Goal: Transaction & Acquisition: Purchase product/service

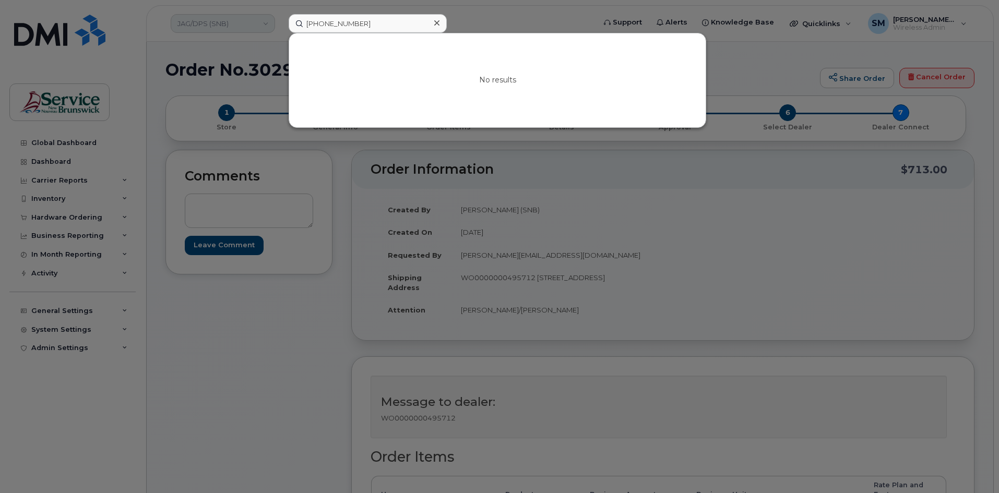
click at [257, 26] on div at bounding box center [499, 246] width 999 height 493
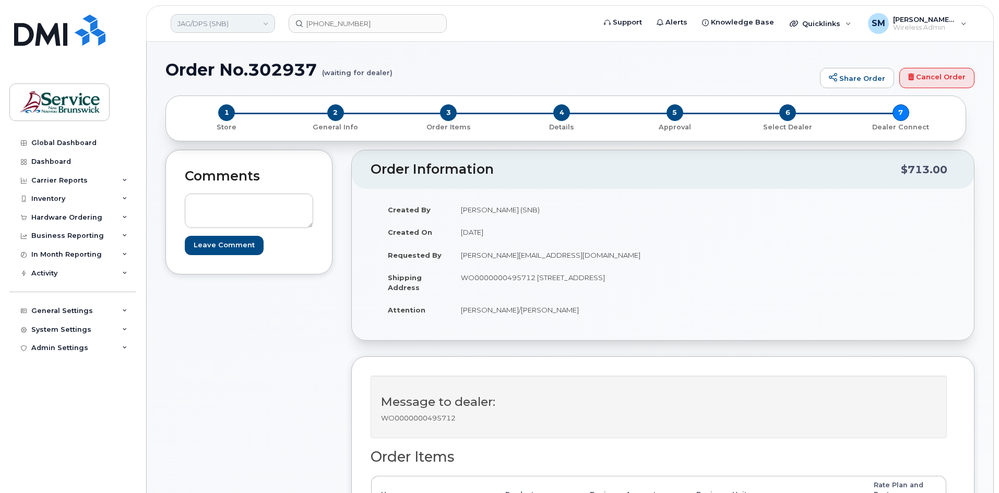
click at [257, 26] on link "JAG/DPS (SNB)" at bounding box center [223, 23] width 104 height 19
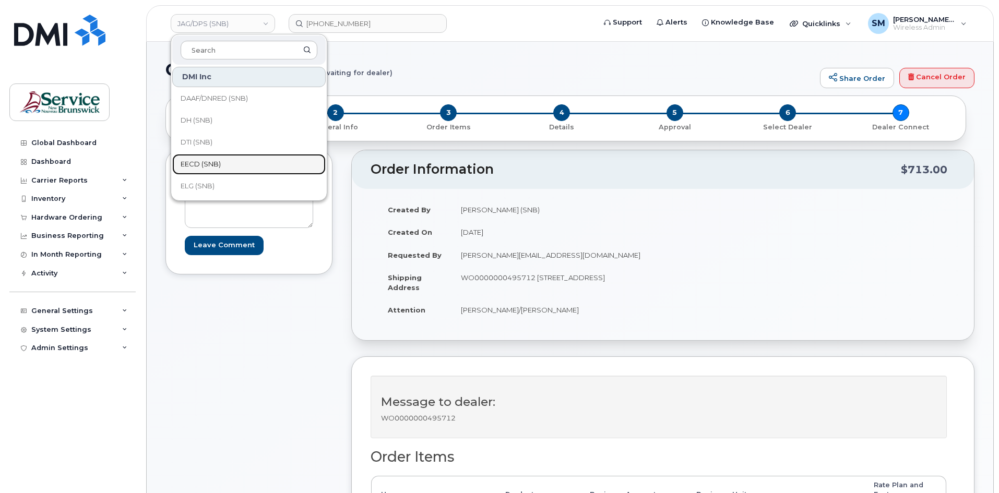
drag, startPoint x: 210, startPoint y: 166, endPoint x: 217, endPoint y: 166, distance: 6.8
click at [210, 166] on span "EECD (SNB)" at bounding box center [201, 164] width 40 height 10
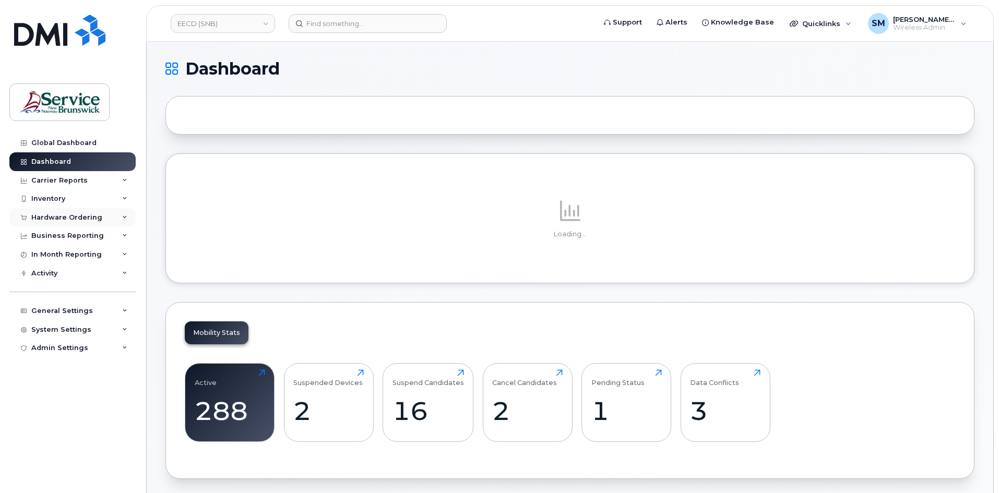
click at [75, 212] on div "Hardware Ordering" at bounding box center [72, 217] width 126 height 19
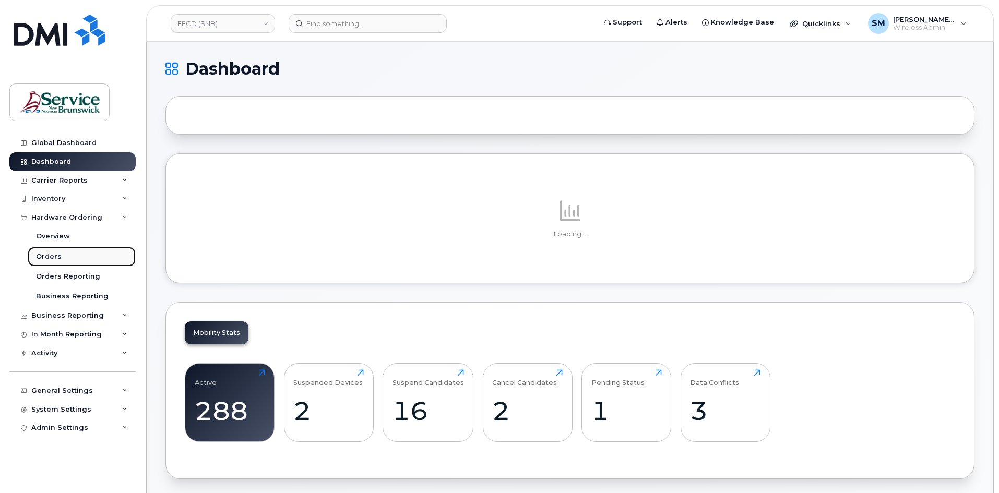
click at [69, 255] on link "Orders" at bounding box center [82, 257] width 108 height 20
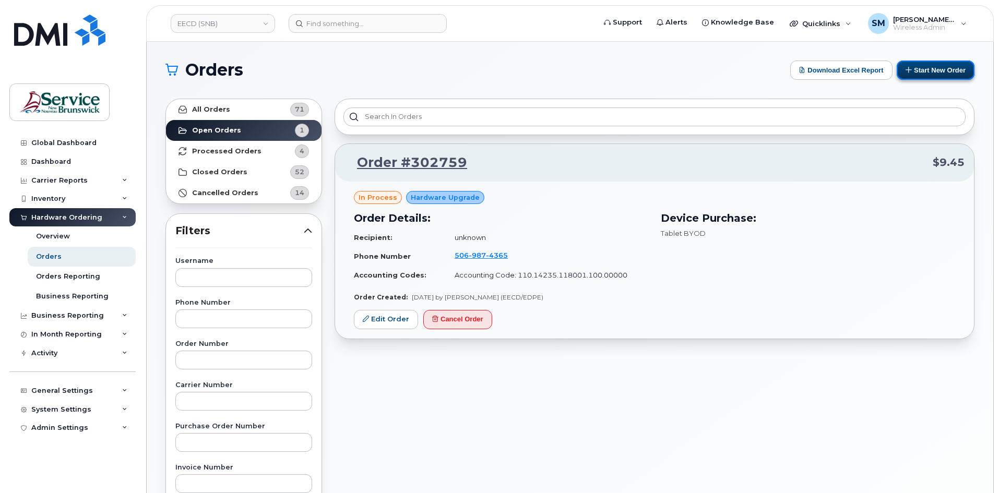
click at [921, 67] on button "Start New Order" at bounding box center [936, 70] width 78 height 19
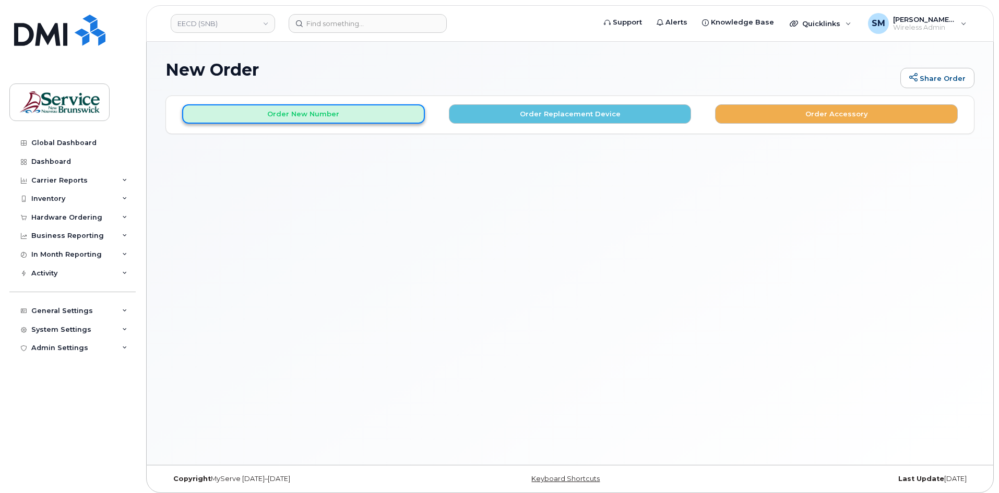
click at [358, 116] on button "Order New Number" at bounding box center [303, 113] width 243 height 19
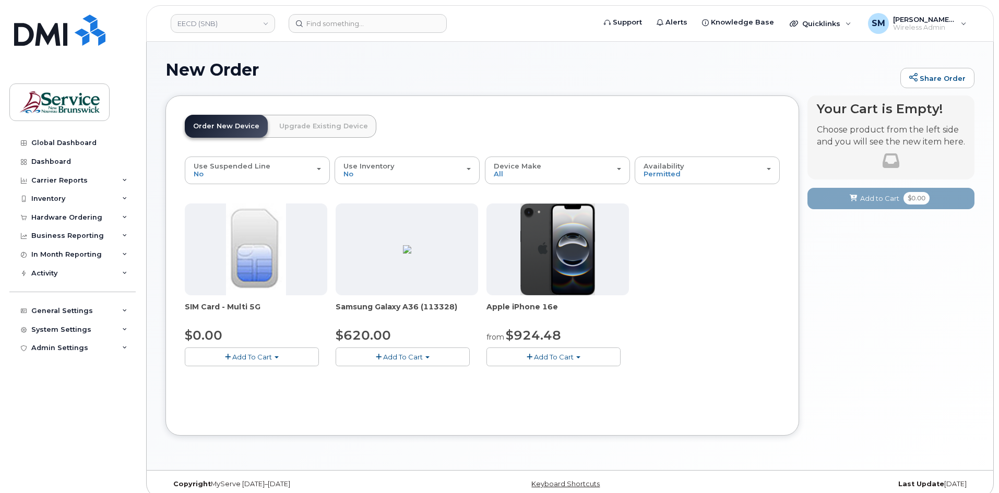
drag, startPoint x: 585, startPoint y: 358, endPoint x: 567, endPoint y: 332, distance: 30.8
click at [584, 358] on button "Add To Cart" at bounding box center [553, 357] width 134 height 18
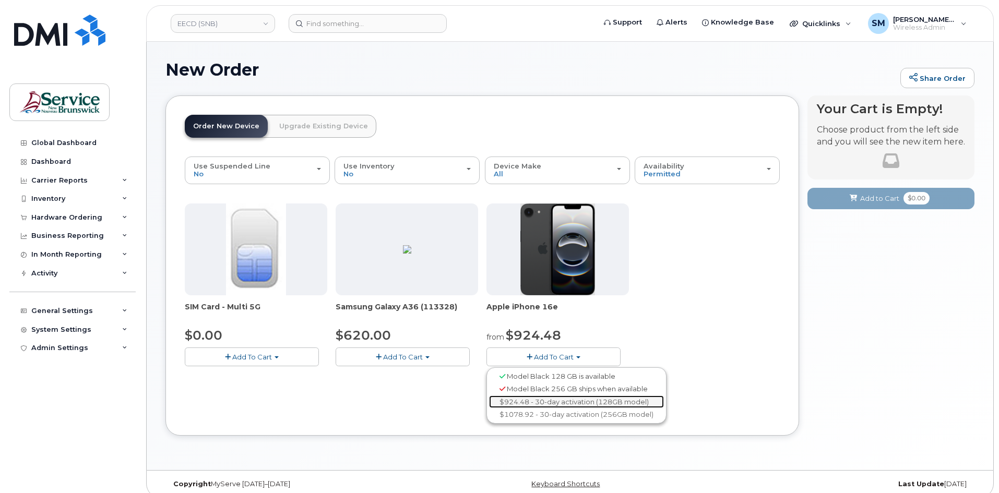
click at [624, 399] on link "$924.48 - 30-day activation (128GB model)" at bounding box center [576, 402] width 175 height 13
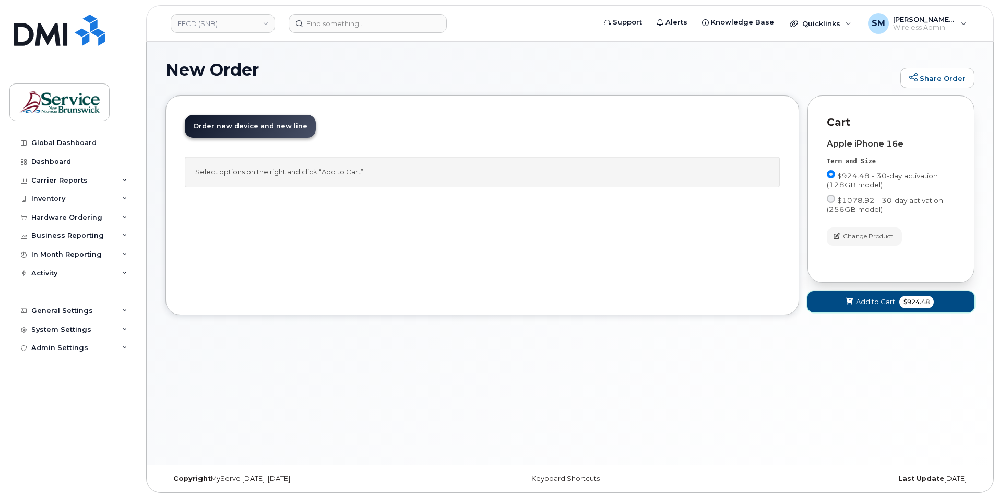
click at [889, 307] on button "Add to Cart $924.48" at bounding box center [890, 301] width 167 height 21
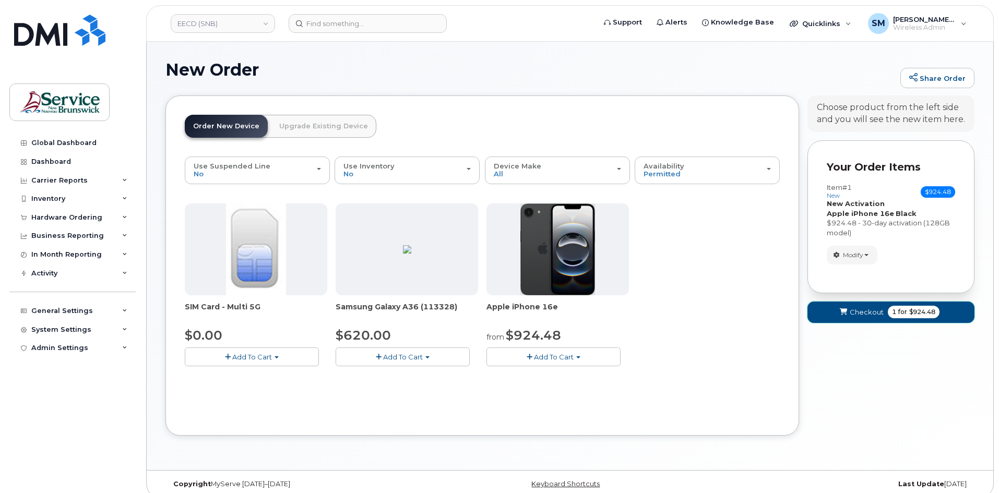
click at [880, 314] on span "Checkout" at bounding box center [867, 312] width 34 height 10
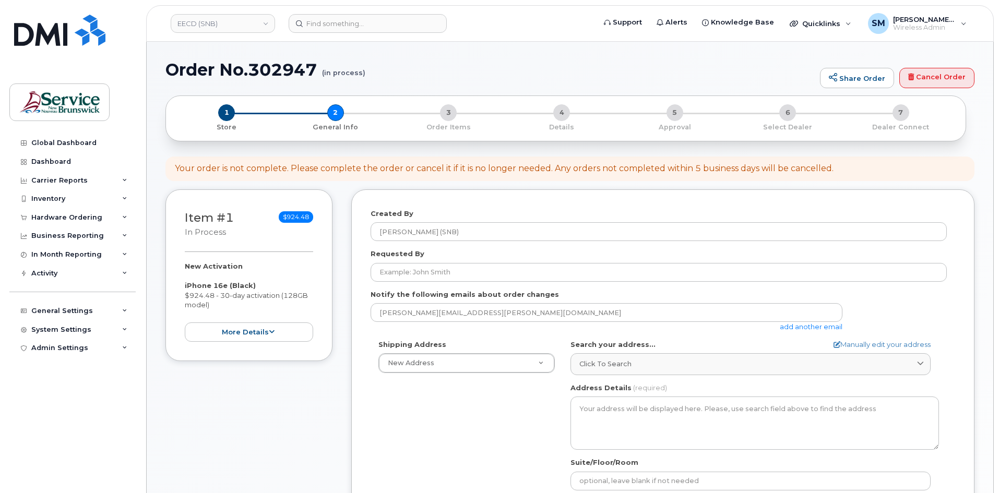
select select
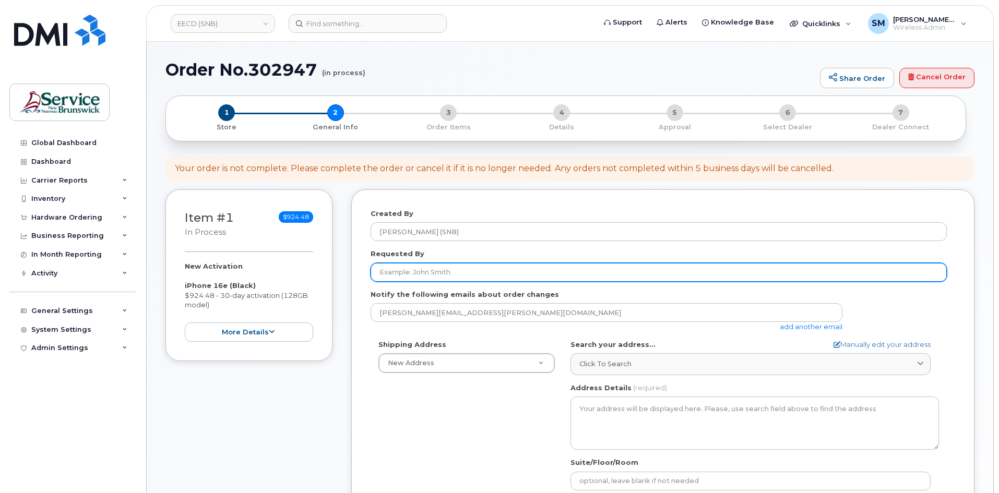
paste input "Will.Penney@gnb.ca"
type input "Will.Penney@gnb.ca"
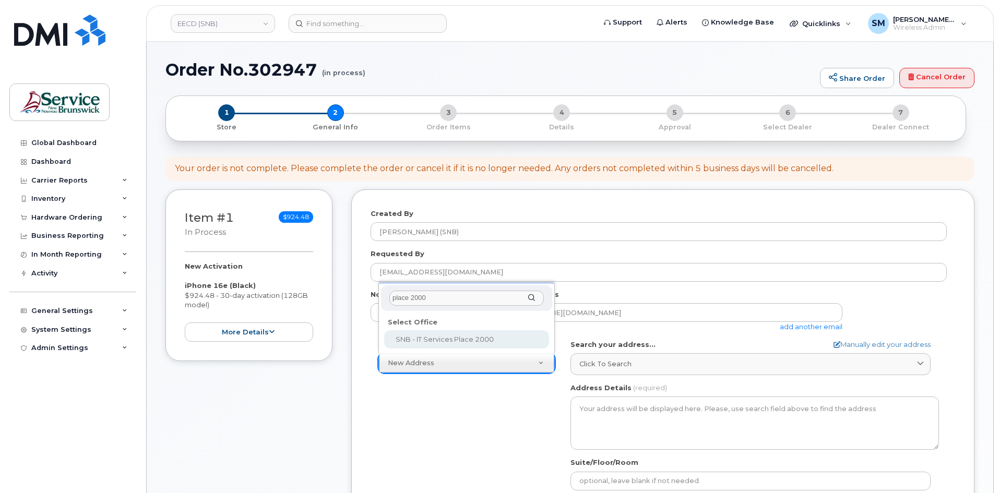
type input "place 2000"
select select
type textarea "250 King St, Room 395 Fredericton New Brunswick E3B 9M9"
type input "Elizabeth Arbeau"
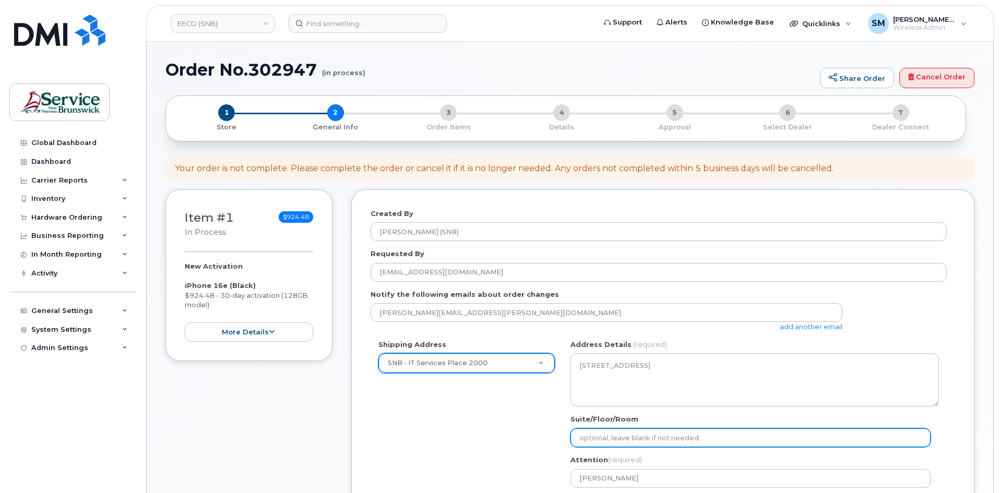
click at [623, 438] on input "Suite/Floor/Room" at bounding box center [750, 437] width 360 height 19
paste input "WO0000000496886"
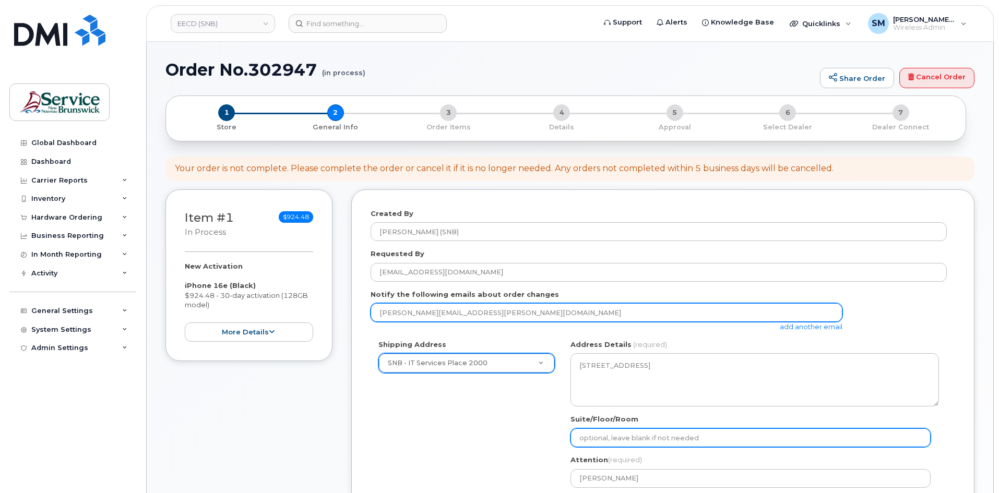
select select
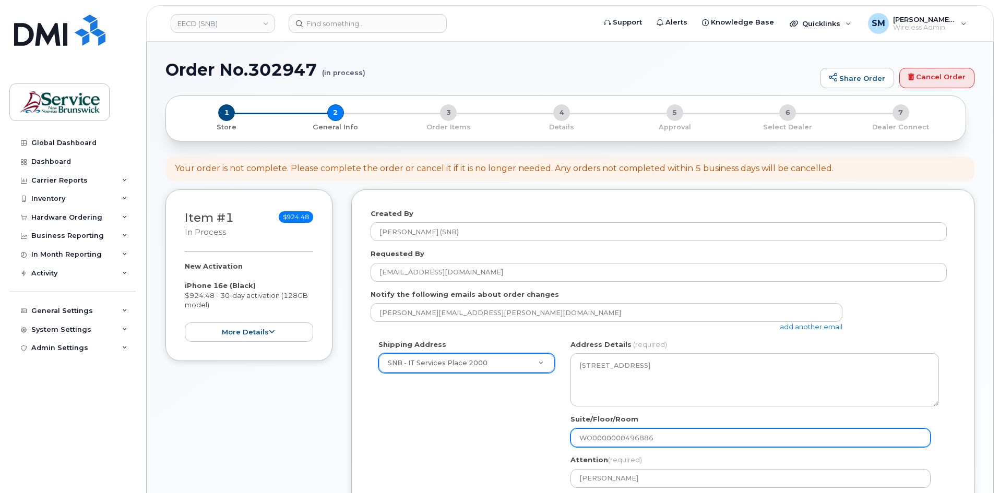
scroll to position [261, 0]
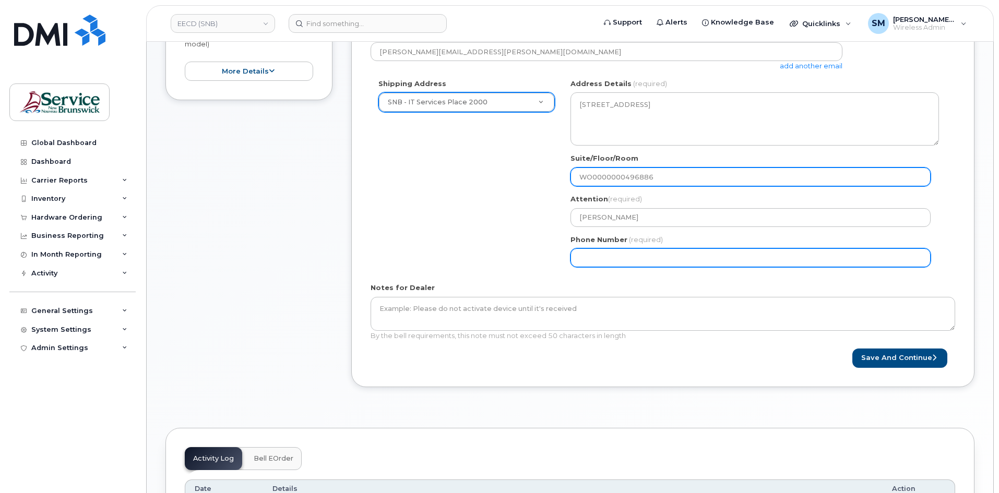
type input "WO0000000496886"
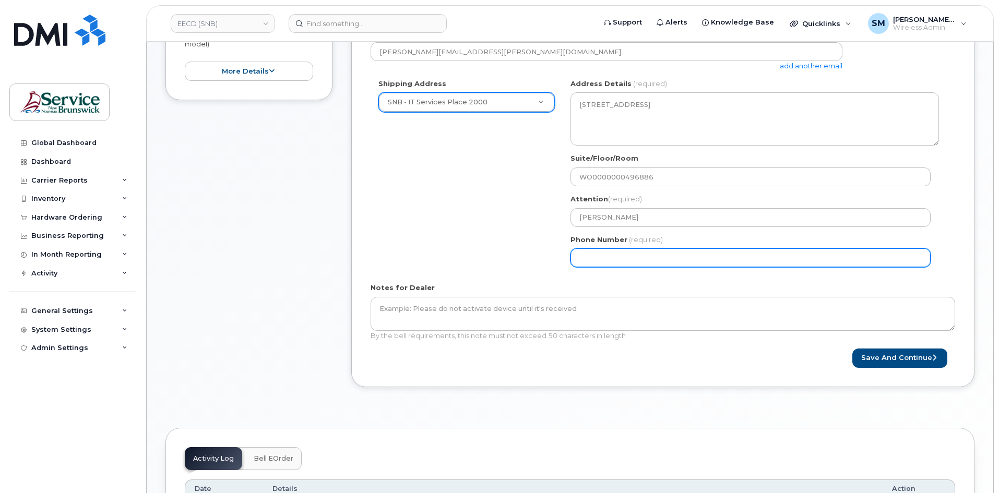
click at [697, 262] on input "Phone Number" at bounding box center [750, 257] width 360 height 19
select select
type input "506639633"
select select
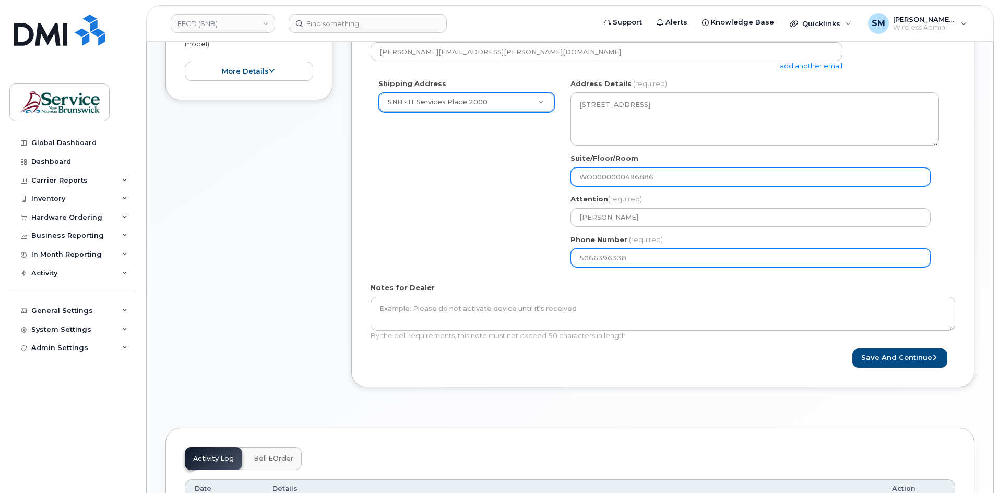
type input "5066396338"
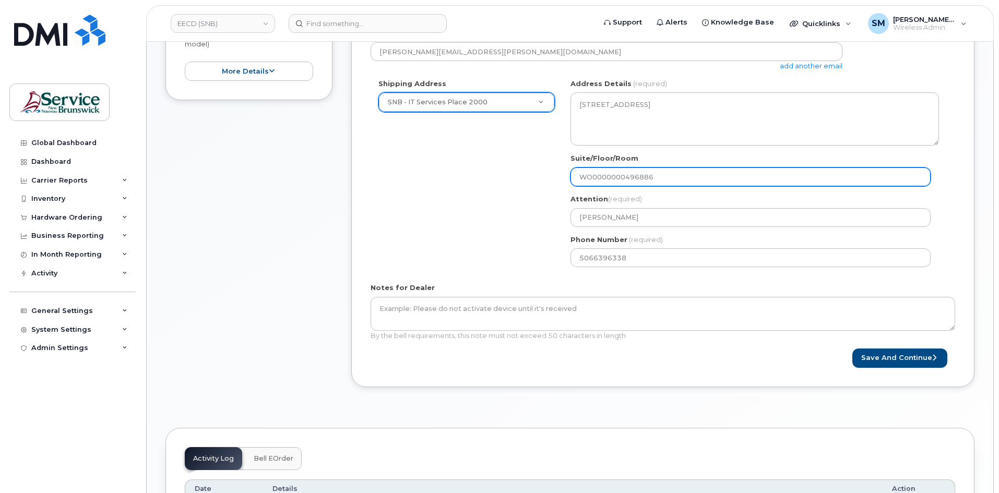
click at [639, 181] on input "WO0000000496886" at bounding box center [750, 177] width 360 height 19
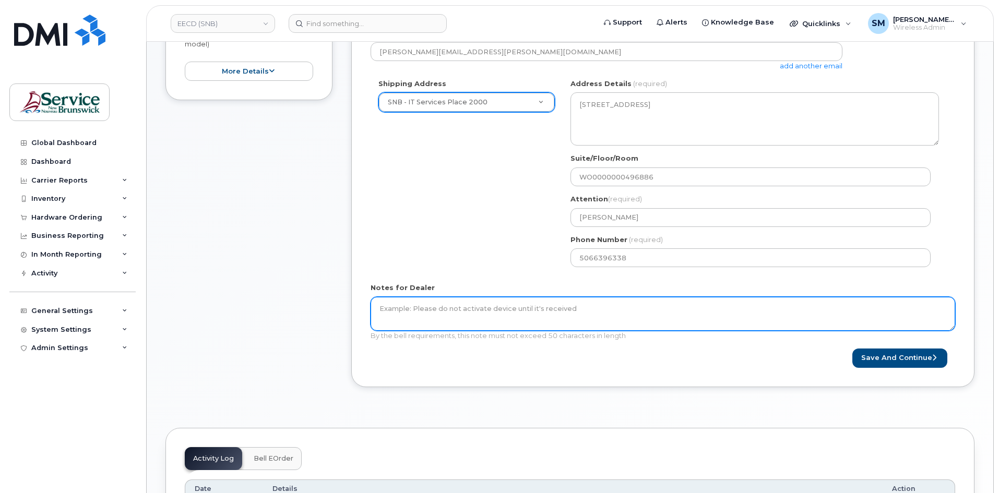
click at [544, 317] on textarea "Notes for Dealer" at bounding box center [663, 314] width 585 height 34
paste textarea "WO0000000496886"
type textarea "WO0000000496886"
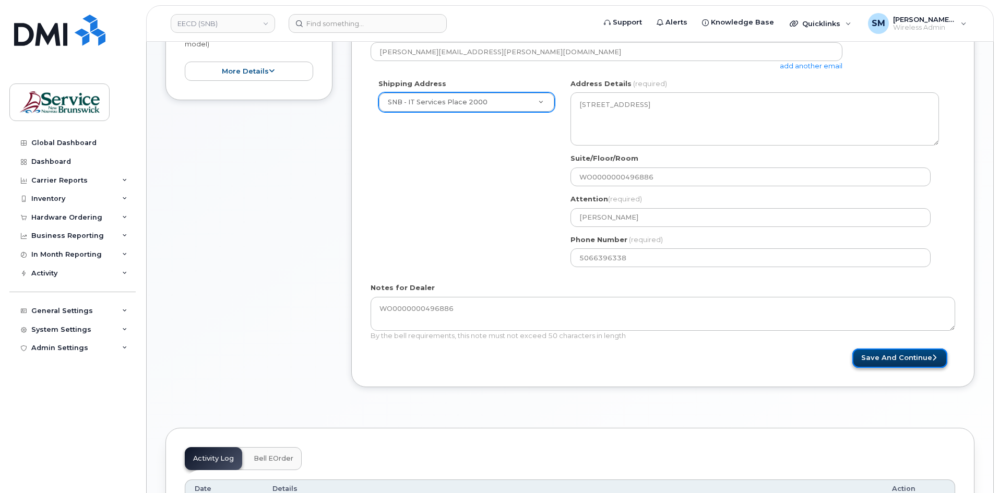
click at [894, 361] on button "Save and Continue" at bounding box center [899, 358] width 95 height 19
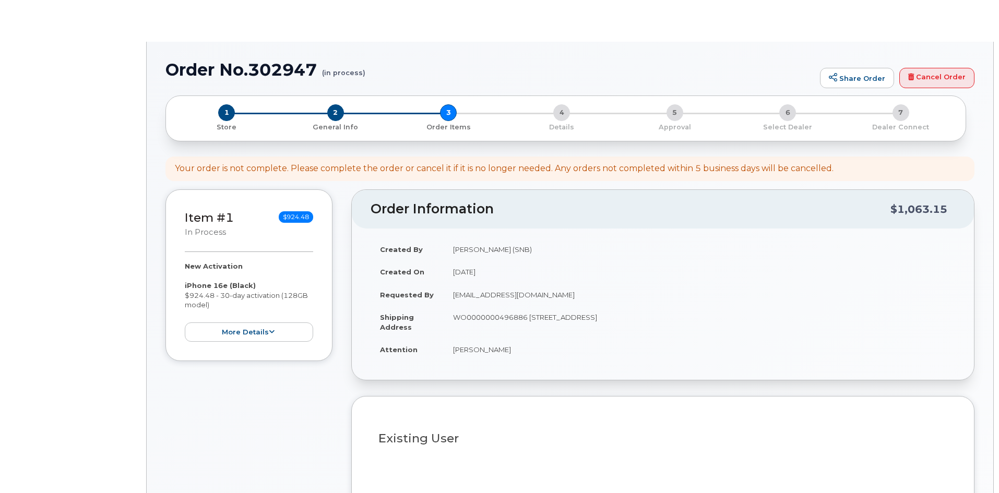
select select
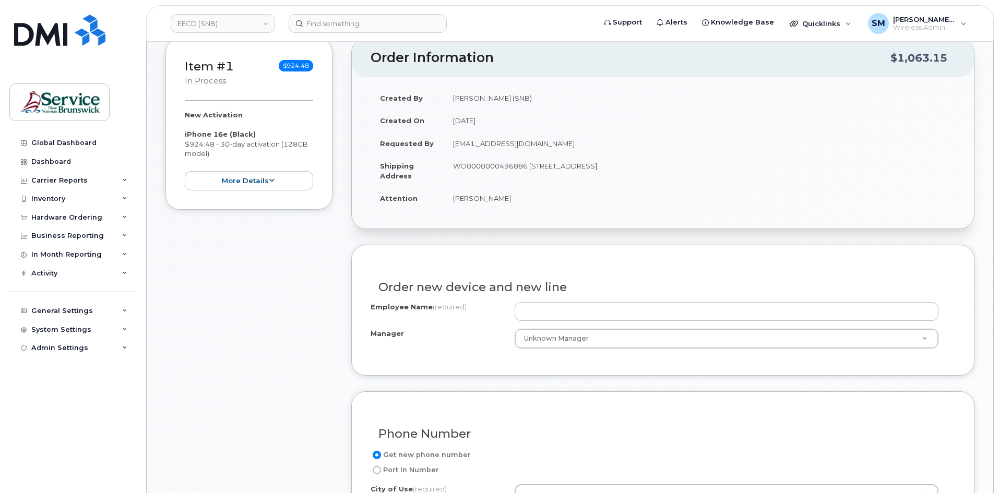
scroll to position [157, 0]
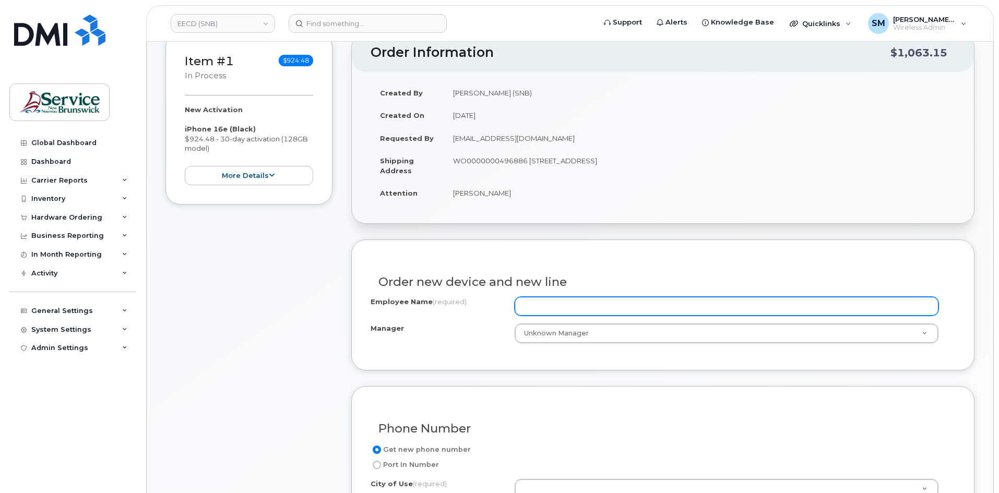
click at [554, 316] on div "Employee Name (required) Manager Unknown Manager Manager Manager Unknown Manager" at bounding box center [663, 320] width 585 height 46
paste input "[PERSON_NAME]"
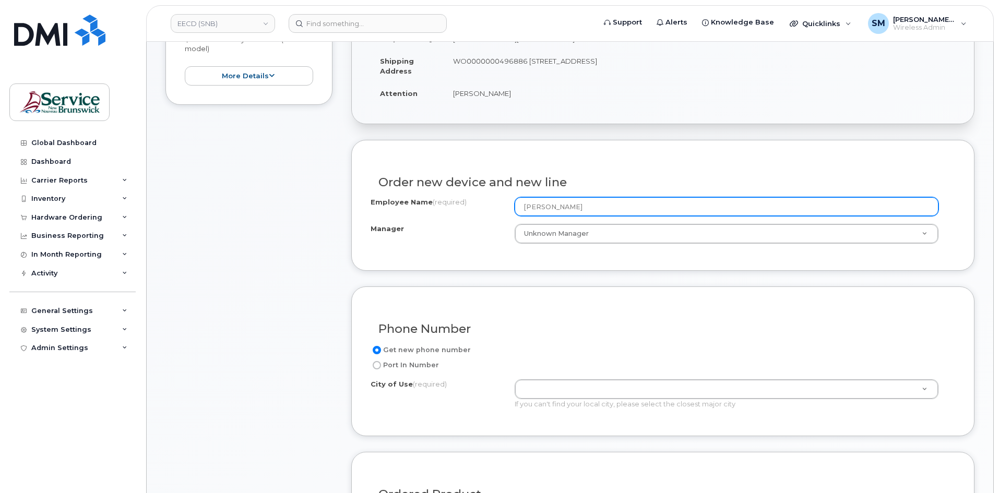
scroll to position [313, 0]
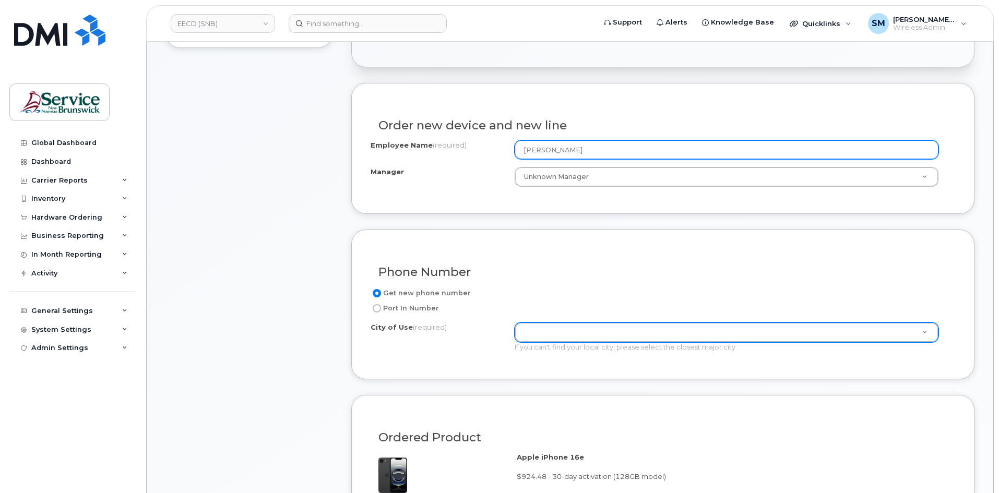
type input "[PERSON_NAME]"
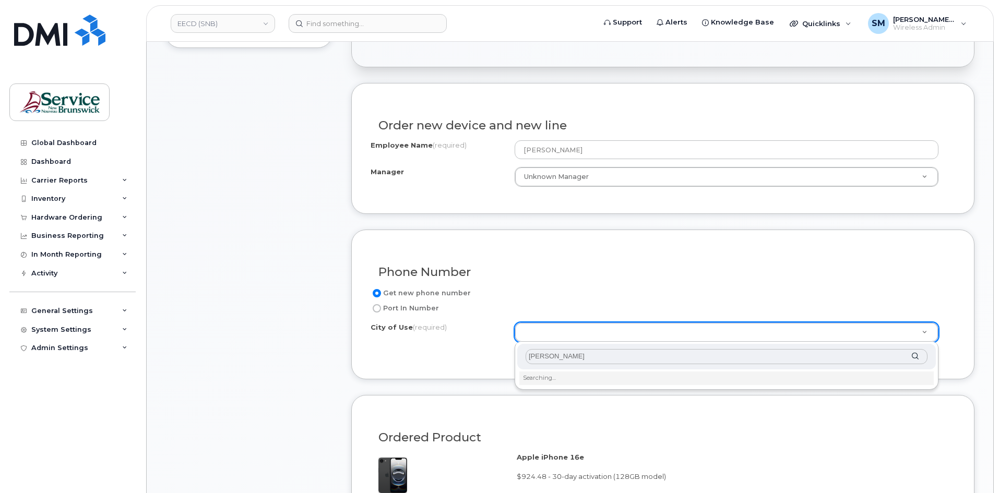
type input "freder"
type input "1578"
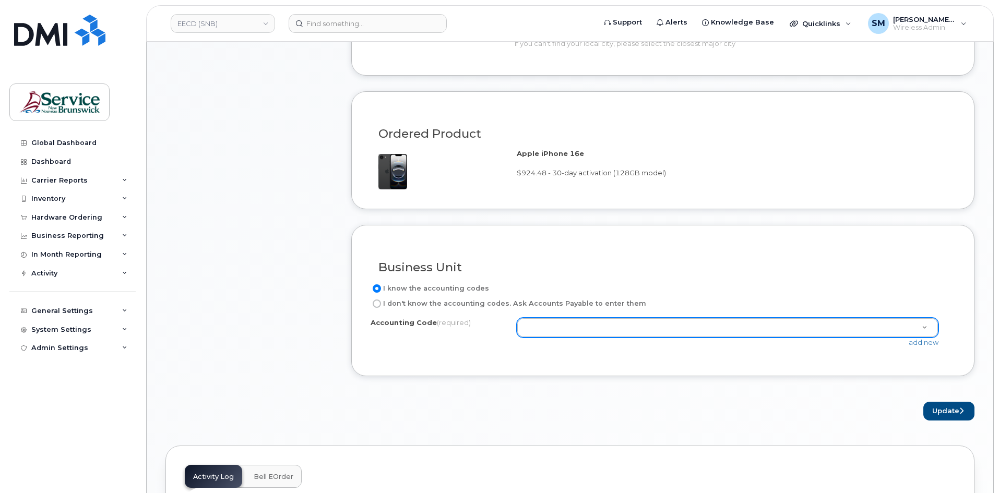
scroll to position [626, 0]
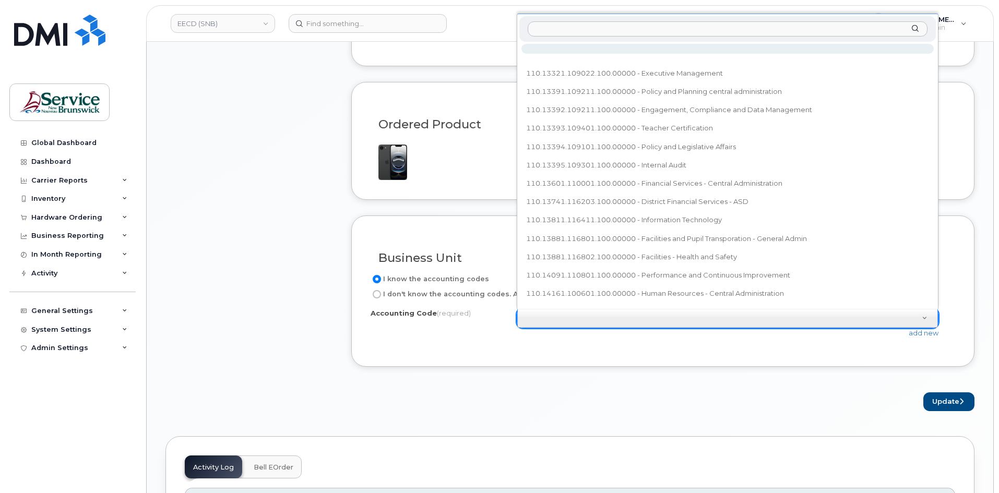
type input "20.2047.2002.3431.PPPP.0000.P02022"
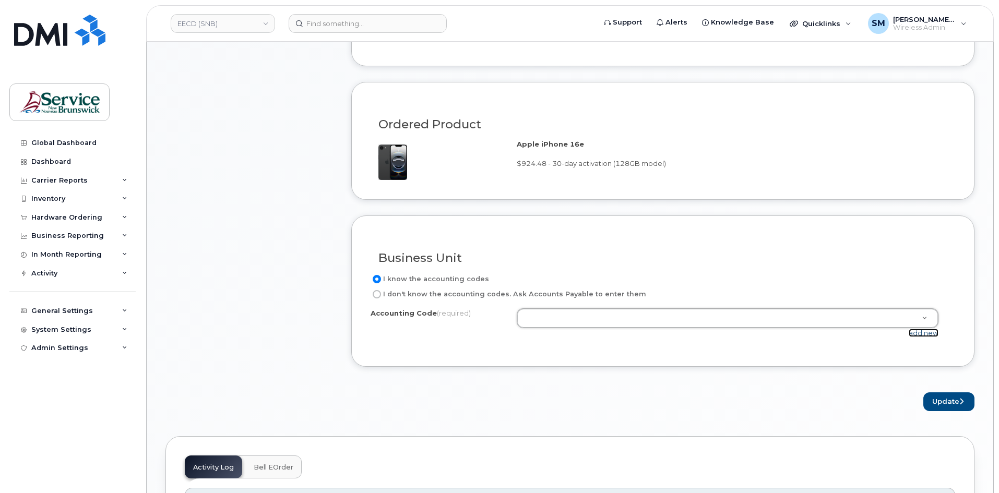
click at [916, 333] on link "add new" at bounding box center [924, 333] width 30 height 8
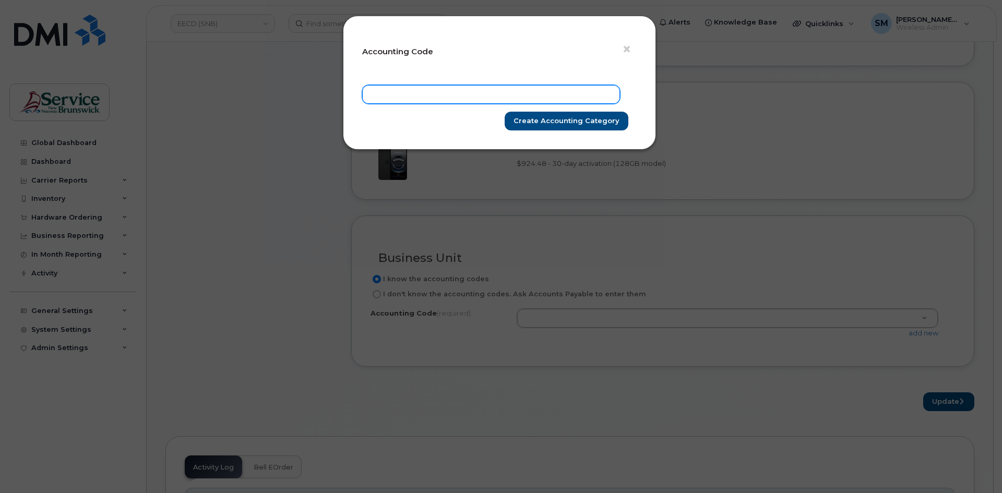
click at [419, 92] on input "text" at bounding box center [491, 94] width 258 height 19
paste input "20.2047.2002.3431.PPPP.0000.P02022"
type input "20.2047.2002.3431.PPPP.0000.P02022"
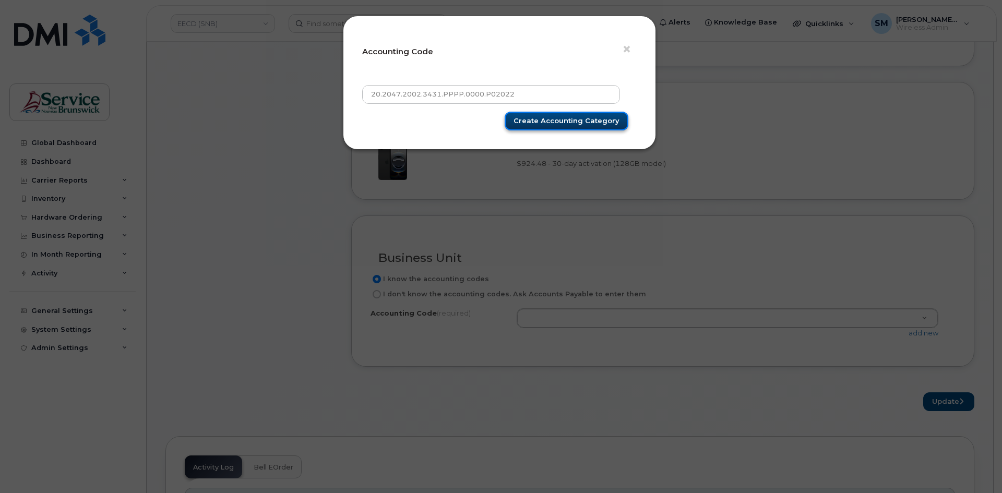
click at [578, 120] on input "Create Accounting category" at bounding box center [567, 121] width 124 height 19
type input "Create Accounting category"
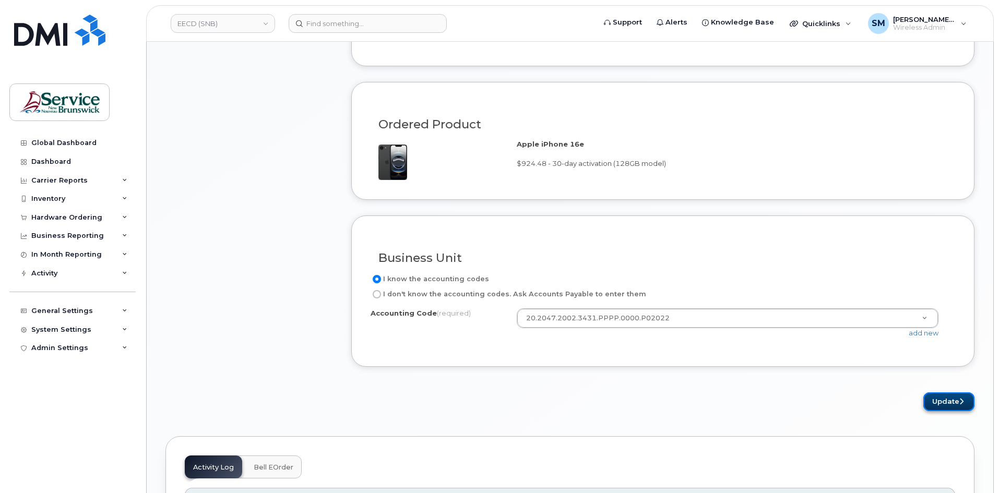
click at [956, 399] on button "Update" at bounding box center [948, 401] width 51 height 19
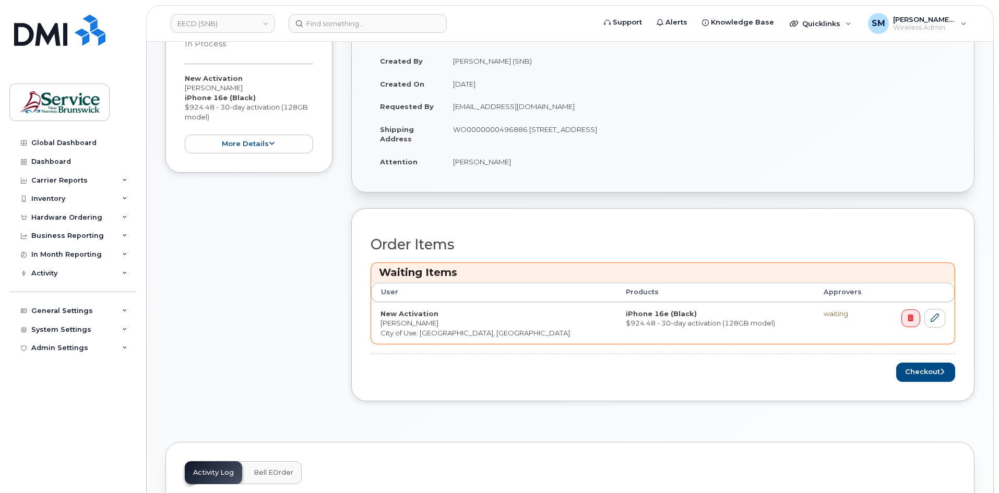
scroll to position [209, 0]
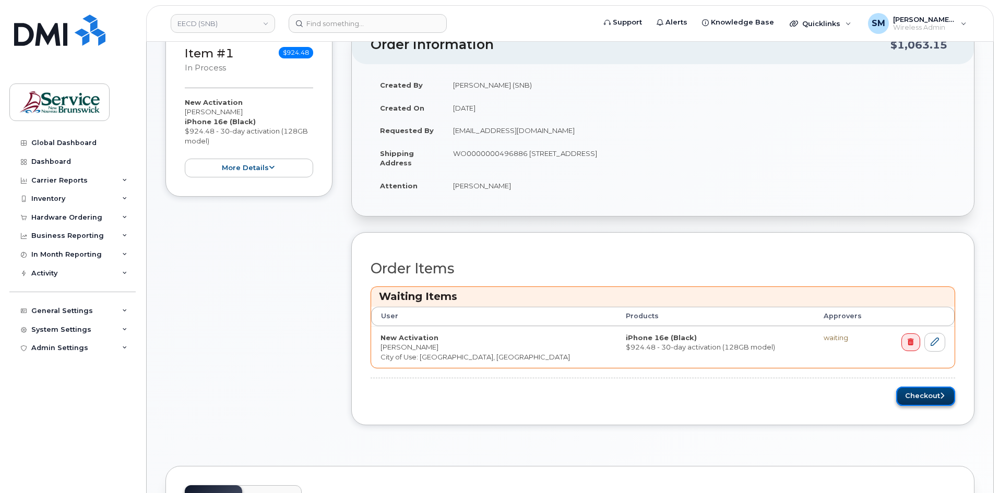
click at [925, 400] on button "Checkout" at bounding box center [925, 396] width 59 height 19
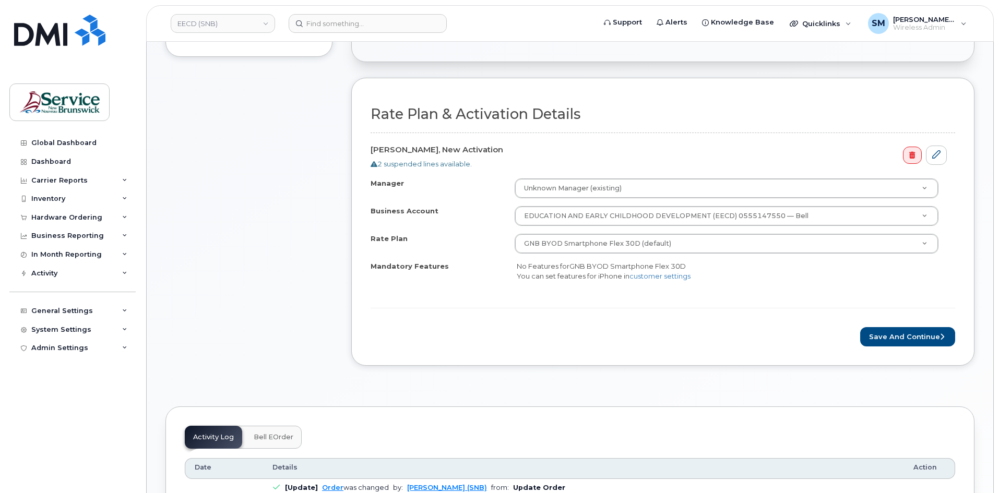
scroll to position [313, 0]
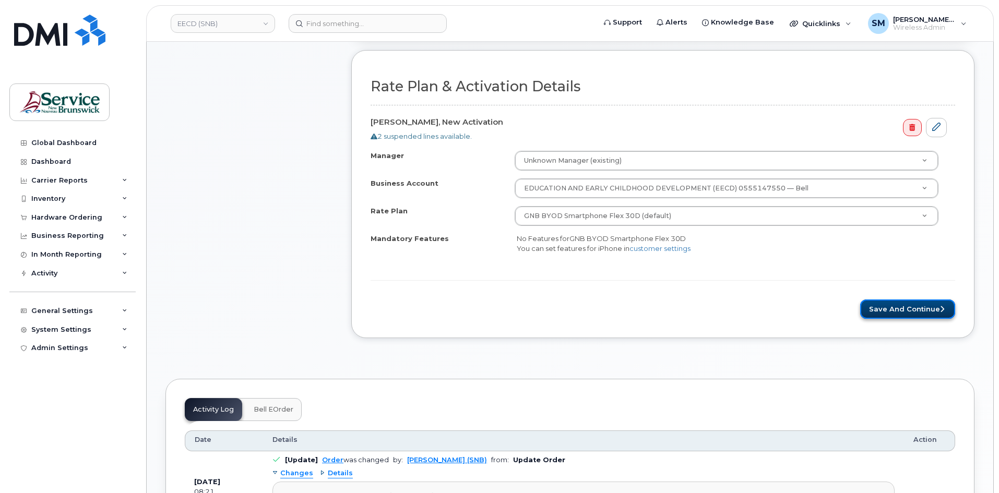
click at [931, 312] on button "Save and Continue" at bounding box center [907, 309] width 95 height 19
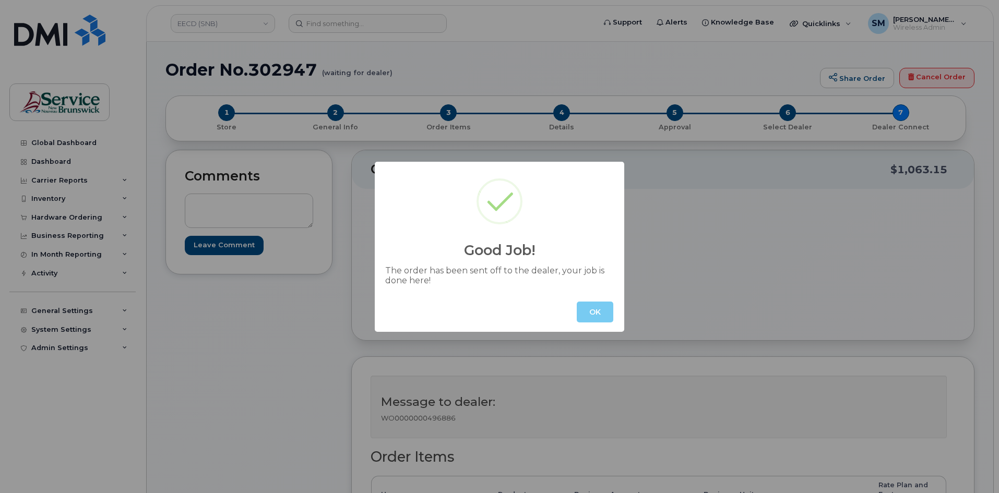
click at [596, 303] on button "OK" at bounding box center [595, 312] width 37 height 21
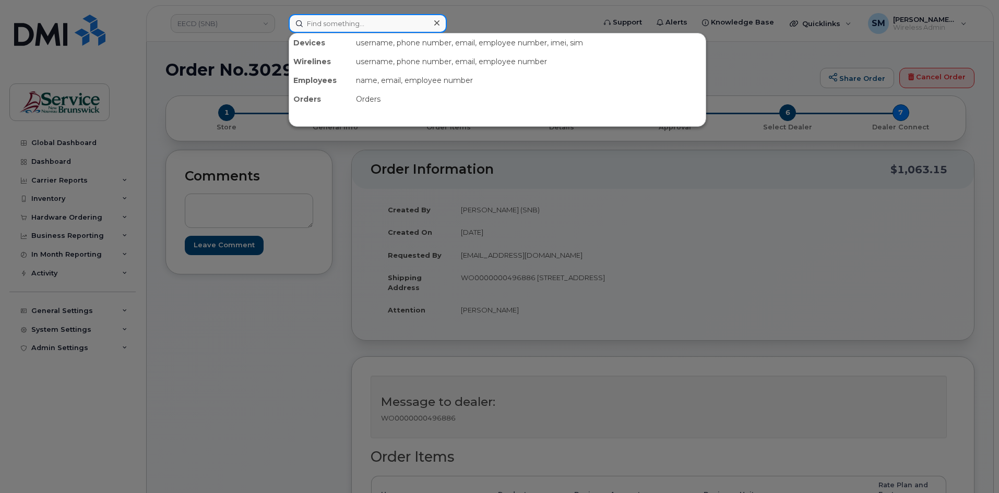
paste input "506 440 7815"
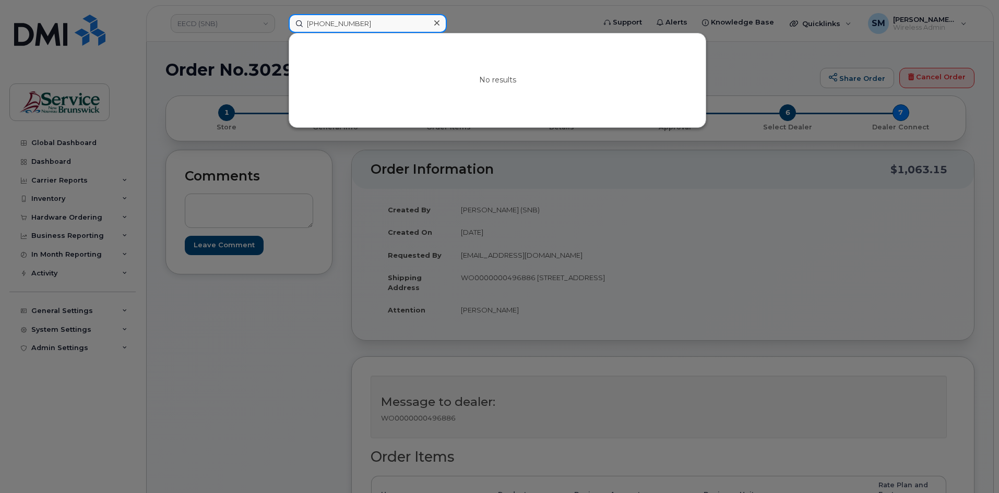
click at [339, 22] on input "506 440 7815" at bounding box center [368, 23] width 158 height 19
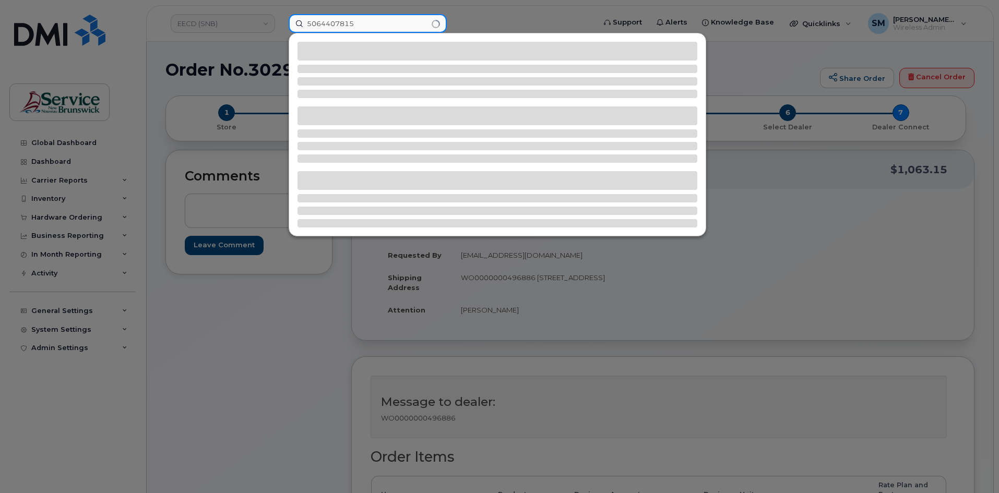
click at [309, 23] on input "5064407815" at bounding box center [368, 23] width 158 height 19
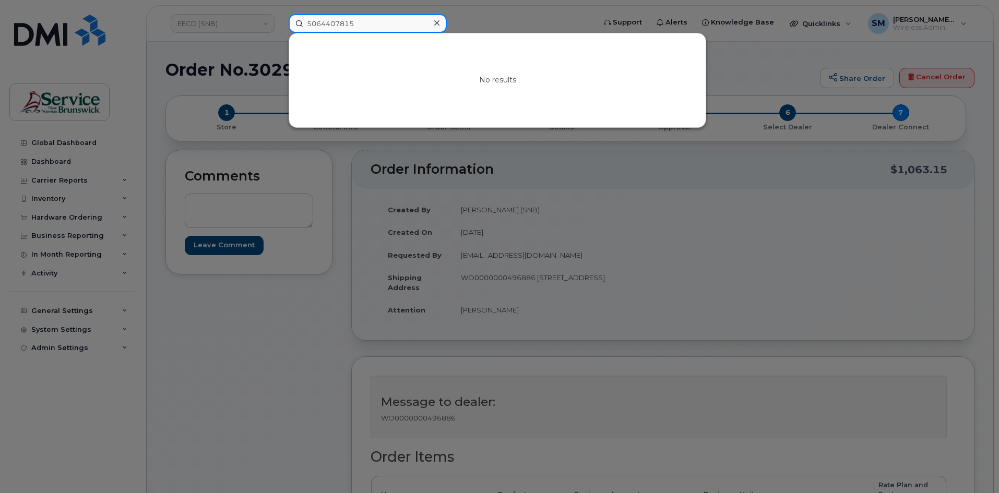
click at [280, 33] on div "5064407815 No results" at bounding box center [438, 23] width 316 height 19
type input "5064407815"
click at [230, 20] on div at bounding box center [499, 246] width 999 height 493
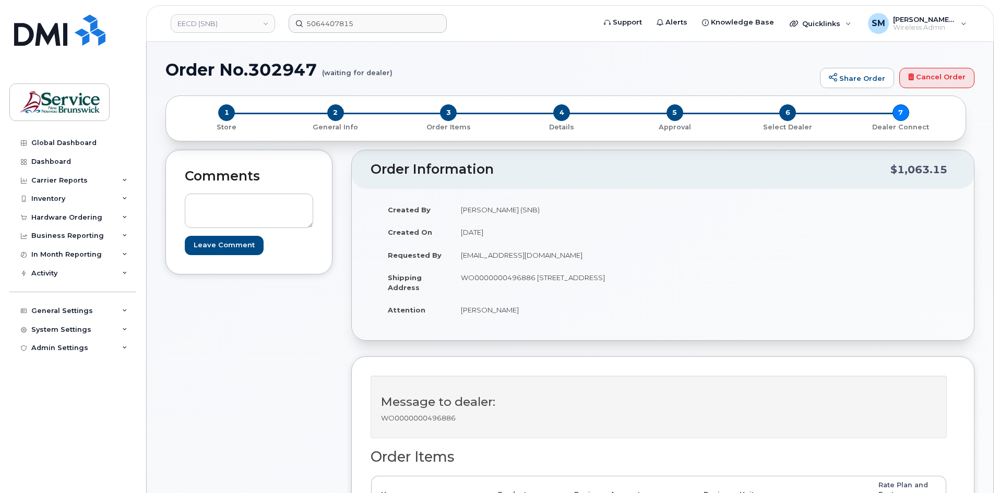
click at [230, 20] on link "EECD (SNB)" at bounding box center [223, 23] width 104 height 19
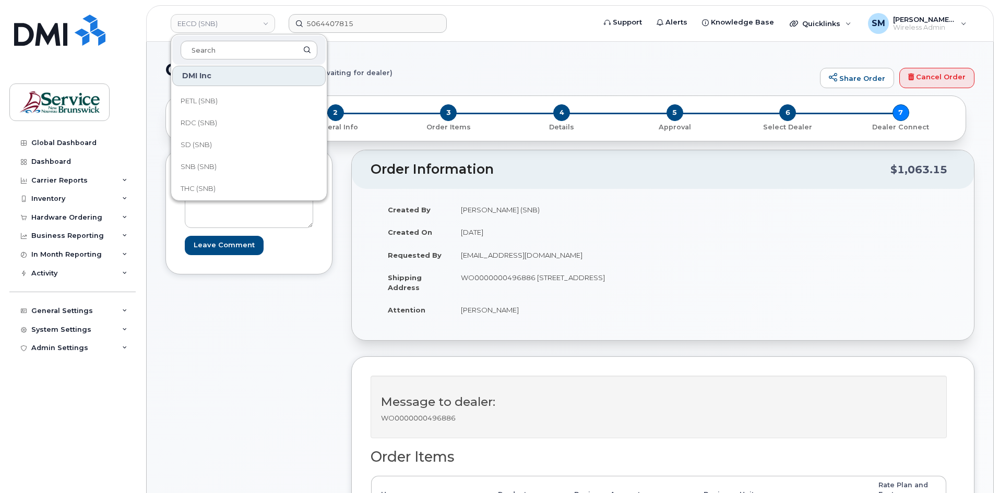
scroll to position [261, 0]
click at [218, 145] on link "SD (SNB)" at bounding box center [248, 144] width 153 height 21
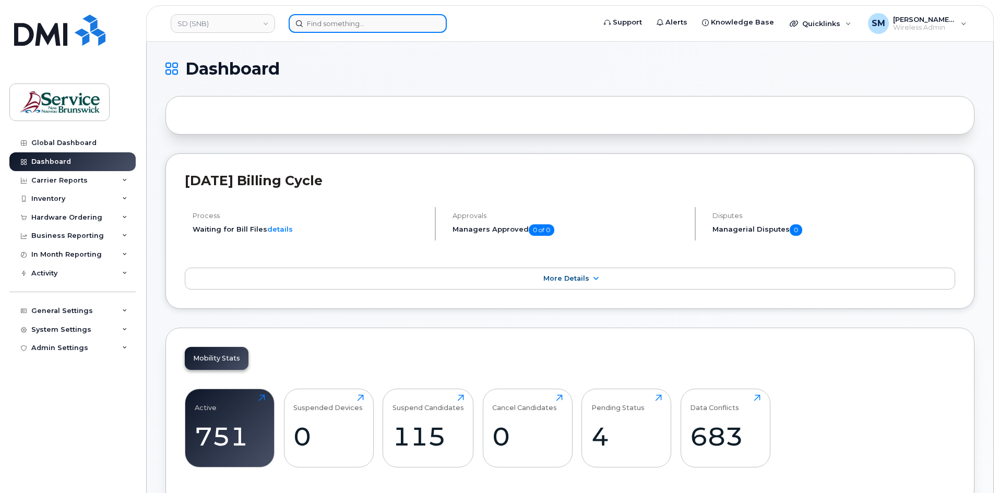
drag, startPoint x: 407, startPoint y: 11, endPoint x: 371, endPoint y: 25, distance: 38.7
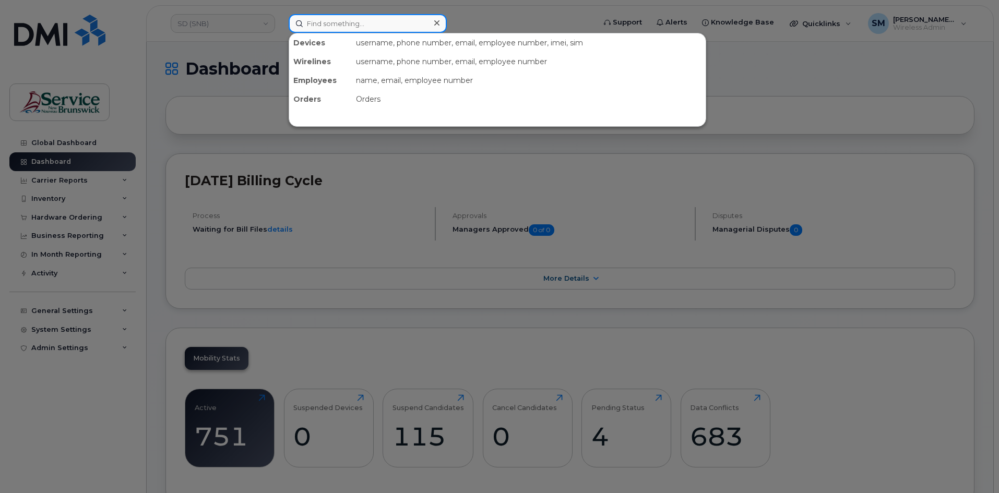
paste input "OtterBox Commuter Series Case Black"
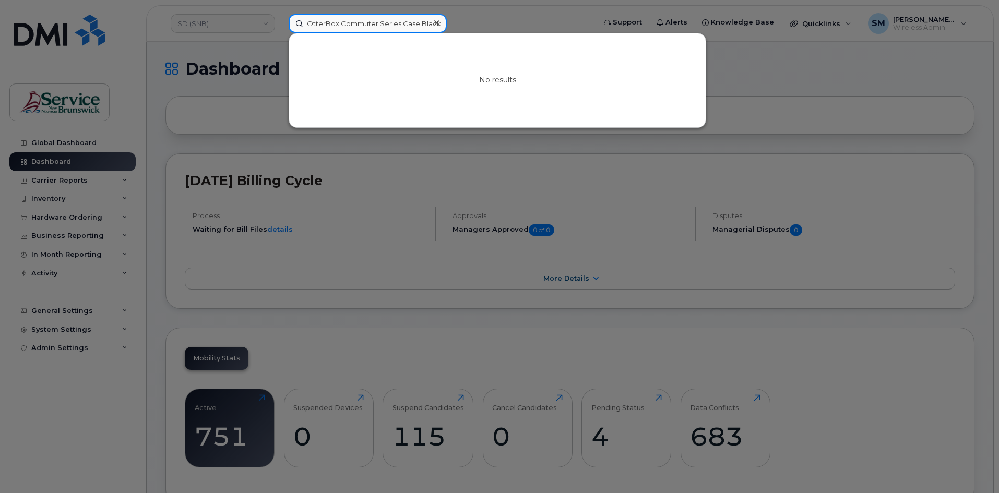
type input "OtterBox Commuter Series Case Black"
click at [438, 25] on icon at bounding box center [436, 22] width 5 height 5
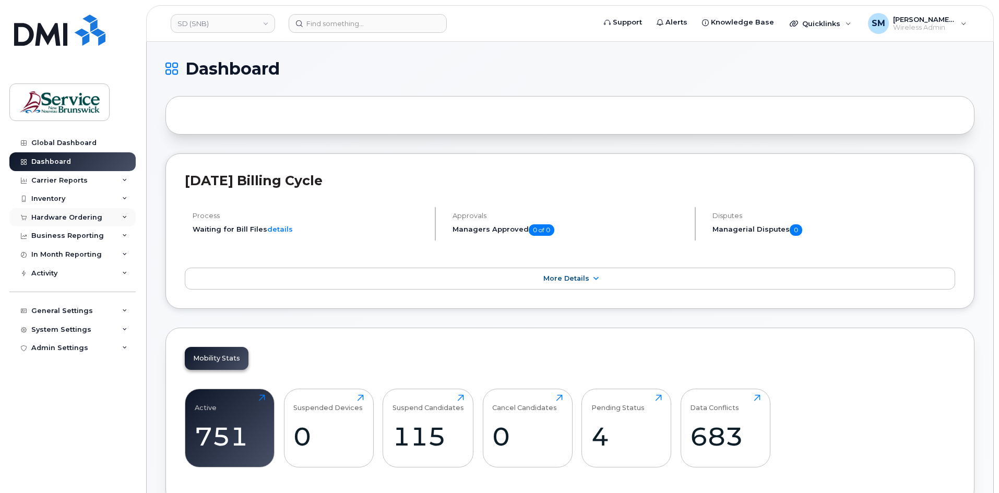
click at [80, 220] on div "Hardware Ordering" at bounding box center [66, 217] width 71 height 8
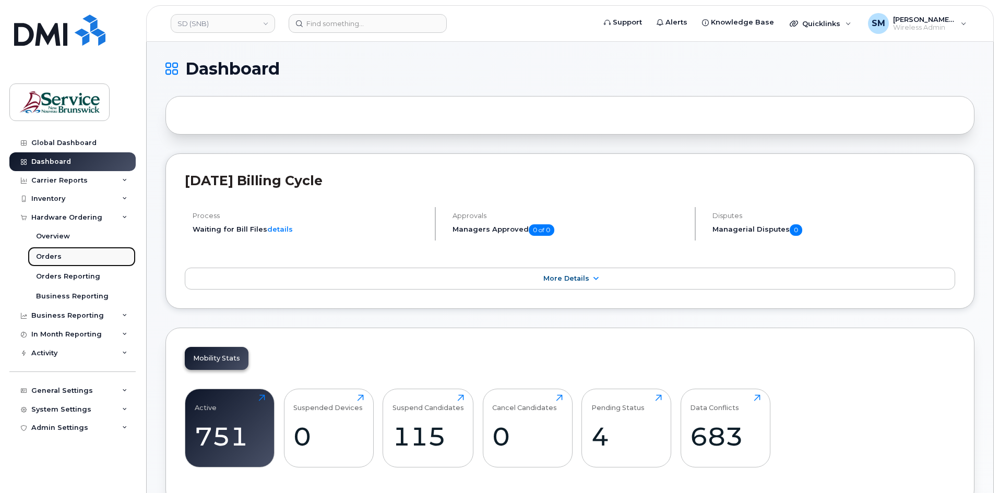
click at [70, 249] on link "Orders" at bounding box center [82, 257] width 108 height 20
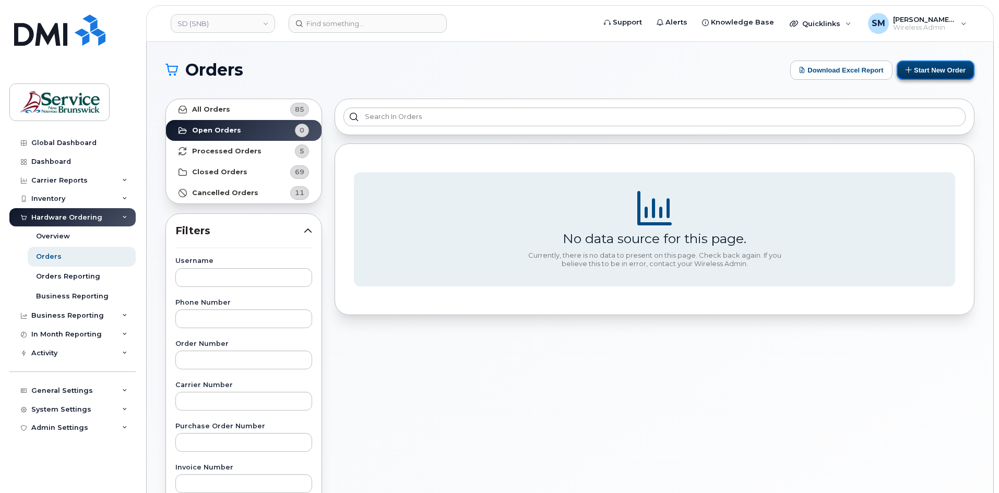
click at [938, 75] on button "Start New Order" at bounding box center [936, 70] width 78 height 19
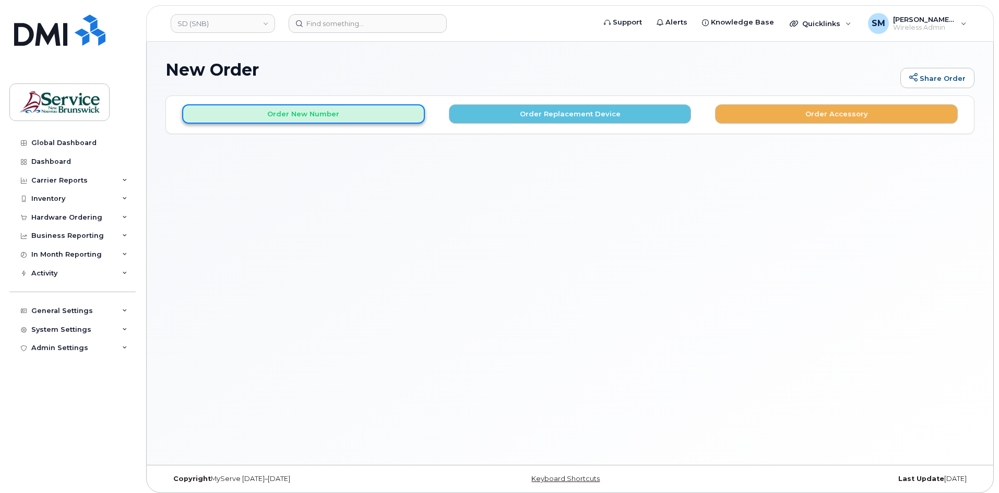
click at [313, 115] on button "Order New Number" at bounding box center [303, 113] width 243 height 19
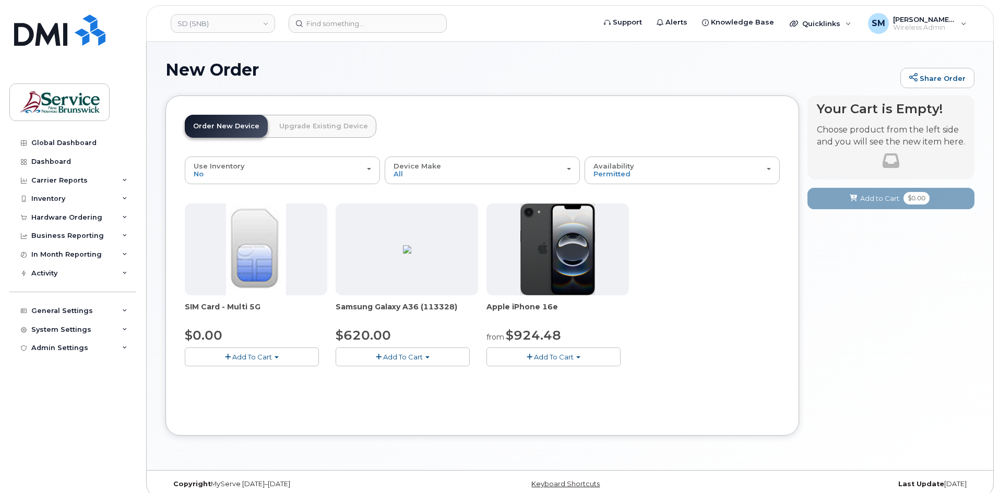
click at [585, 358] on button "Add To Cart" at bounding box center [553, 357] width 134 height 18
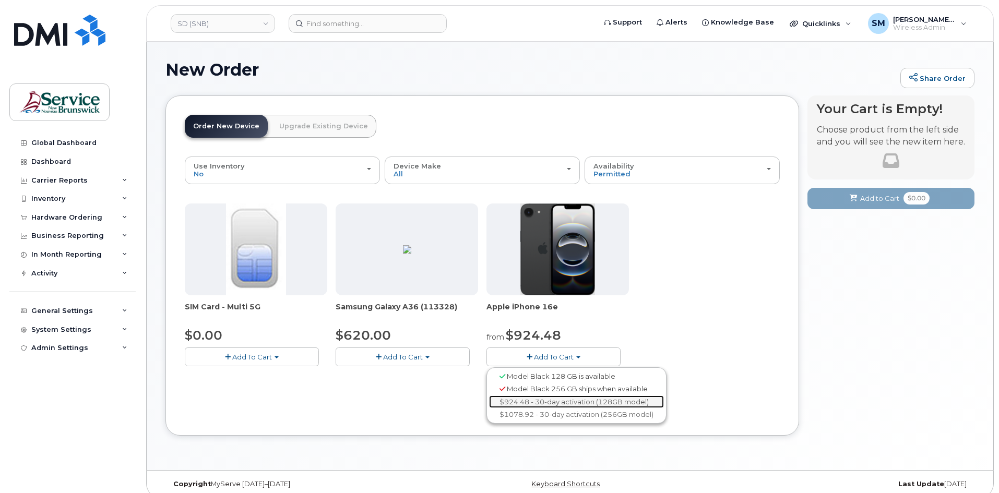
click at [585, 397] on link "$924.48 - 30-day activation (128GB model)" at bounding box center [576, 402] width 175 height 13
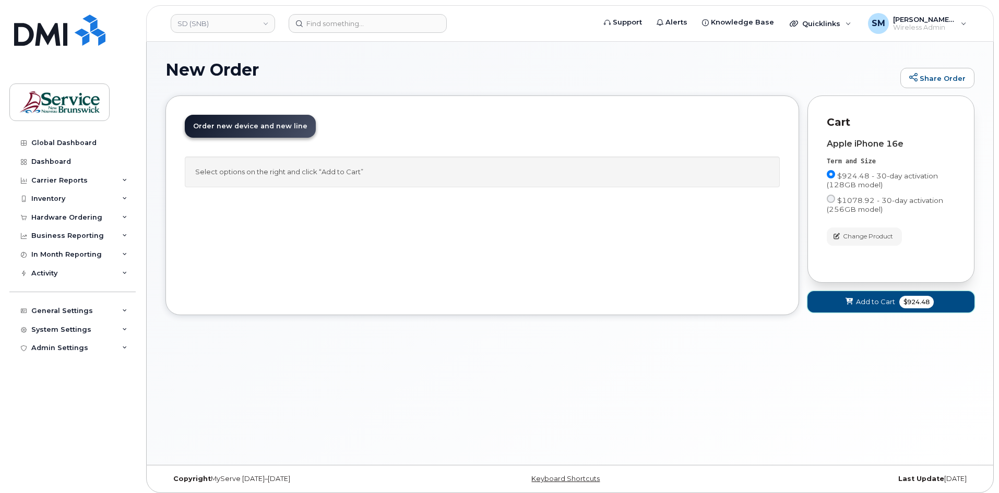
click at [841, 293] on button "Add to Cart $924.48" at bounding box center [890, 301] width 167 height 21
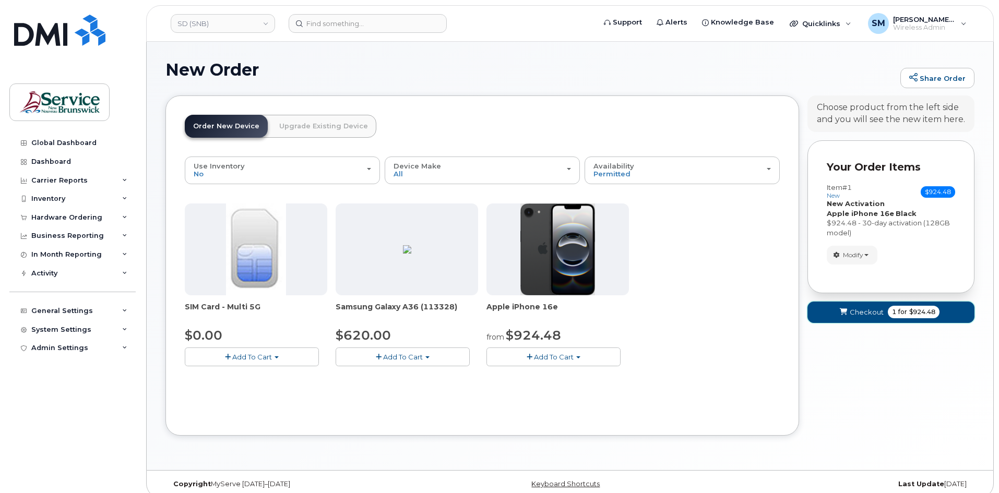
click at [840, 312] on icon "submit" at bounding box center [843, 312] width 7 height 7
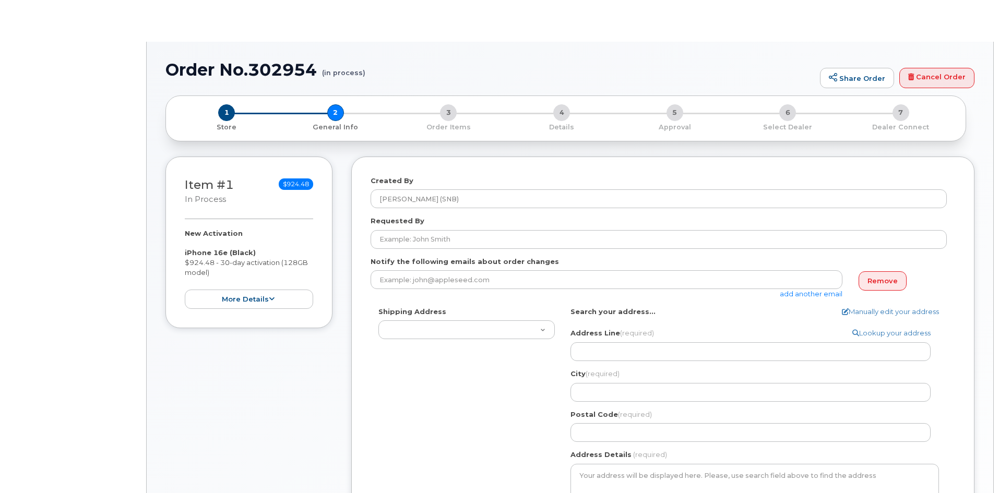
select select
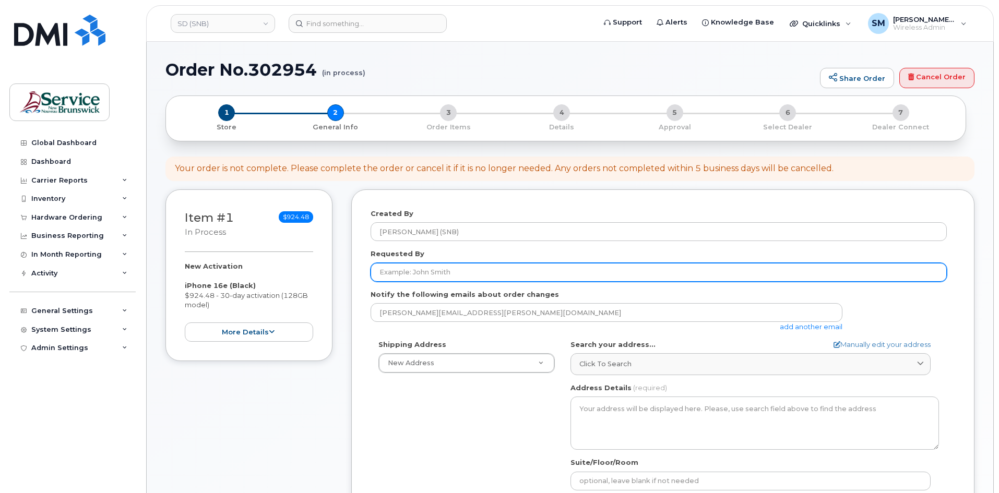
click at [420, 267] on input "Requested By" at bounding box center [659, 272] width 576 height 19
paste input "[PERSON_NAME][EMAIL_ADDRESS][PERSON_NAME][DOMAIN_NAME]"
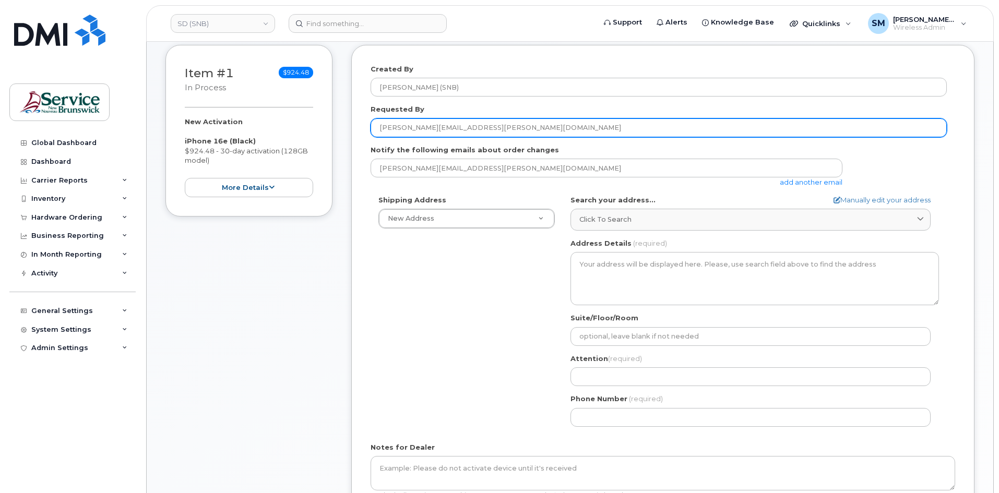
scroll to position [157, 0]
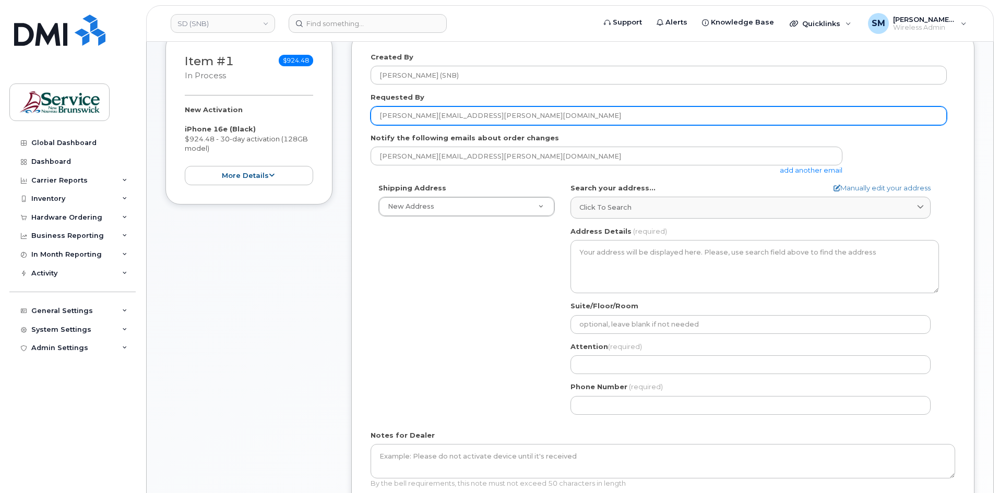
type input "[PERSON_NAME][EMAIL_ADDRESS][PERSON_NAME][DOMAIN_NAME]"
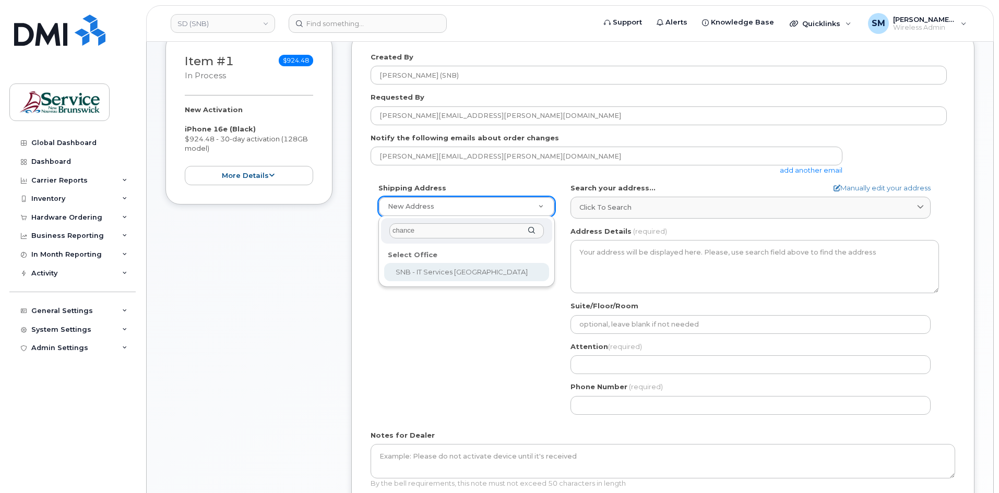
type input "chancer"
select select
type textarea "[STREET_ADDRESS]"
type input "[PERSON_NAME]/[PERSON_NAME]"
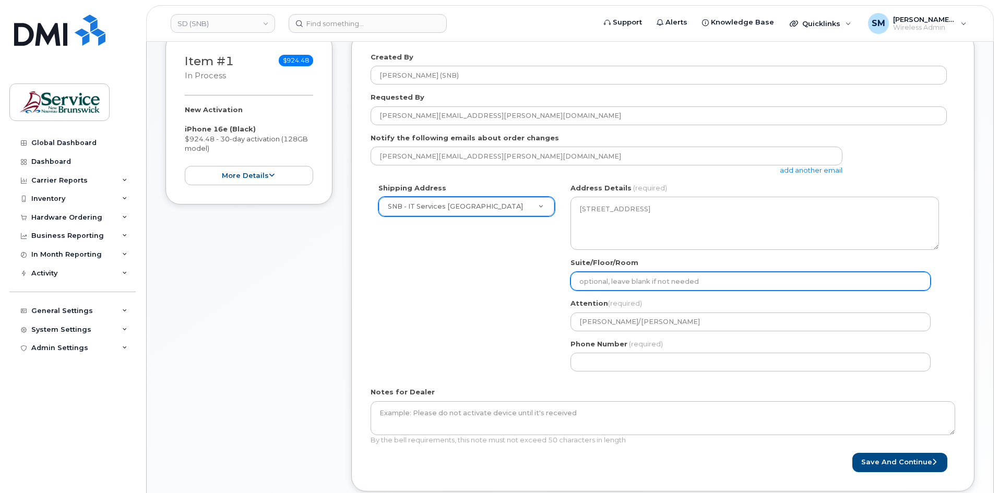
click at [579, 284] on input "Suite/Floor/Room" at bounding box center [750, 281] width 360 height 19
paste input "WO0000000496036"
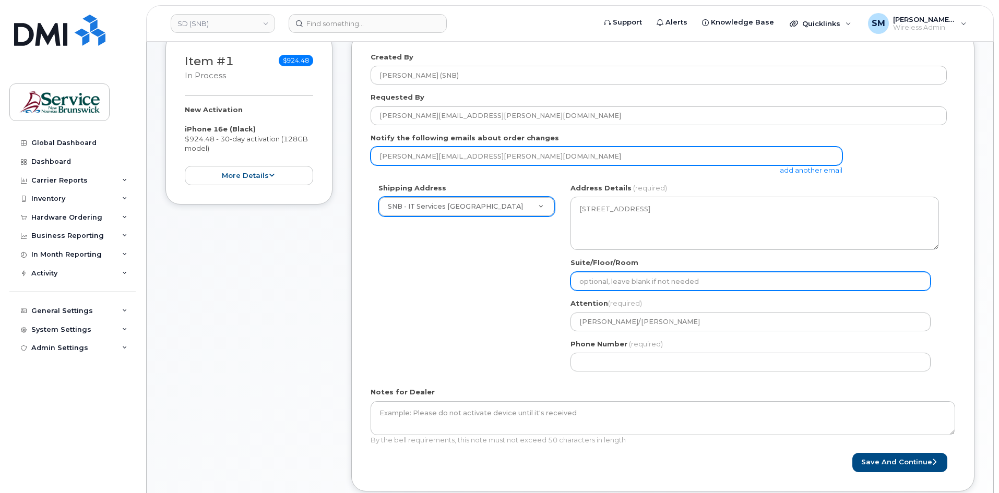
select select
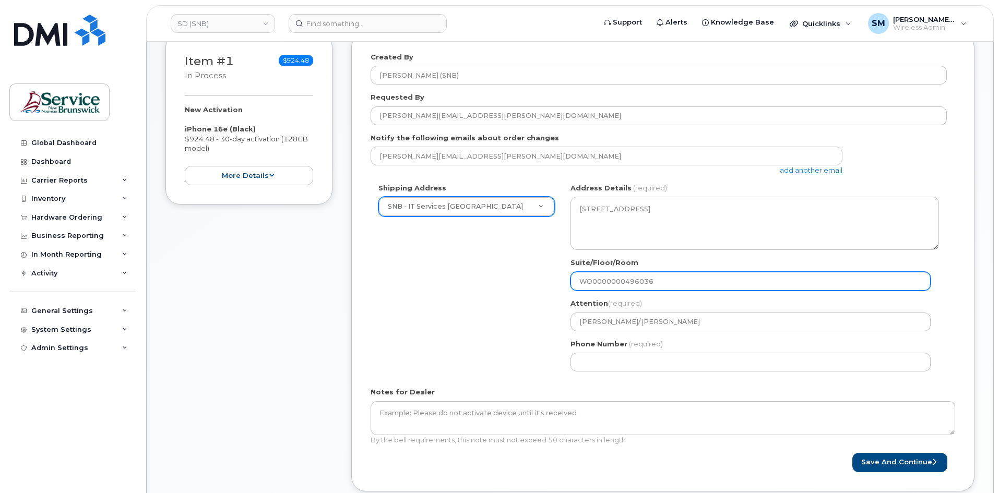
type input "WO0000000496036"
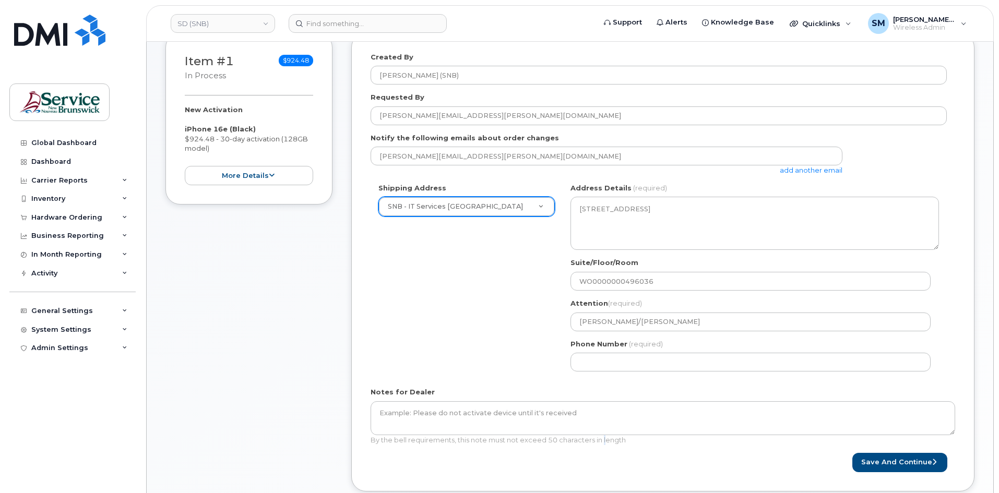
click at [605, 441] on span "By the bell requirements, this note must not exceed 50 characters in length" at bounding box center [498, 440] width 255 height 8
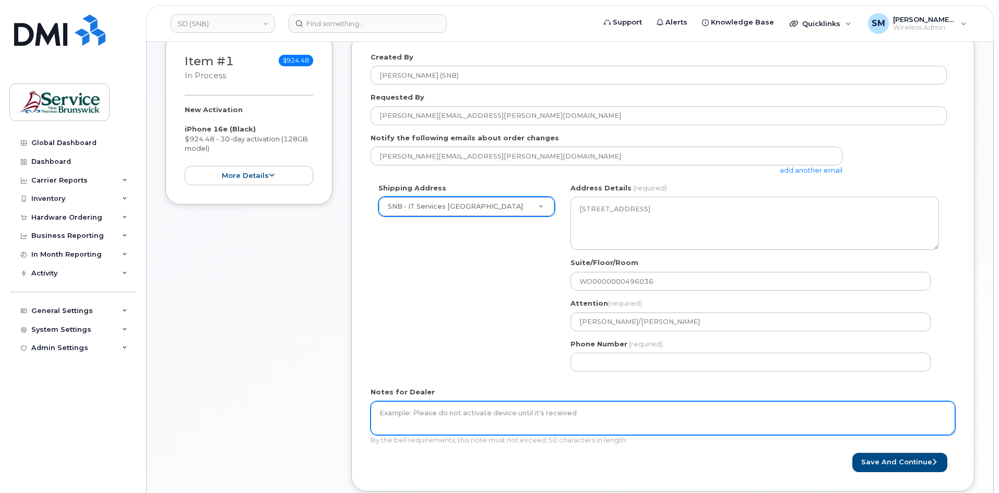
drag, startPoint x: 605, startPoint y: 441, endPoint x: 579, endPoint y: 412, distance: 39.1
paste textarea "WO0000000496036"
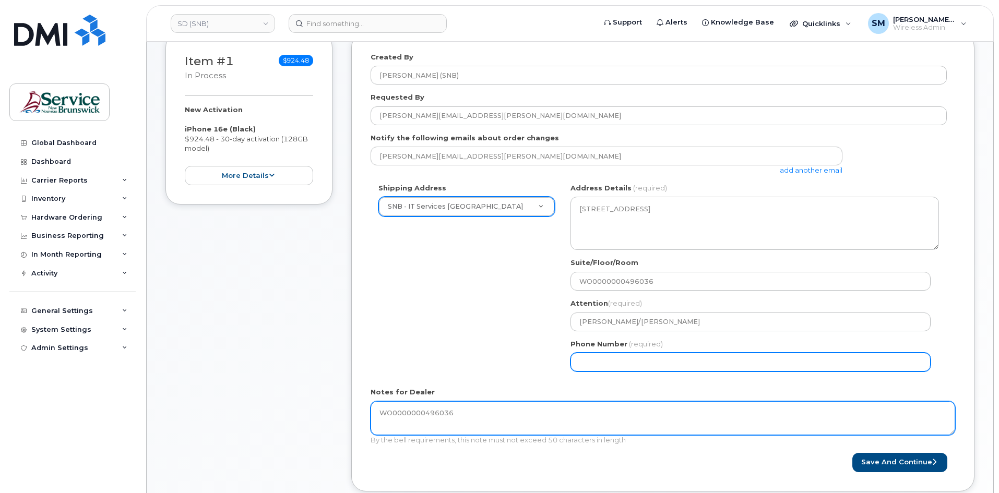
type textarea "WO0000000496036"
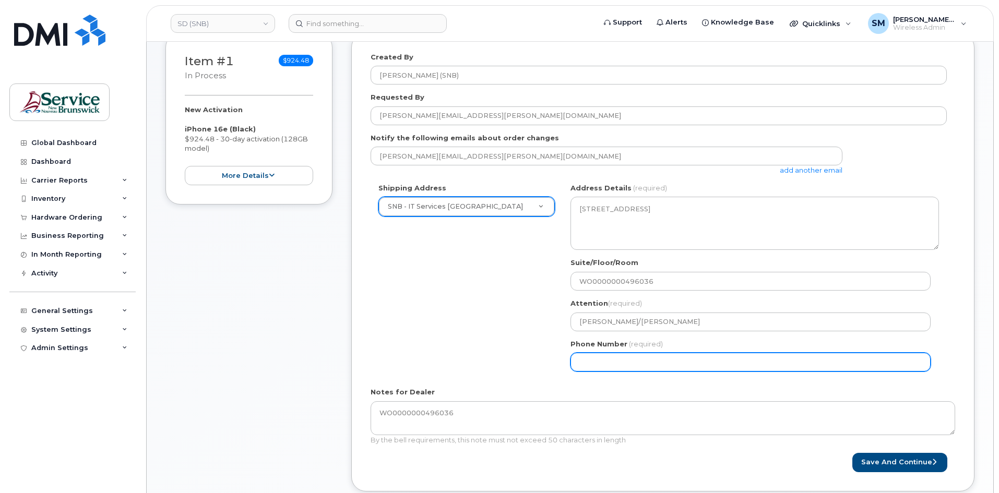
click at [663, 357] on input "Phone Number" at bounding box center [750, 362] width 360 height 19
select select
type input "506639633"
select select
type input "5066396338"
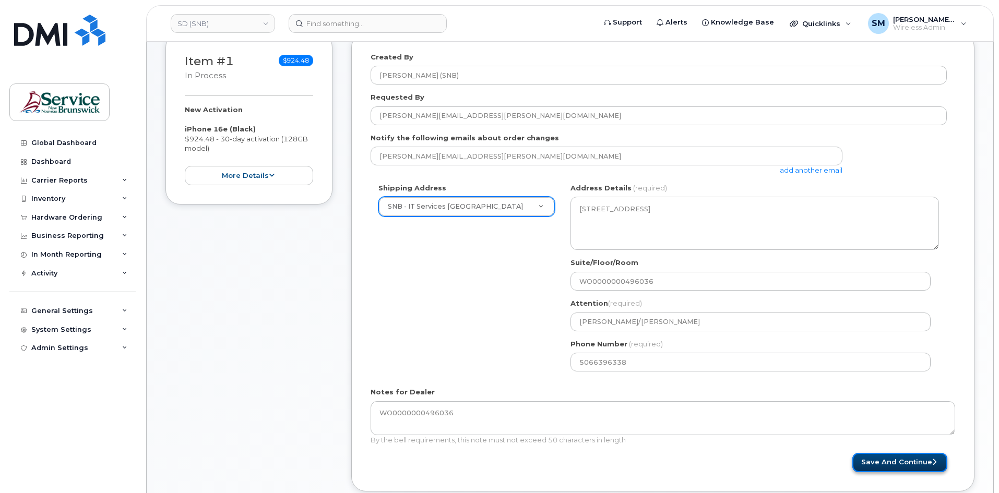
click at [927, 465] on button "Save and Continue" at bounding box center [899, 462] width 95 height 19
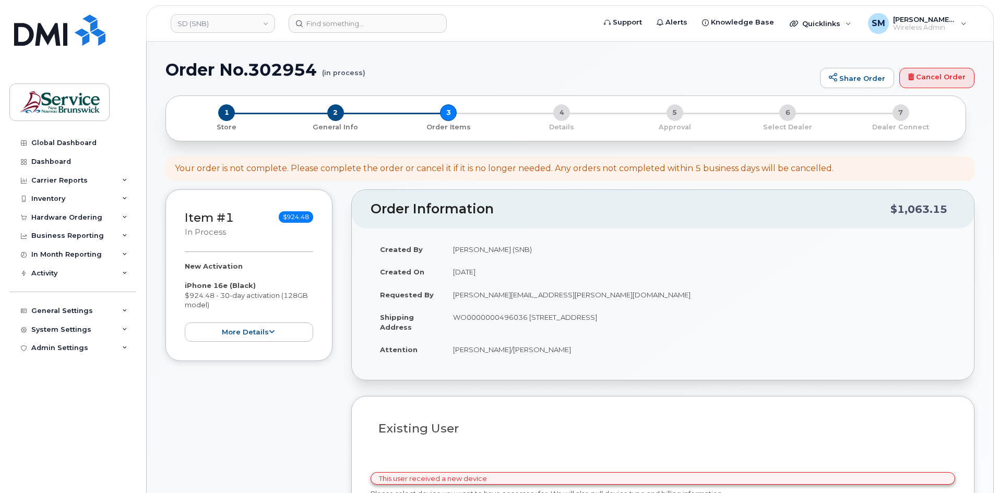
select select
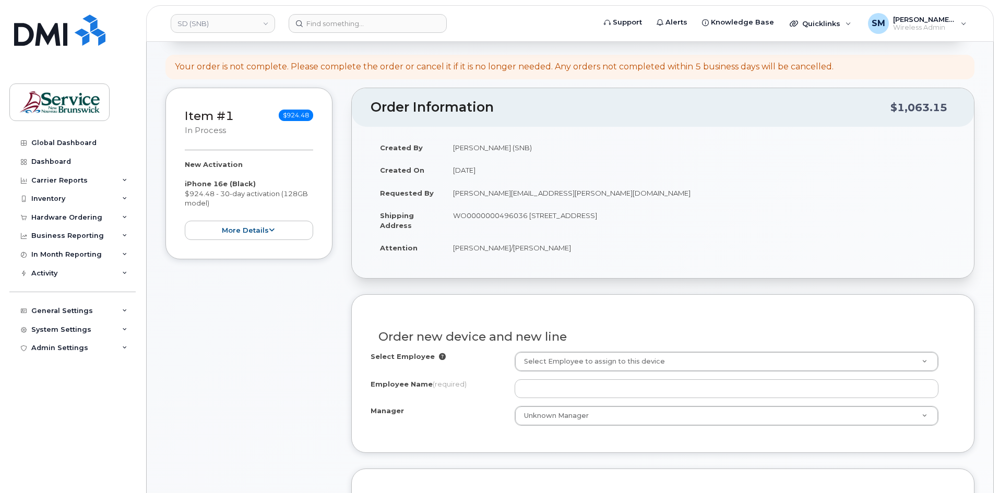
scroll to position [313, 0]
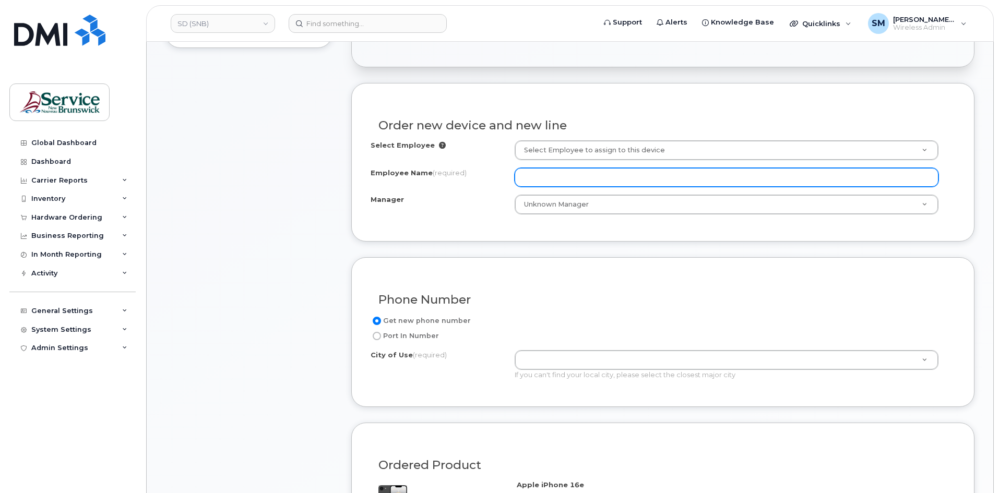
click at [537, 186] on input "Employee Name (required)" at bounding box center [727, 177] width 424 height 19
paste input "[PERSON_NAME]"
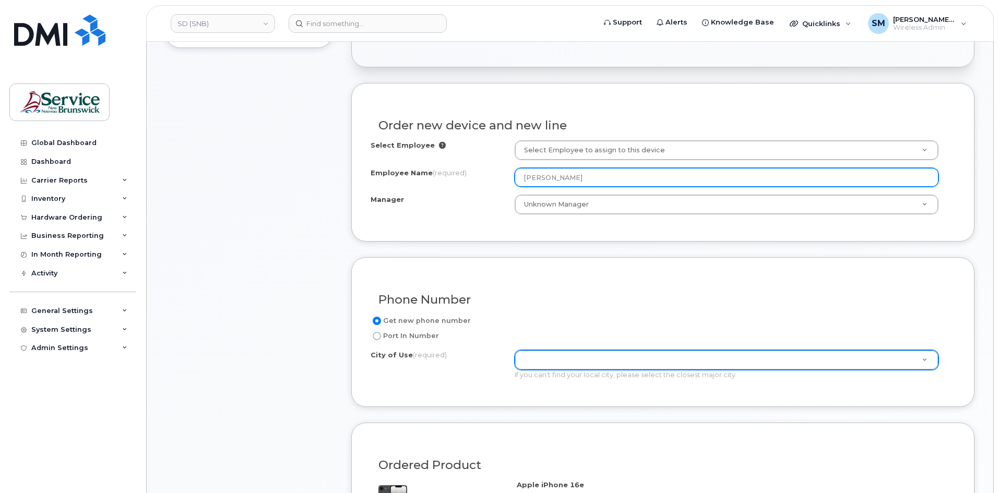
type input "[PERSON_NAME]"
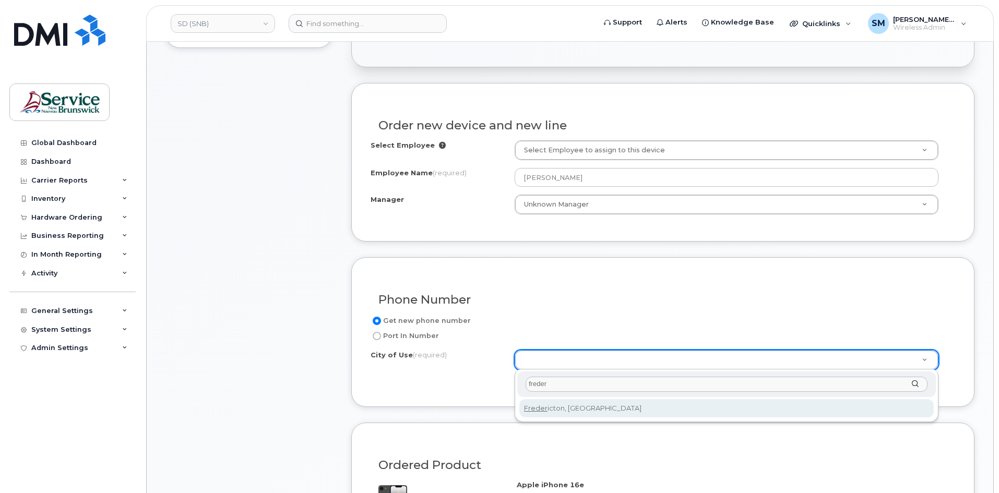
type input "freder"
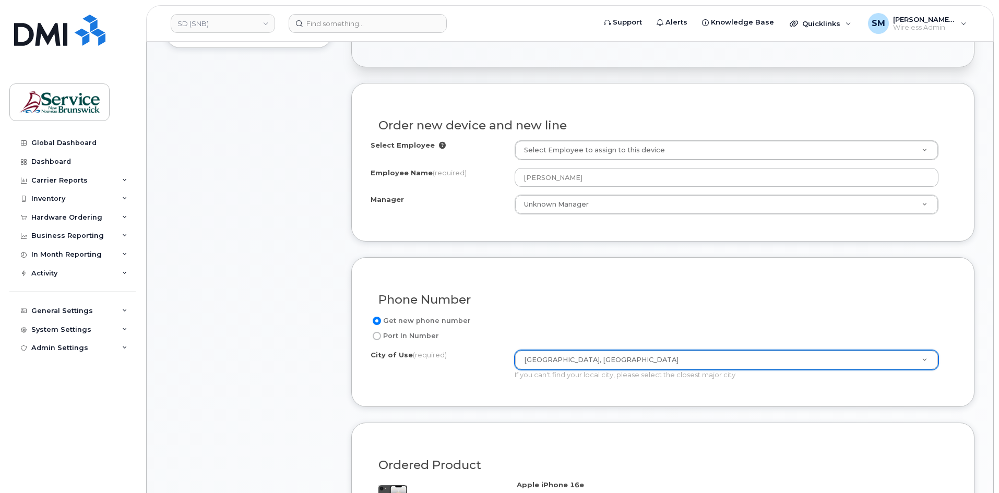
type input "1578"
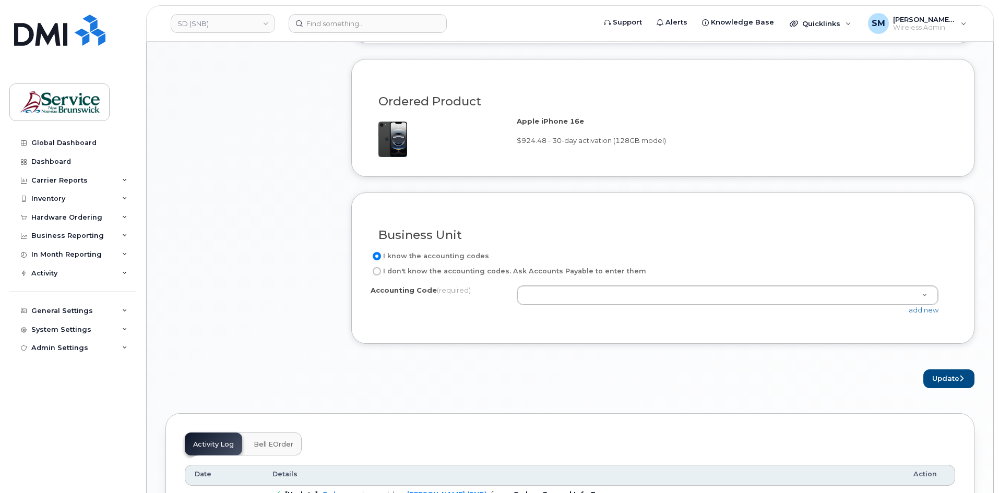
scroll to position [678, 0]
drag, startPoint x: 543, startPoint y: 287, endPoint x: 496, endPoint y: 309, distance: 51.8
click at [496, 311] on div "Accounting Code (required) 37.3705.3701.3431.3ADM.0000.301112 - Unknown 37.3712…" at bounding box center [663, 299] width 585 height 30
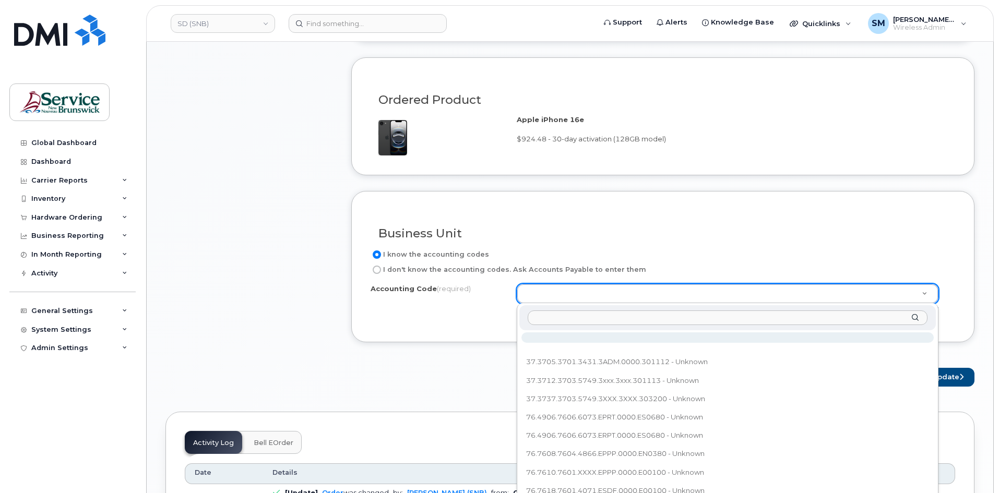
drag, startPoint x: 541, startPoint y: 290, endPoint x: 556, endPoint y: 295, distance: 16.2
paste input "76.7692.7601.4867.ESDF.0000.E00100"
type input "76.7692.7601.4867.ESDF.0000.E00100"
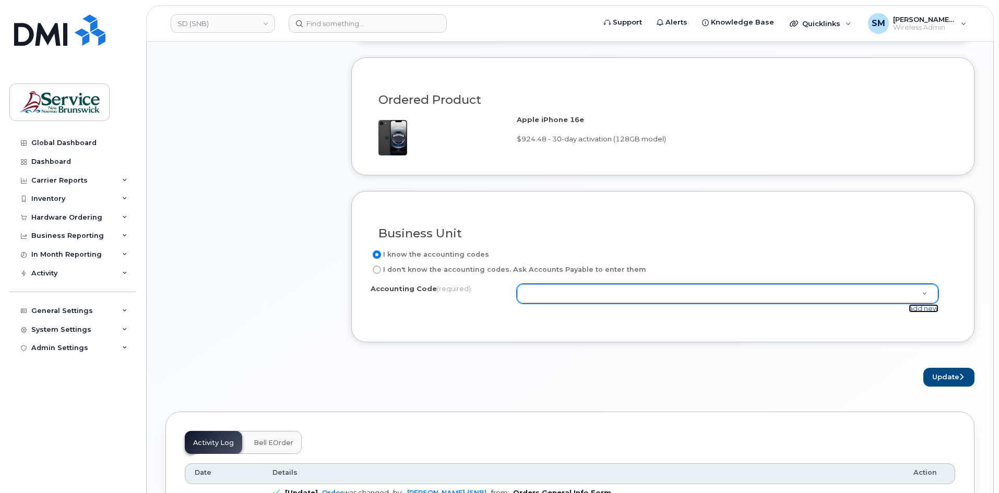
click at [931, 308] on link "add new" at bounding box center [924, 308] width 30 height 8
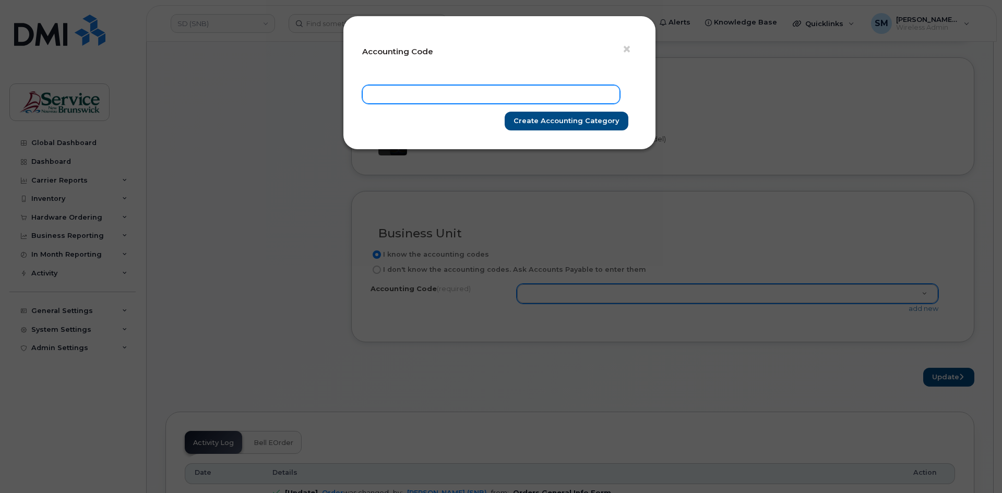
paste input "76.7692.7601.4867.ESDF.0000.E00100"
type input "76.7692.7601.4867.ESDF.0000.E00100"
drag, startPoint x: 572, startPoint y: 119, endPoint x: 599, endPoint y: 116, distance: 27.3
click at [573, 119] on input "Create Accounting category" at bounding box center [567, 121] width 124 height 19
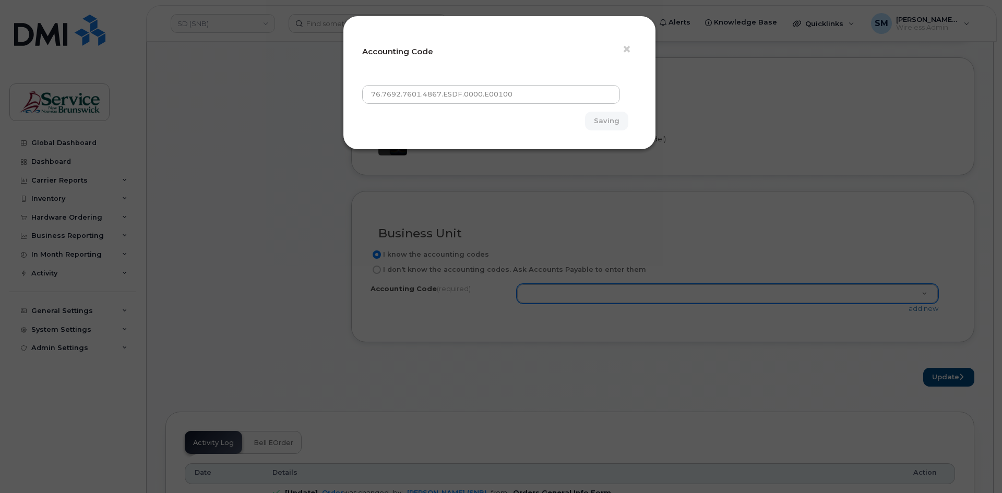
type input "Create Accounting category"
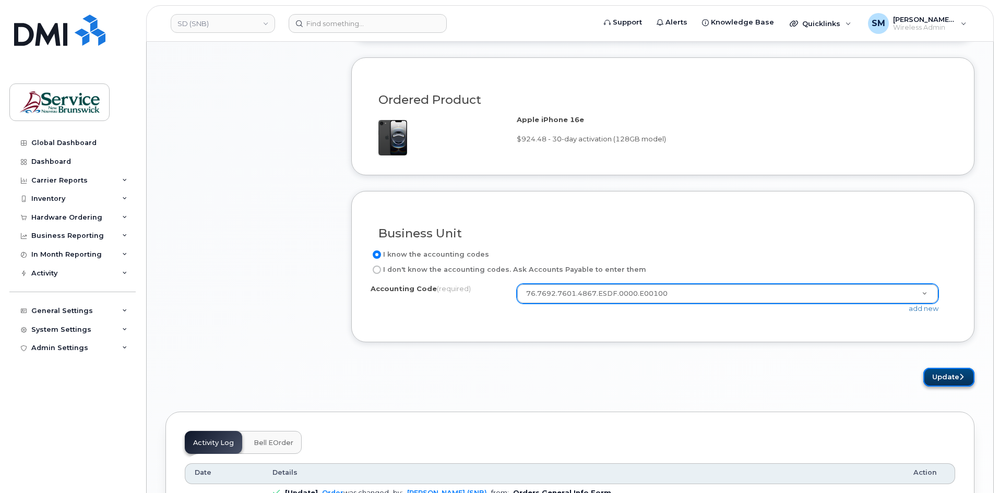
click at [936, 378] on button "Update" at bounding box center [948, 377] width 51 height 19
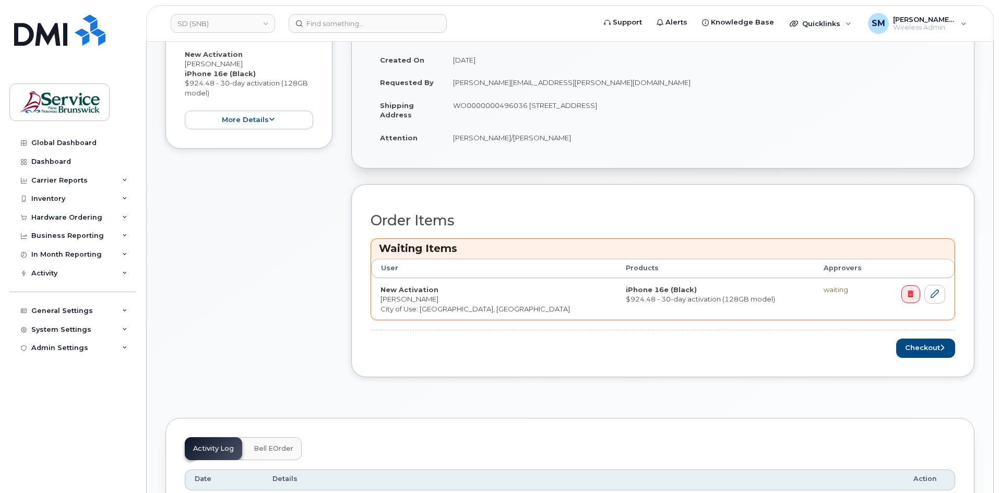
scroll to position [261, 0]
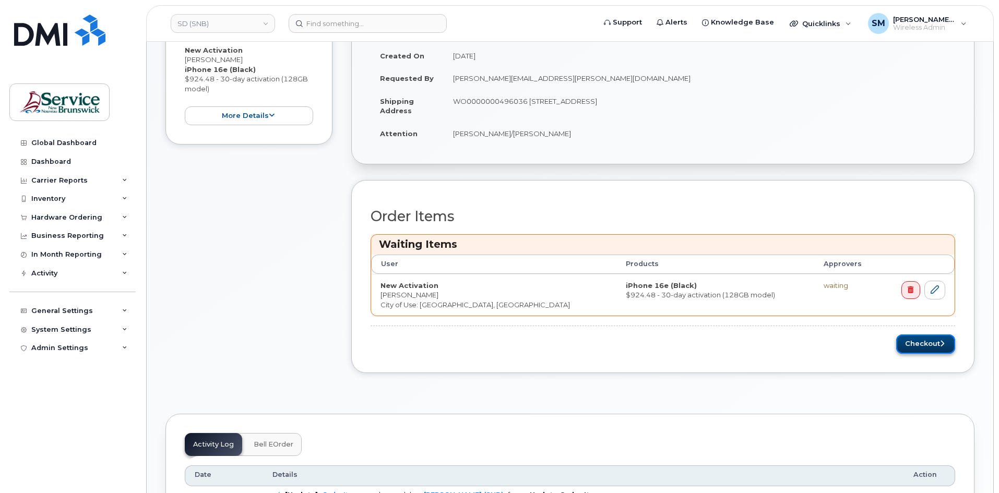
click at [938, 340] on button "Checkout" at bounding box center [925, 344] width 59 height 19
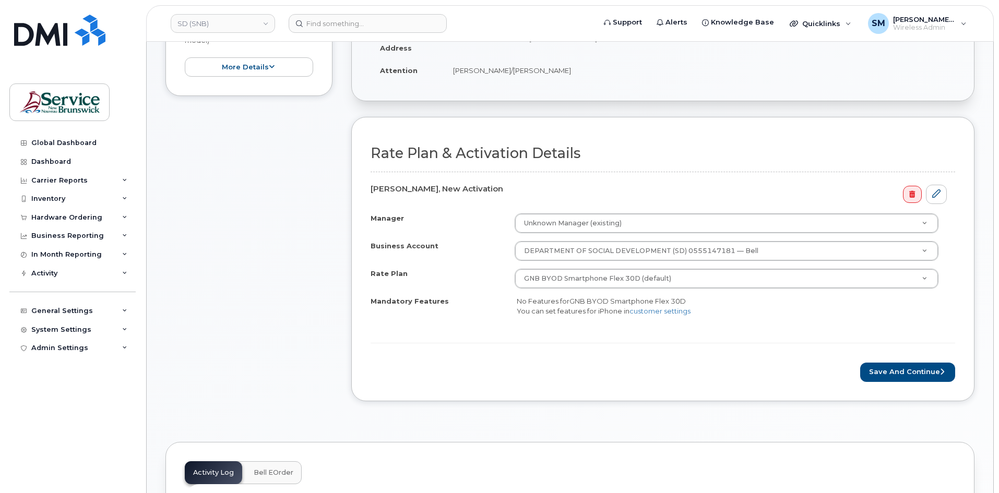
scroll to position [261, 0]
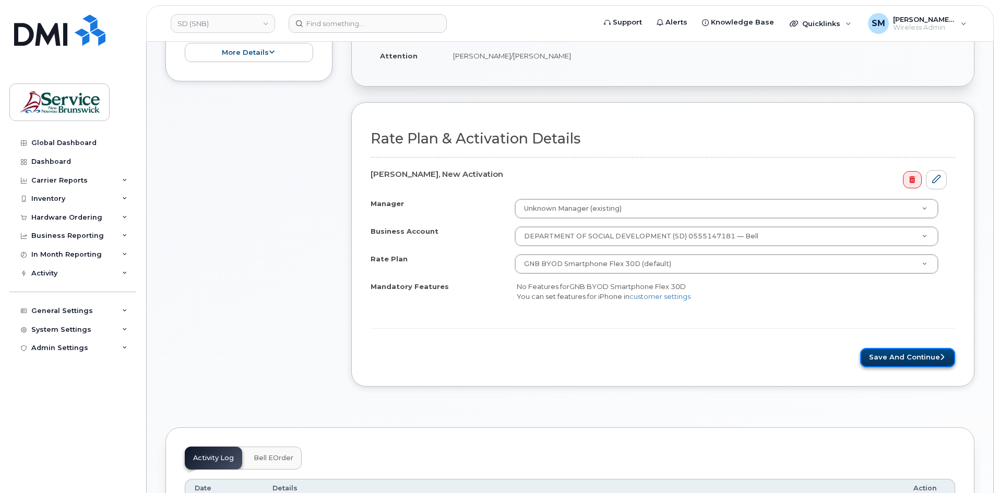
click at [909, 355] on button "Save and Continue" at bounding box center [907, 357] width 95 height 19
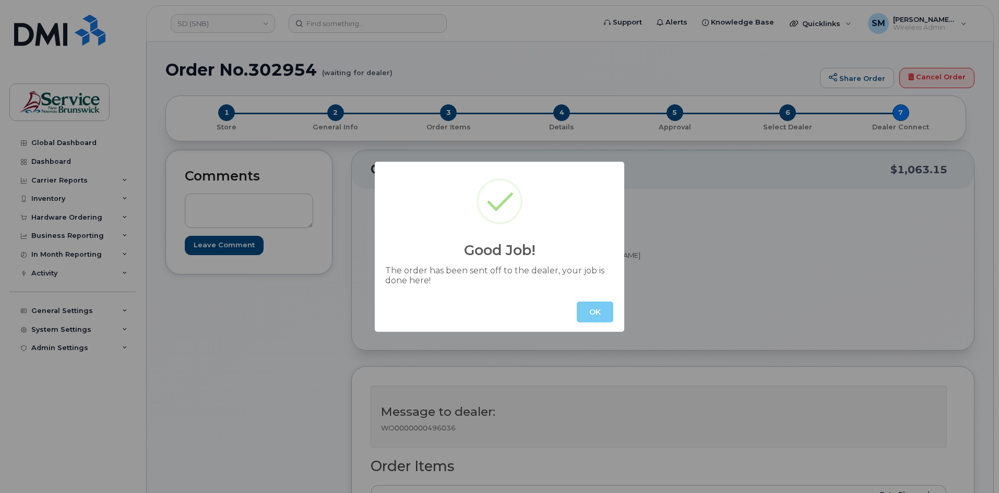
click at [581, 308] on button "OK" at bounding box center [595, 312] width 37 height 21
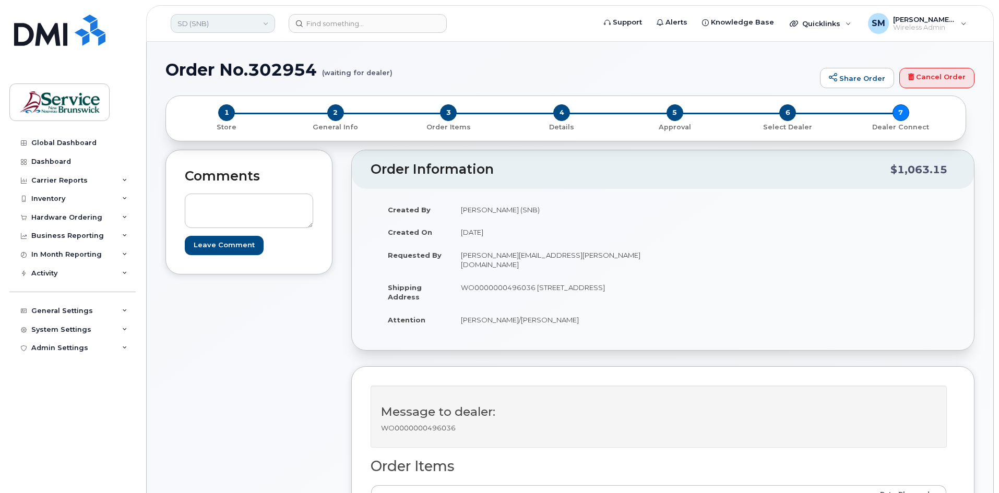
click at [254, 26] on link "SD (SNB)" at bounding box center [223, 23] width 104 height 19
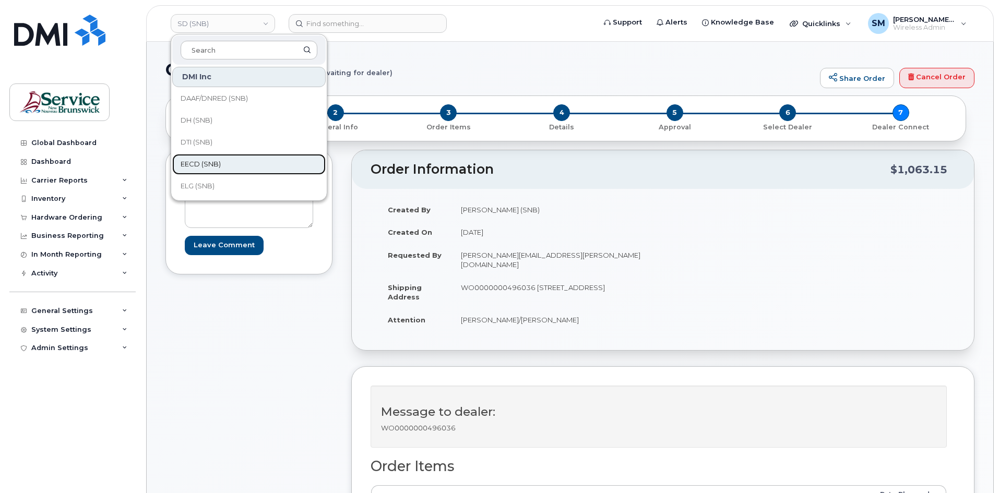
click at [195, 157] on link "EECD (SNB)" at bounding box center [248, 164] width 153 height 21
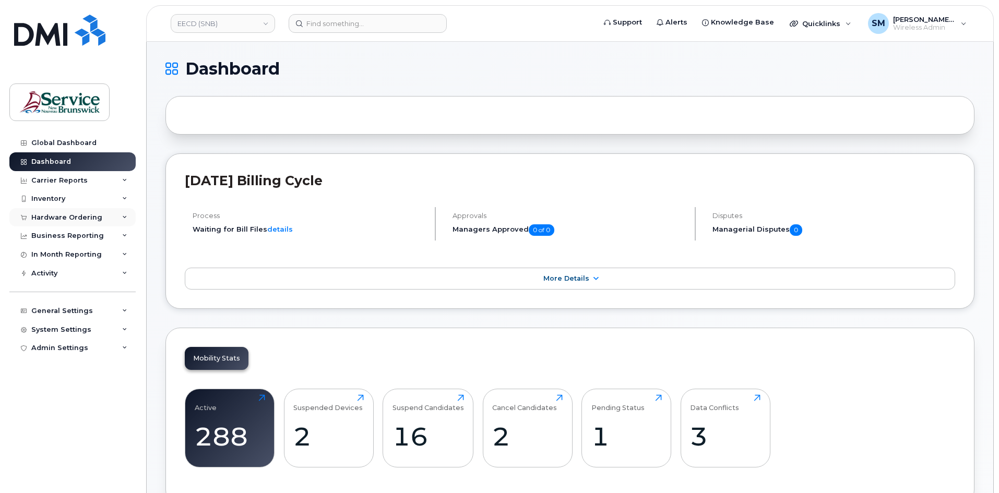
click at [91, 219] on div "Hardware Ordering" at bounding box center [66, 217] width 71 height 8
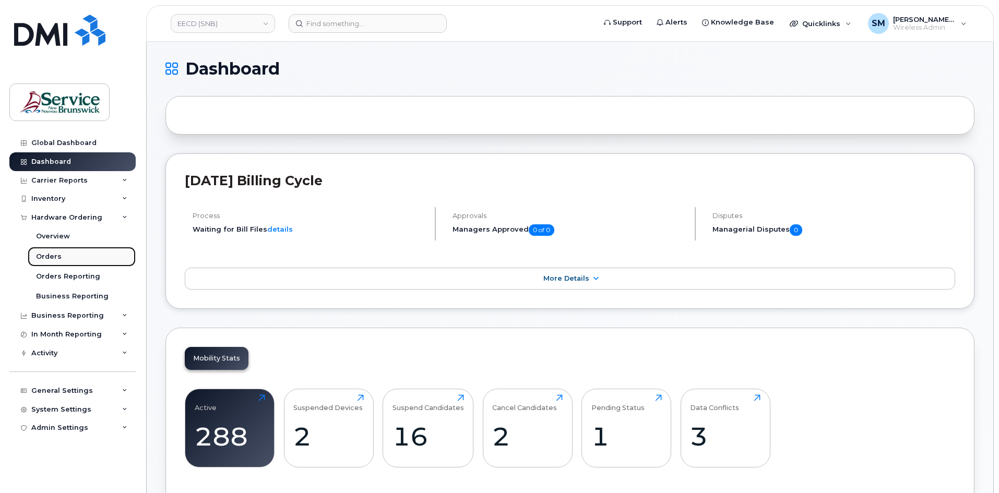
click at [62, 256] on link "Orders" at bounding box center [82, 257] width 108 height 20
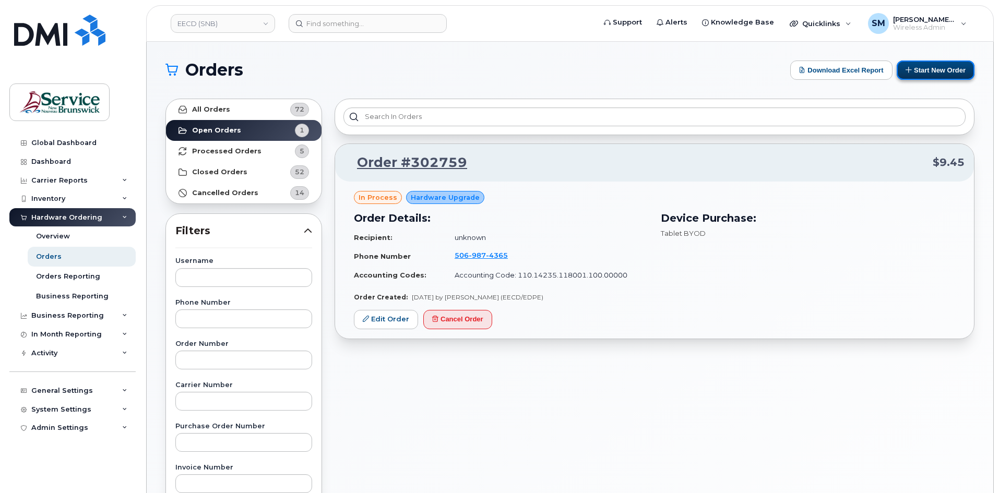
click at [959, 78] on button "Start New Order" at bounding box center [936, 70] width 78 height 19
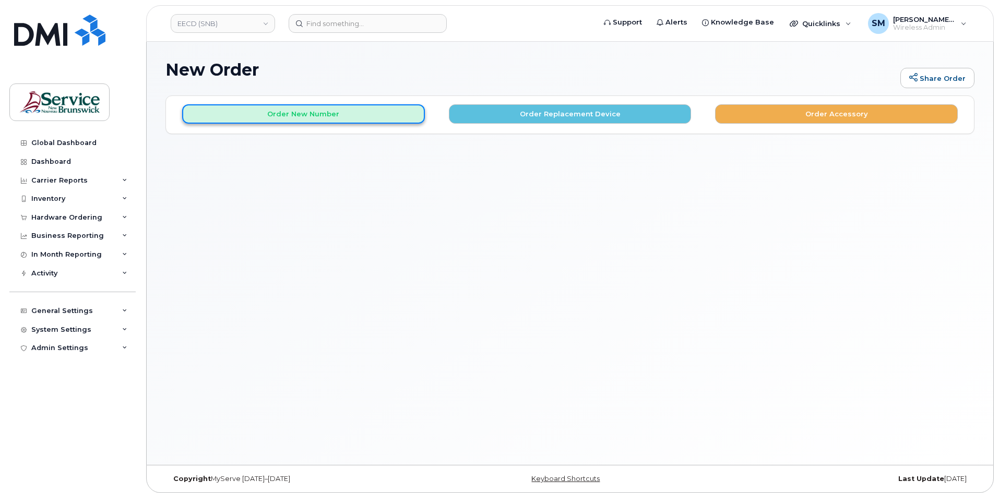
click at [386, 110] on button "Order New Number" at bounding box center [303, 113] width 243 height 19
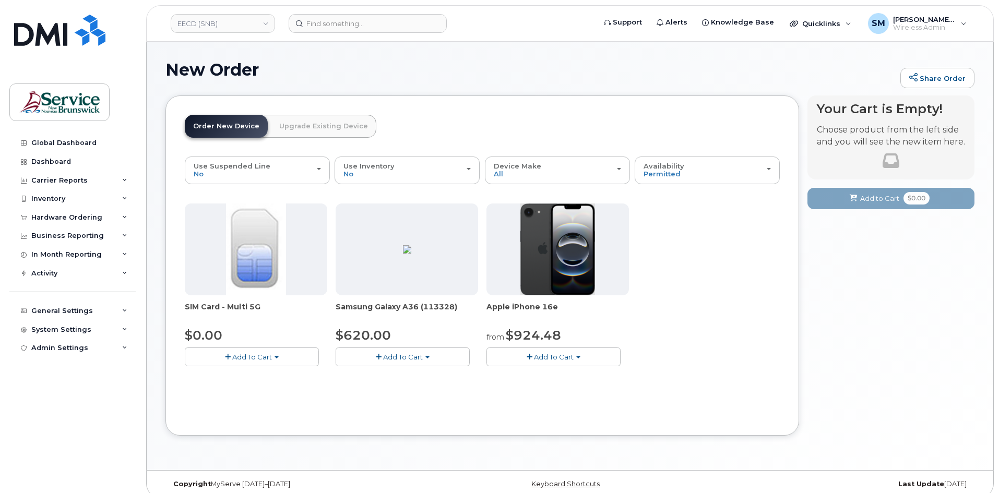
click at [573, 356] on span "Add To Cart" at bounding box center [554, 357] width 40 height 8
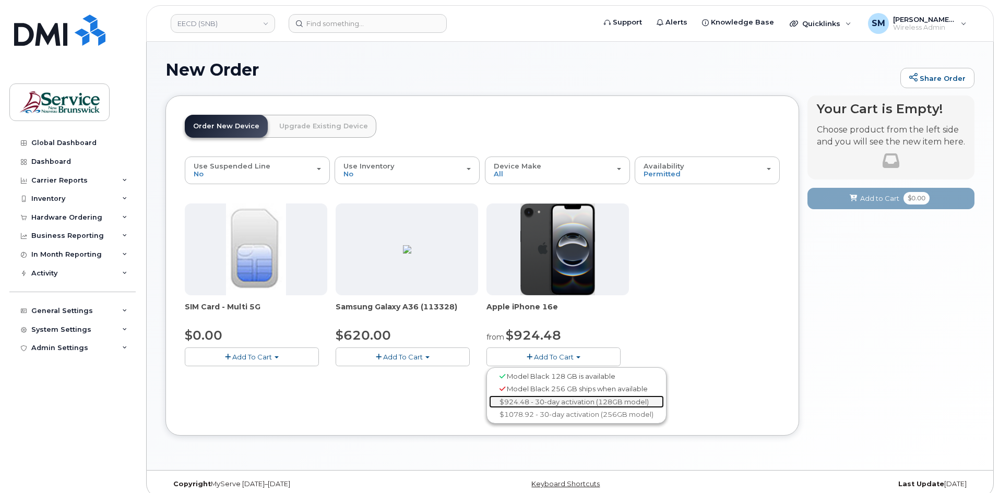
click at [549, 403] on link "$924.48 - 30-day activation (128GB model)" at bounding box center [576, 402] width 175 height 13
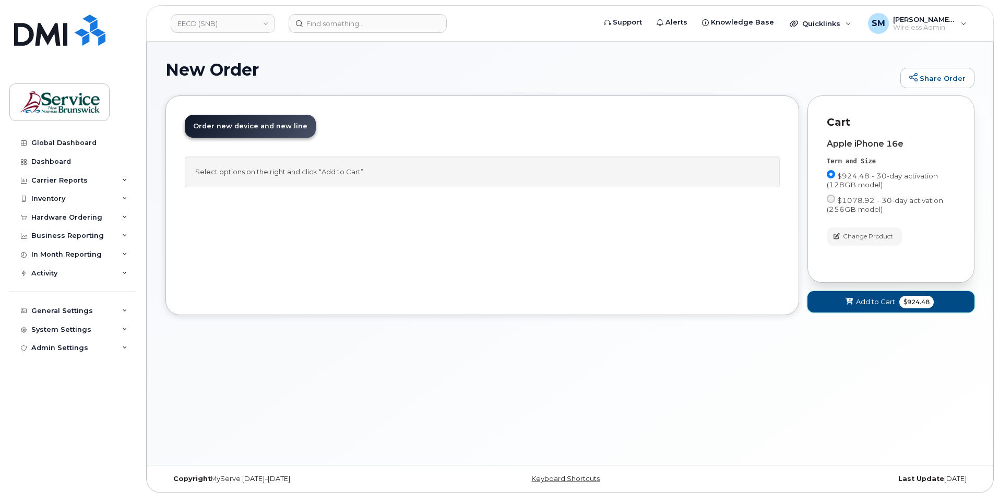
click at [838, 298] on button "Add to Cart $924.48" at bounding box center [890, 301] width 167 height 21
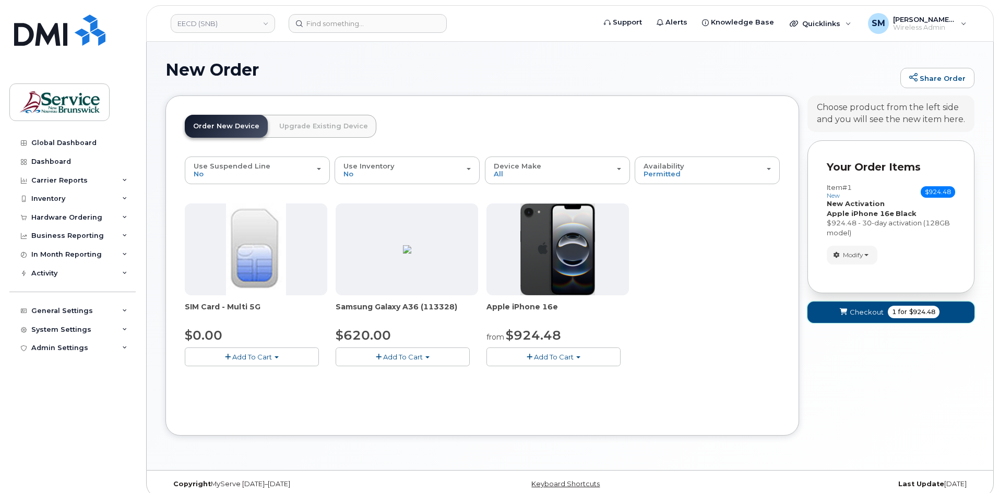
click at [841, 306] on button "Checkout 1 for $924.48" at bounding box center [890, 312] width 167 height 21
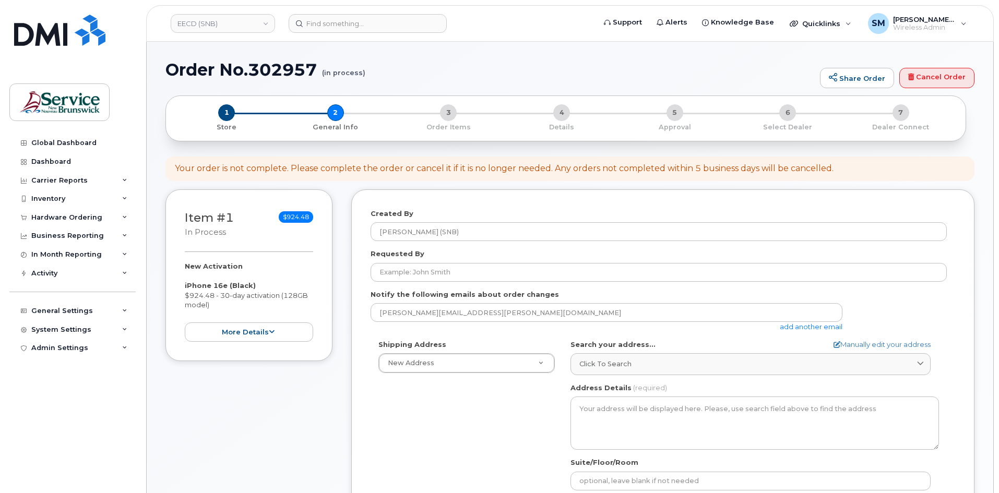
select select
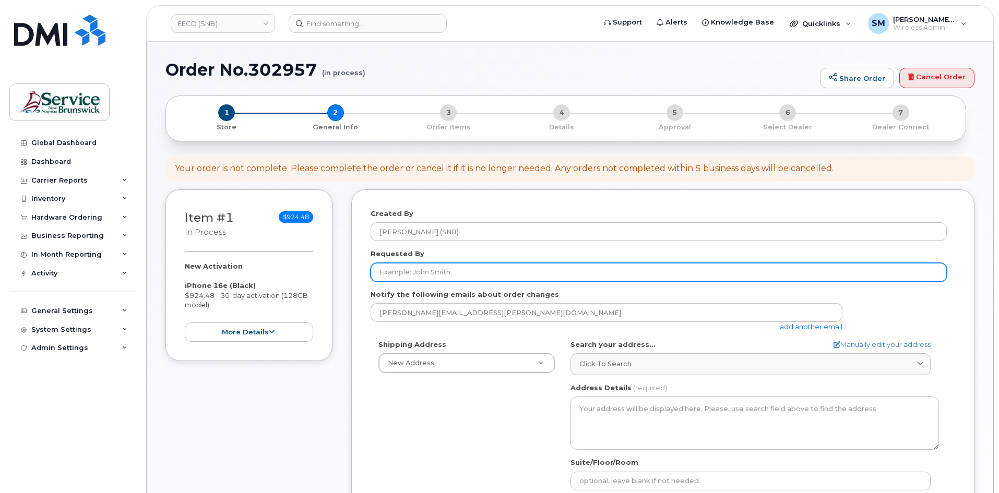
click at [457, 267] on input "Requested By" at bounding box center [659, 272] width 576 height 19
paste input "[EMAIL_ADDRESS][PERSON_NAME][DOMAIN_NAME]"
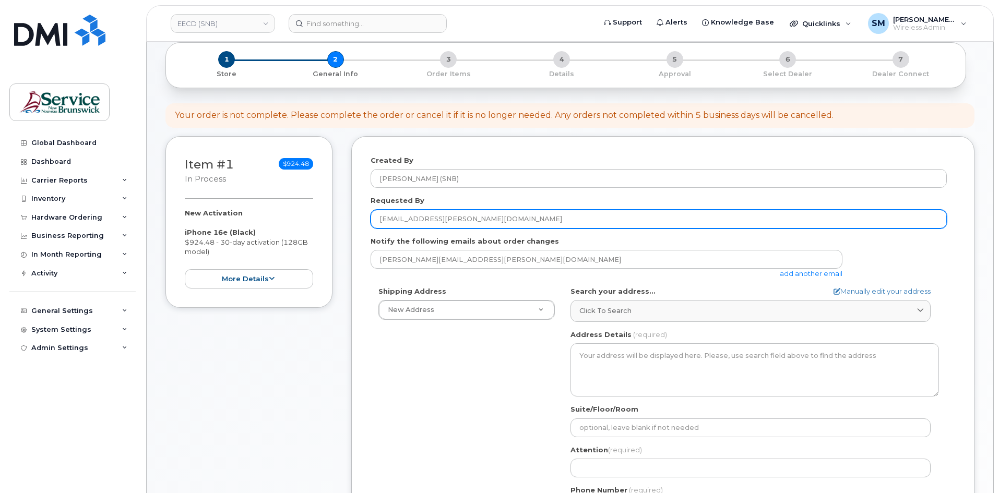
scroll to position [104, 0]
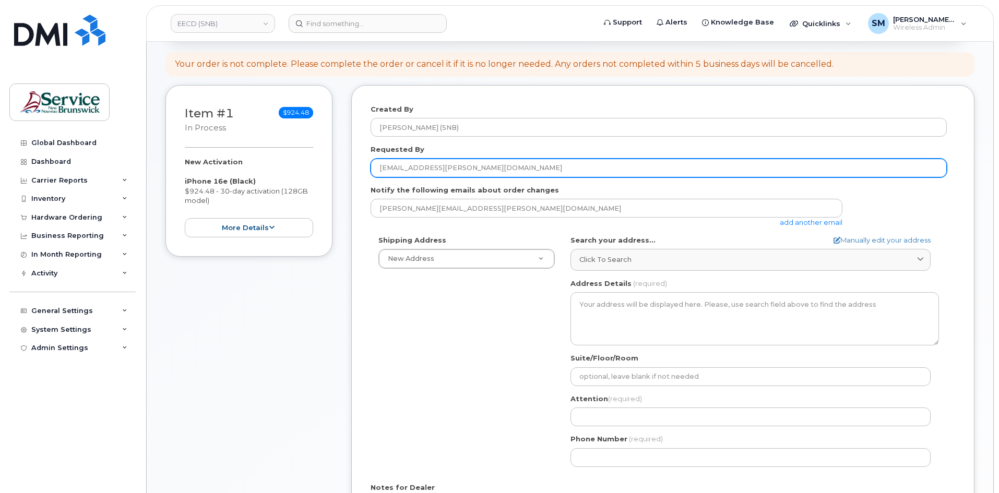
type input "[EMAIL_ADDRESS][PERSON_NAME][DOMAIN_NAME]"
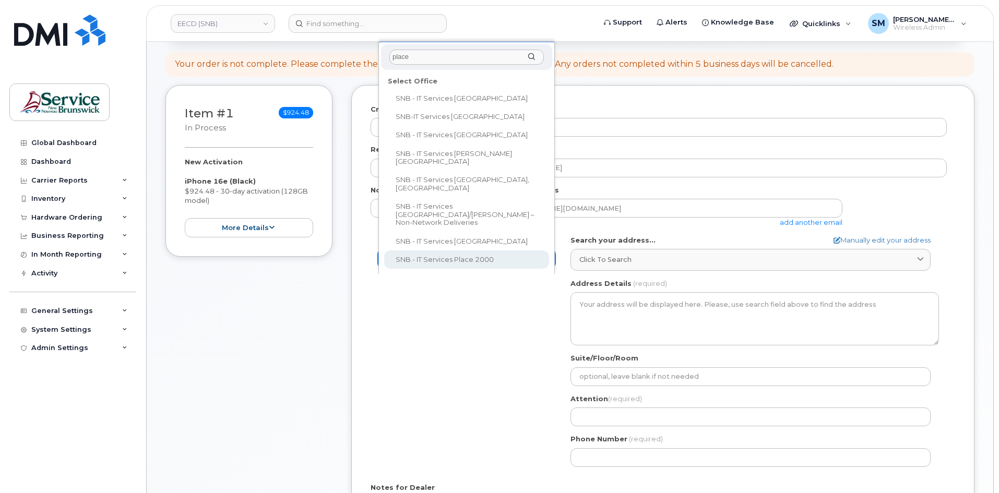
type input "place"
select select
type textarea "250 King St, Room 395 Fredericton New Brunswick E3B 9M9"
type input "[PERSON_NAME]"
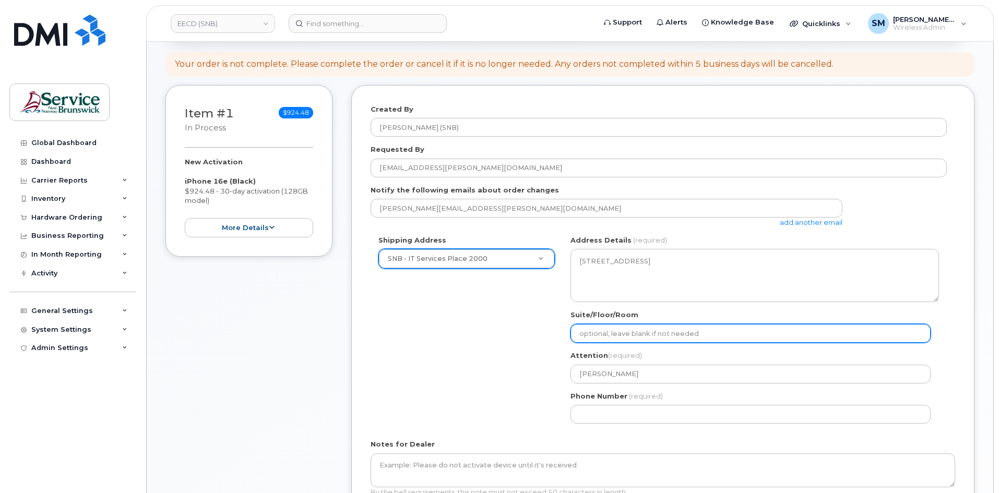
paste input "WO0000000496235"
select select
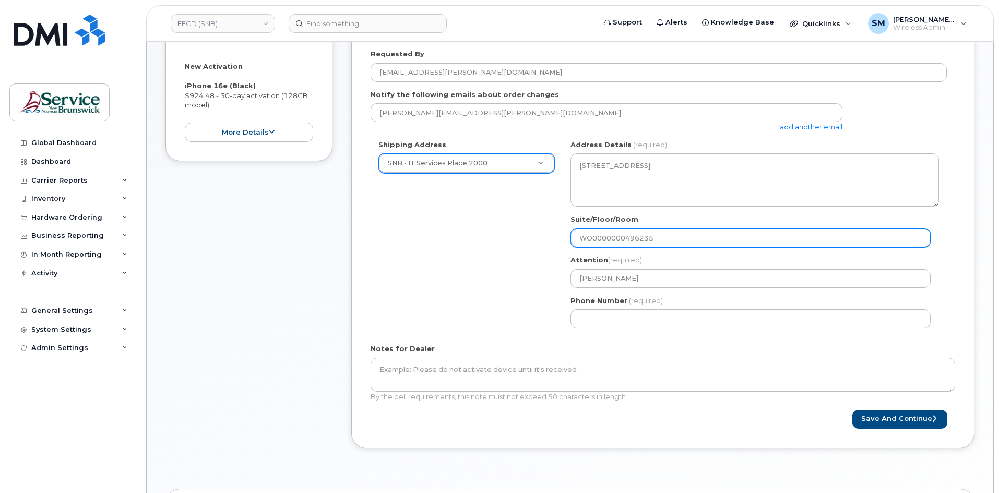
scroll to position [313, 0]
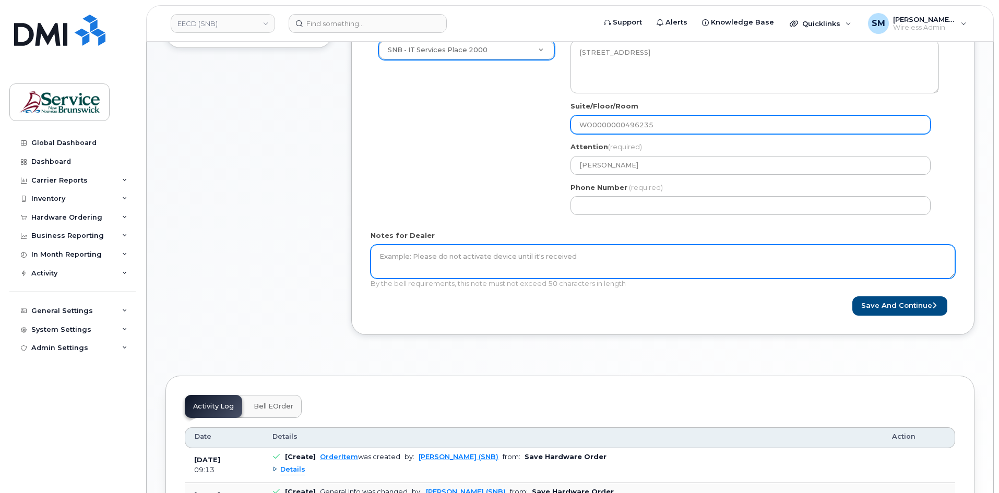
type input "WO0000000496235"
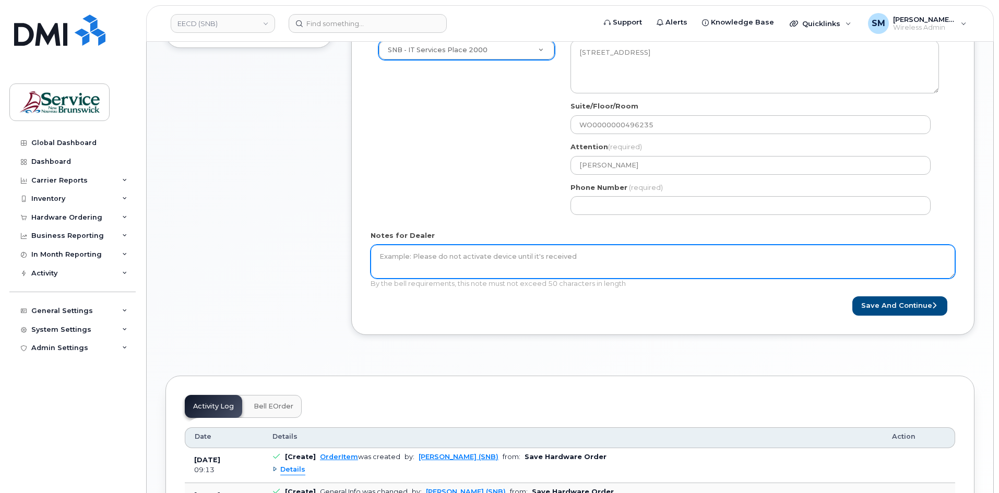
click at [526, 266] on textarea "Notes for Dealer" at bounding box center [663, 262] width 585 height 34
paste textarea "WO0000000496235"
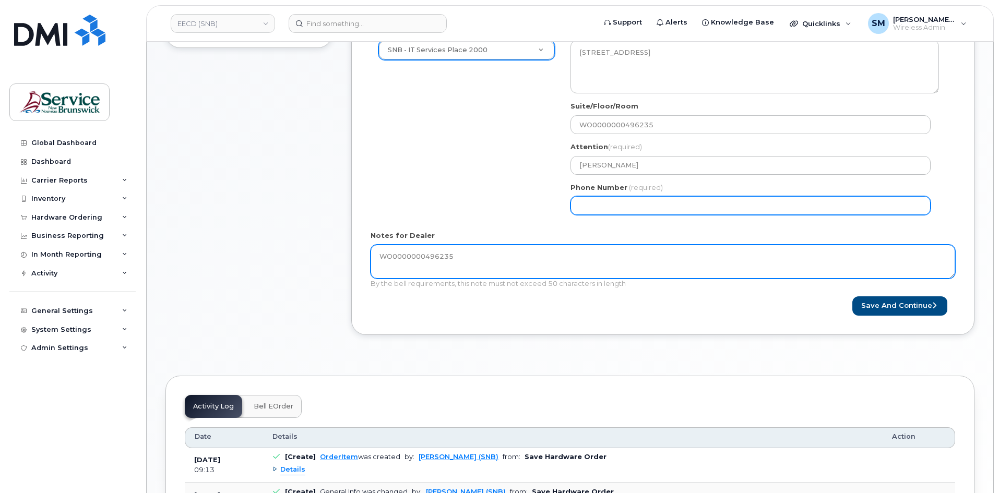
type textarea "WO0000000496235"
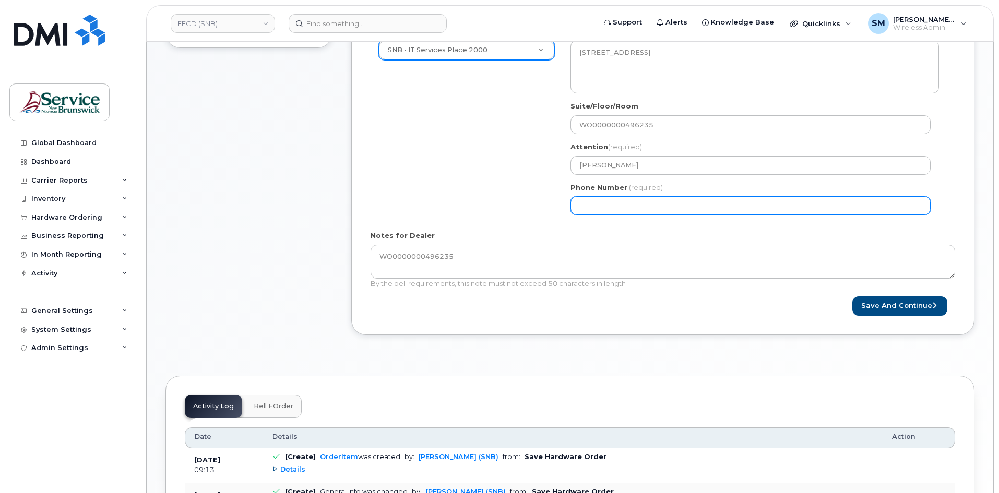
click at [645, 198] on input "Phone Number" at bounding box center [750, 205] width 360 height 19
select select
type input "506639633"
select select
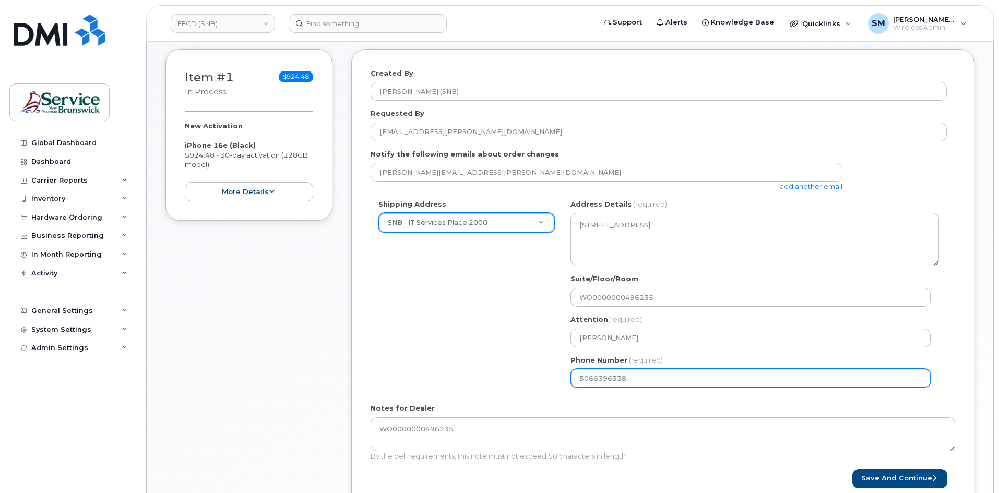
scroll to position [418, 0]
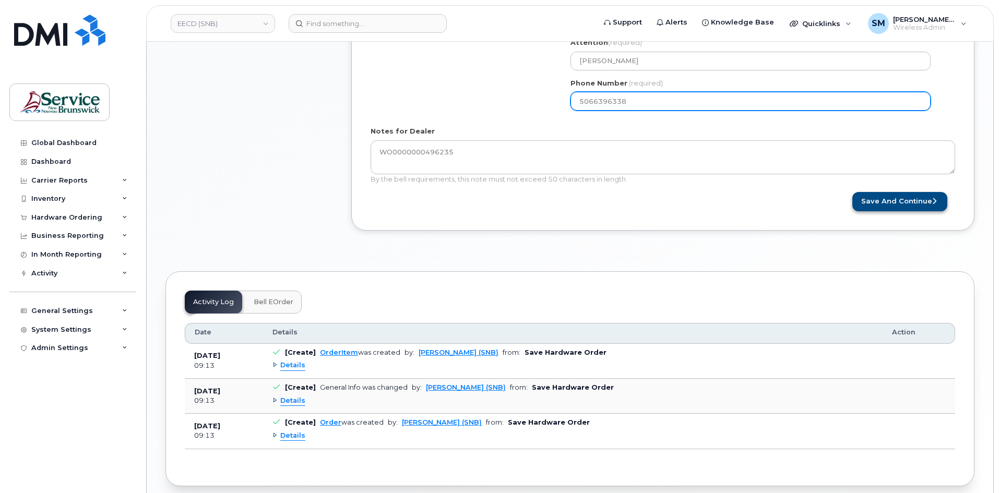
type input "5066396338"
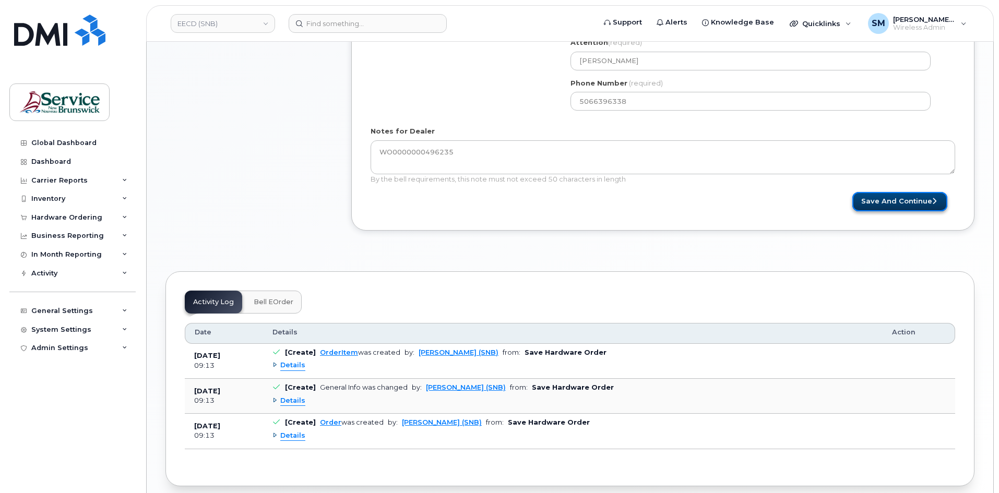
click at [878, 203] on button "Save and Continue" at bounding box center [899, 201] width 95 height 19
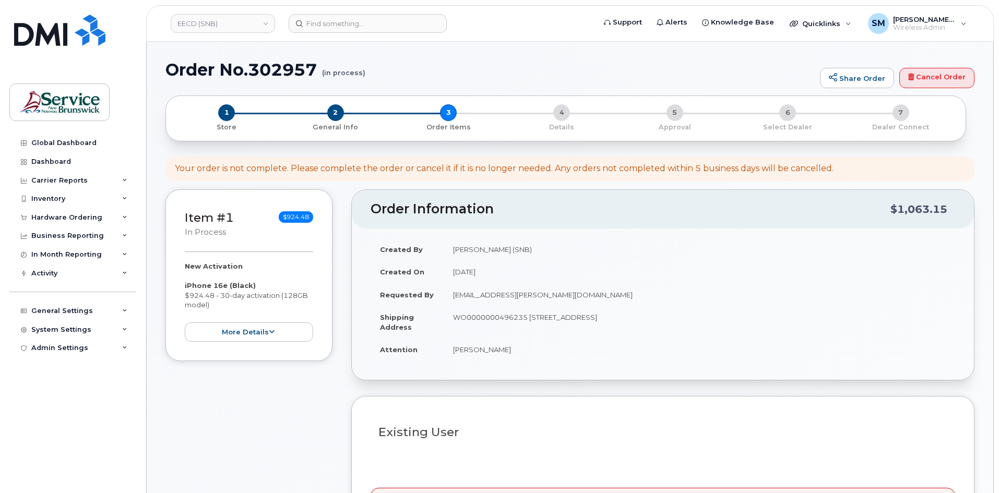
select select
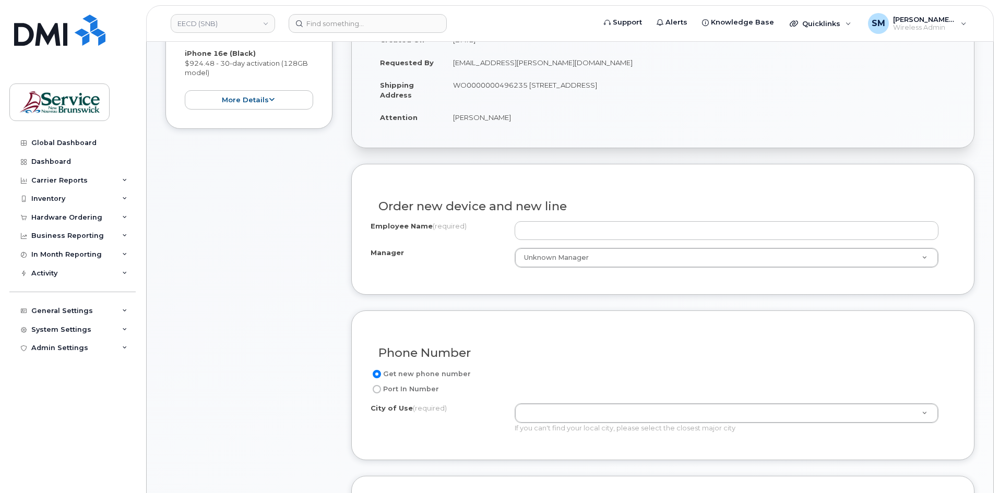
scroll to position [261, 0]
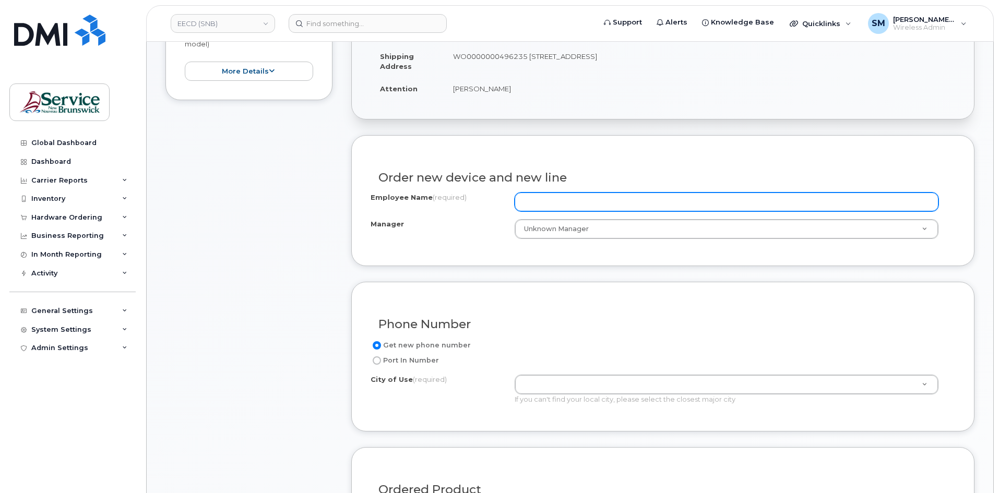
paste input "[PERSON_NAME]"
type input "[PERSON_NAME]"
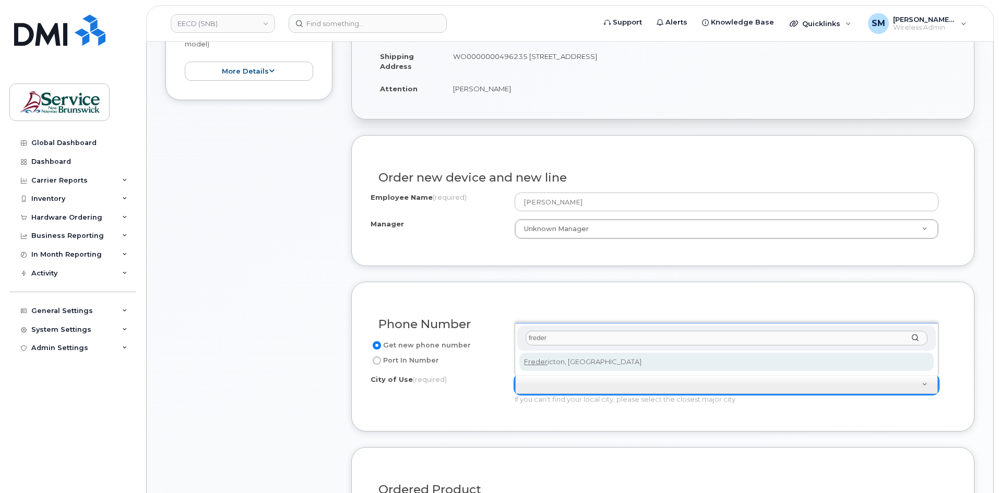
type input "freder"
type input "1578"
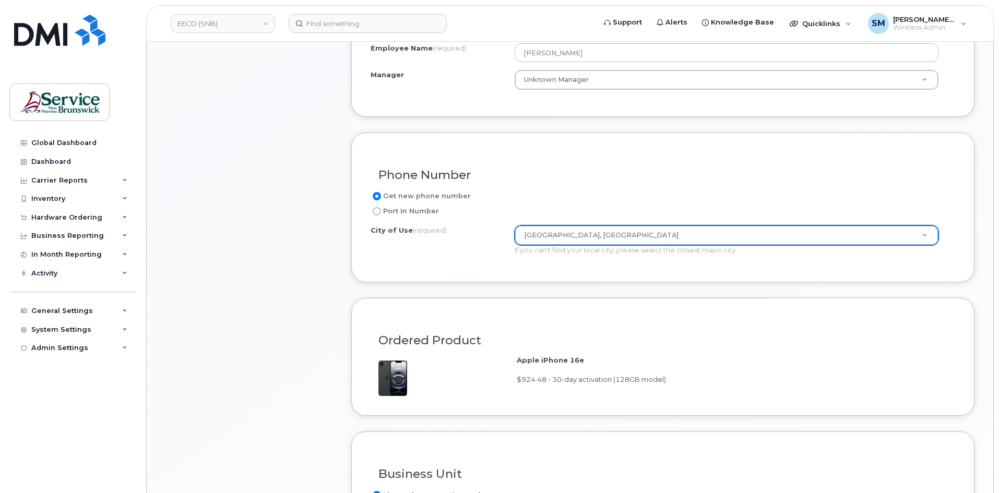
scroll to position [522, 0]
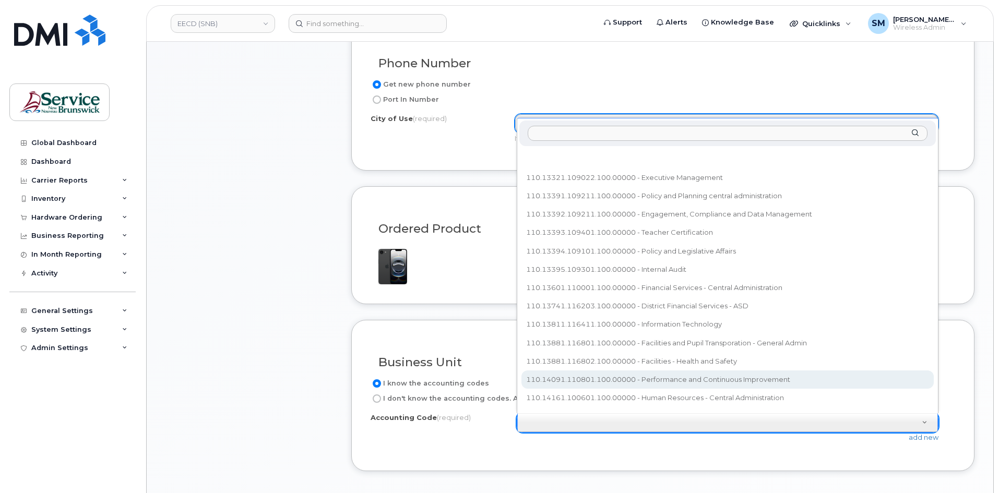
type input "20.2020.2002.4866.PPPP.0000.P23401"
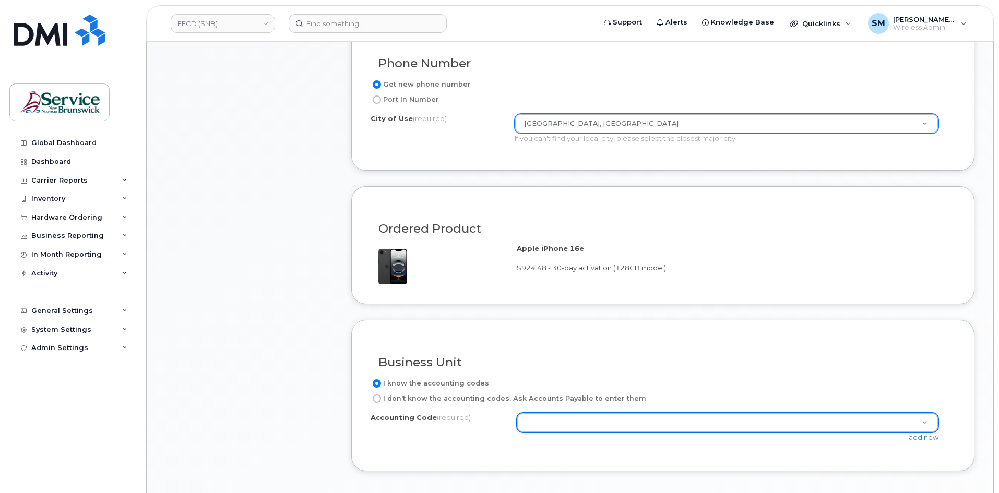
drag, startPoint x: 711, startPoint y: 337, endPoint x: 847, endPoint y: 372, distance: 140.6
click at [928, 437] on link "add new" at bounding box center [924, 437] width 30 height 8
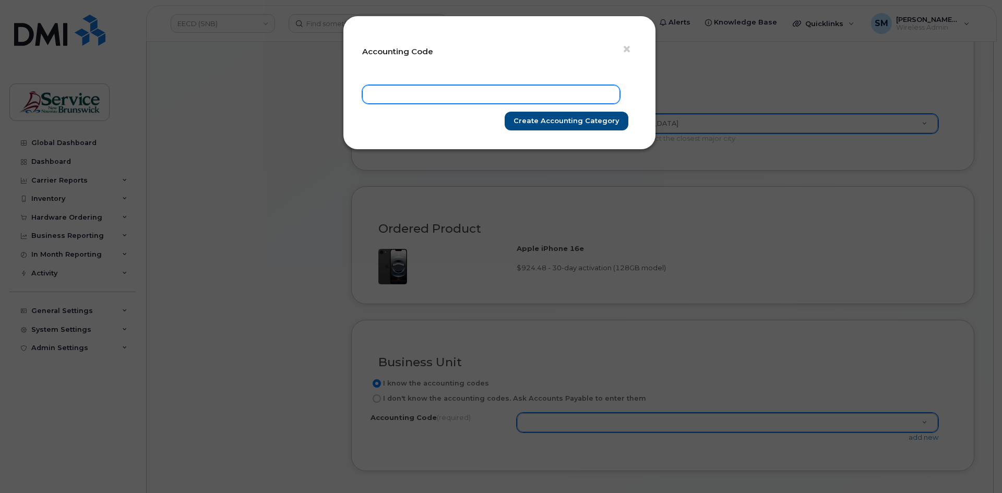
drag, startPoint x: 455, startPoint y: 92, endPoint x: 461, endPoint y: 92, distance: 5.8
click at [455, 92] on input "text" at bounding box center [491, 94] width 258 height 19
paste input "20.2020.2002.4866.PPPP.0000.P23401"
type input "20.2020.2002.4866.PPPP.0000.P23401"
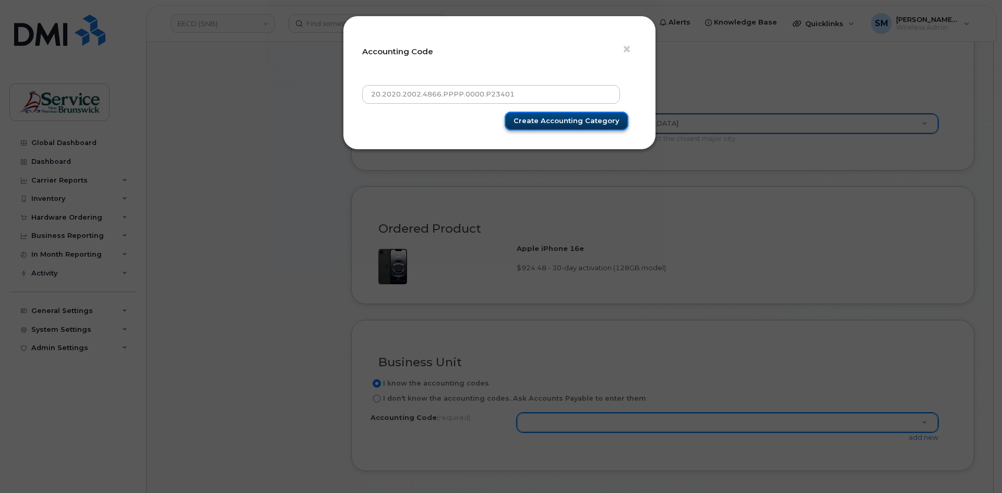
click at [591, 122] on input "Create Accounting category" at bounding box center [567, 121] width 124 height 19
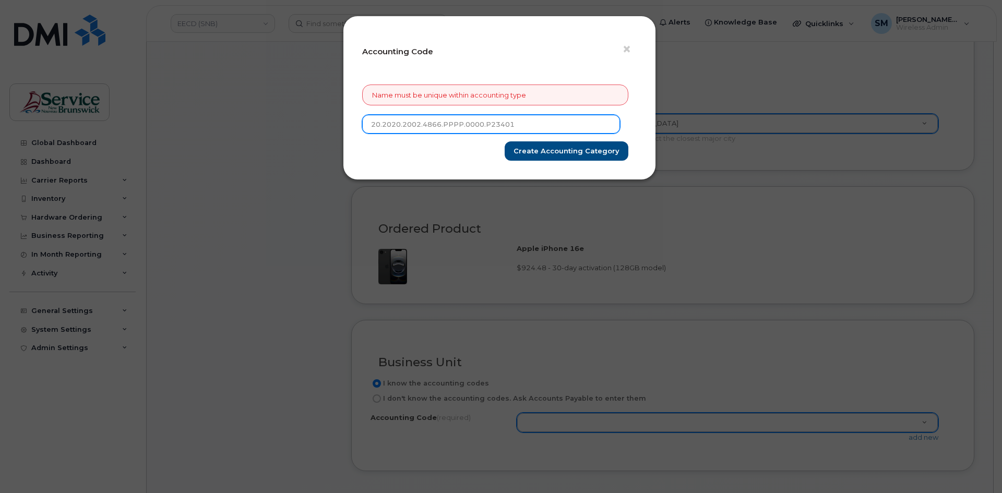
drag, startPoint x: 370, startPoint y: 126, endPoint x: 395, endPoint y: 123, distance: 25.8
click at [370, 126] on input "20.2020.2002.4866.PPPP.0000.P23401" at bounding box center [491, 124] width 258 height 19
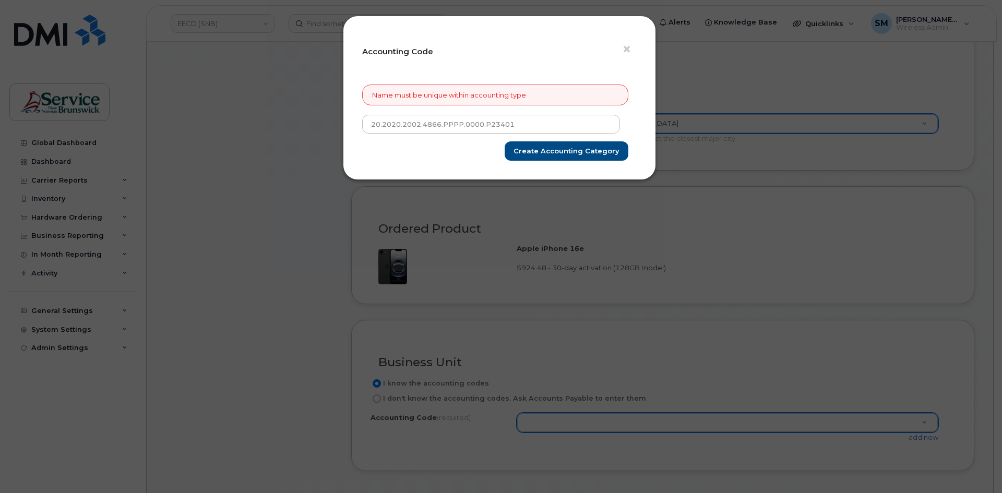
click at [566, 114] on div "Name must be unique within accounting type" at bounding box center [499, 100] width 275 height 31
click at [565, 148] on input "Create Accounting category" at bounding box center [567, 150] width 124 height 19
type input "Create Accounting category"
click at [616, 47] on div "× Accounting Code" at bounding box center [499, 55] width 275 height 40
click at [621, 47] on div "× Accounting Code" at bounding box center [499, 55] width 275 height 40
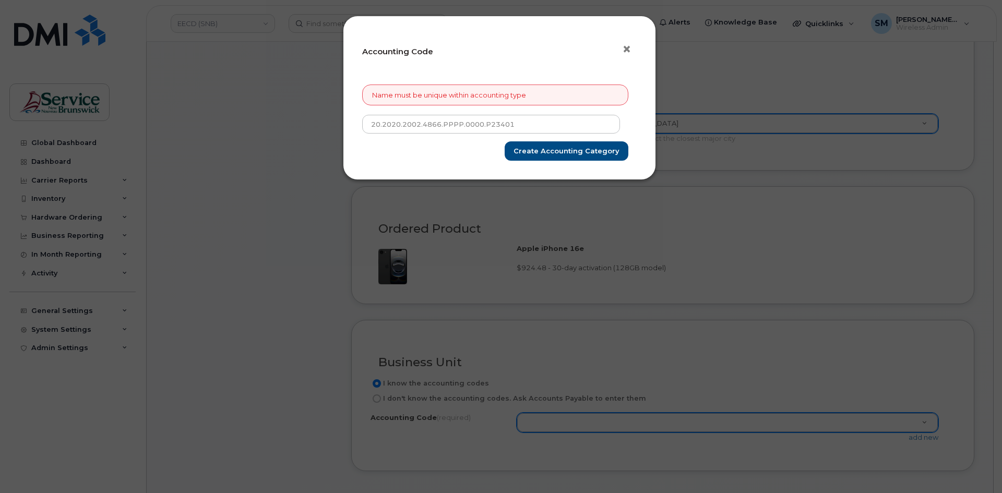
click at [625, 46] on span "×" at bounding box center [626, 49] width 9 height 19
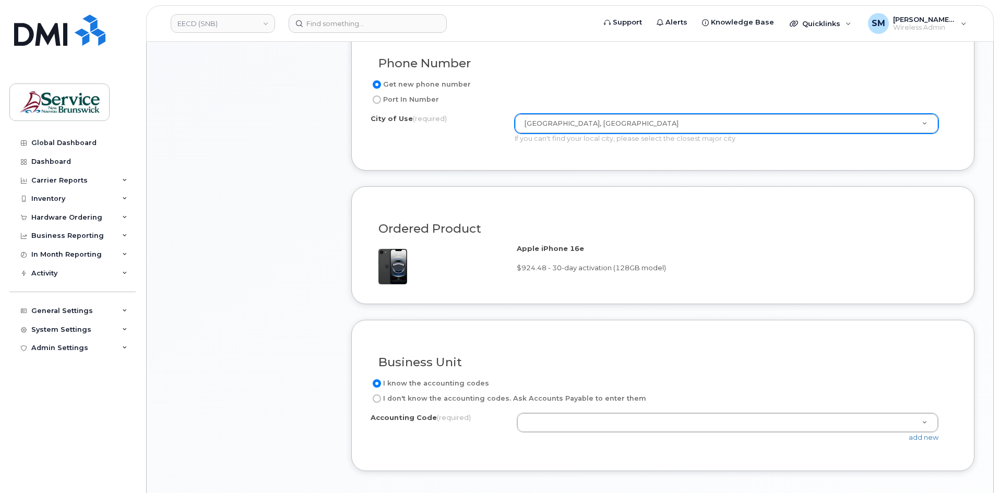
drag, startPoint x: 926, startPoint y: 423, endPoint x: 903, endPoint y: 420, distance: 23.2
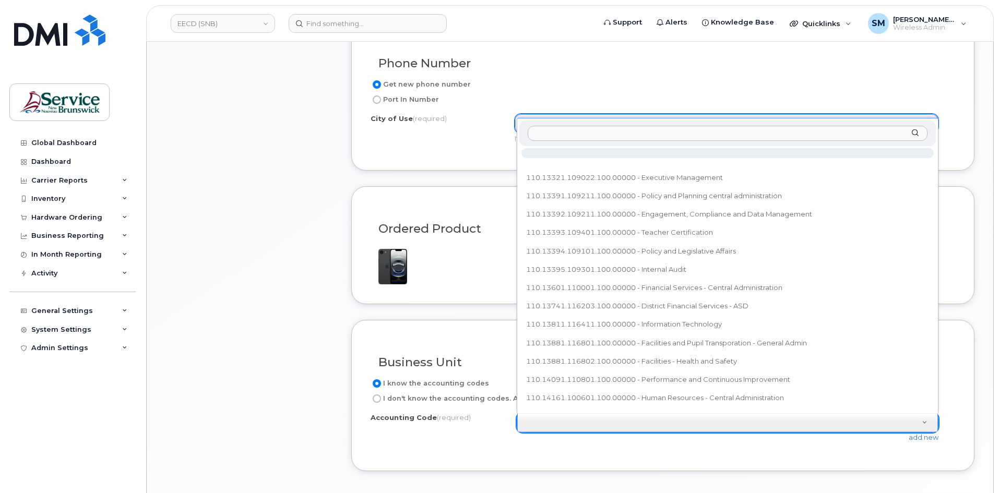
scroll to position [11, 0]
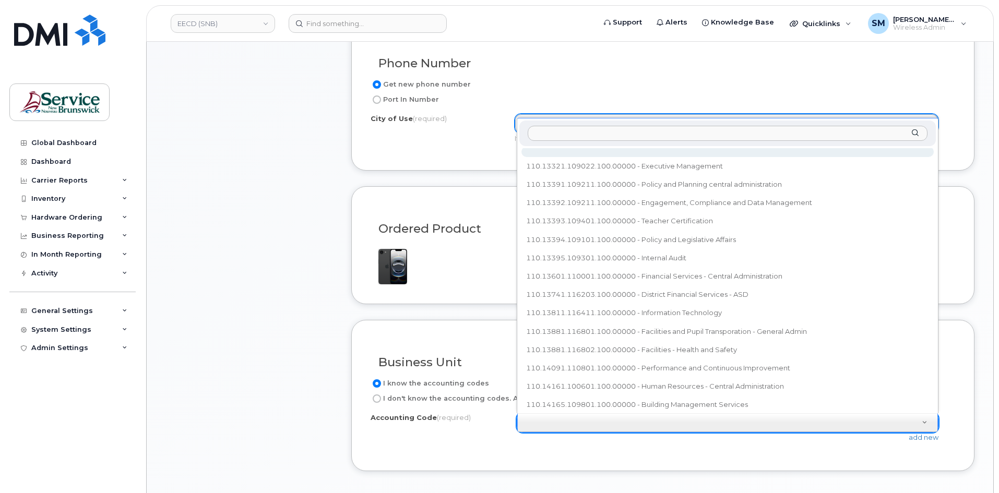
click at [613, 124] on div at bounding box center [727, 134] width 416 height 26
paste input "20.2020.2002.4866.PPPP.0000.P23401"
type input "20.2020.2002.4866.PPPP.0000.P23401"
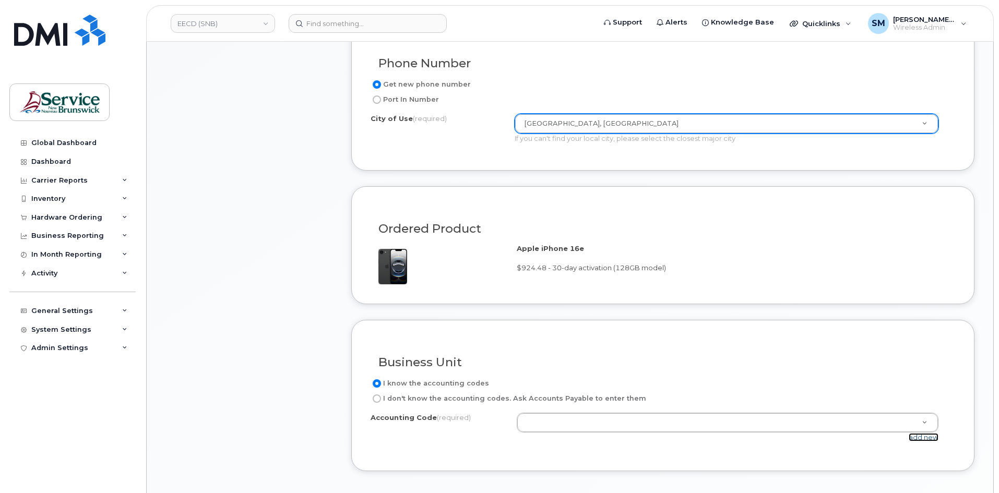
click at [921, 438] on link "add new" at bounding box center [924, 437] width 30 height 8
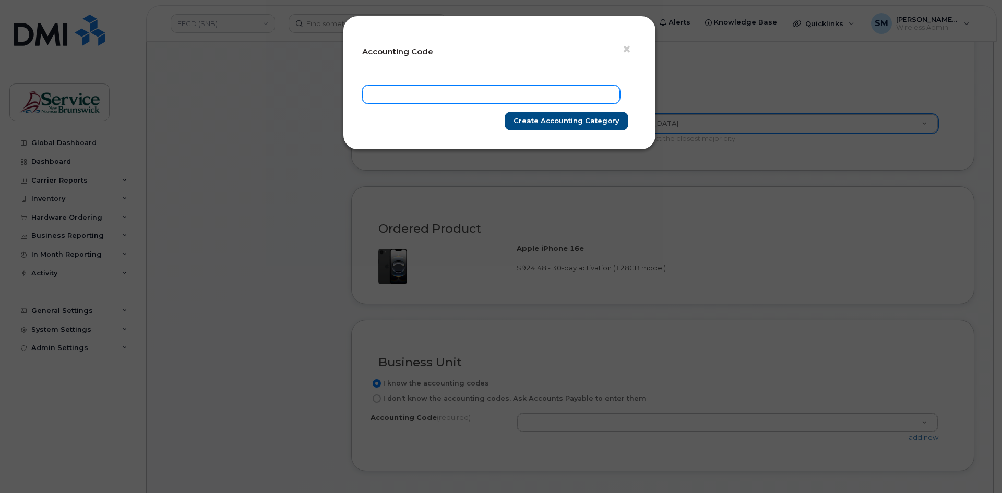
click at [499, 93] on input "text" at bounding box center [491, 94] width 258 height 19
paste input "20.2020.2002.4866.PPPP.0000.P23401"
type input "20.2020.2002.4866.PPPP.0000.P23401"
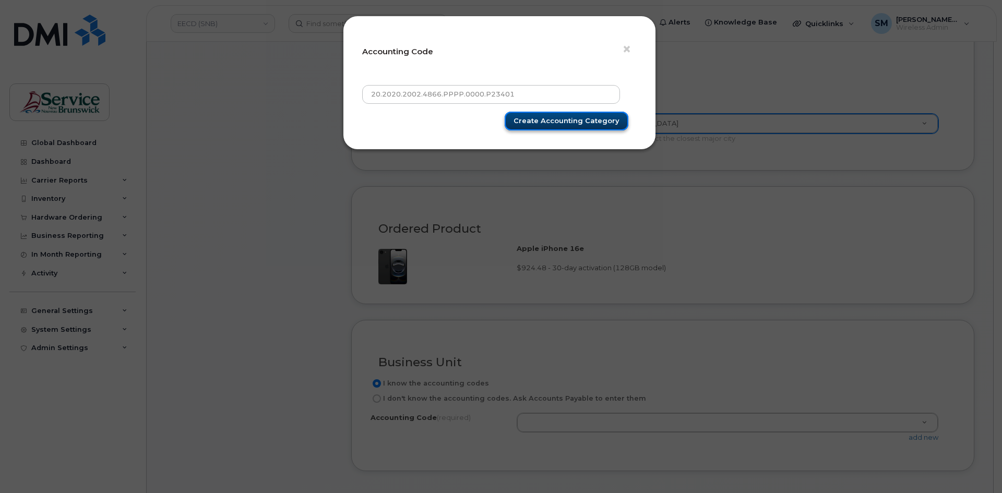
click at [577, 122] on input "Create Accounting category" at bounding box center [567, 121] width 124 height 19
type input "Create Accounting category"
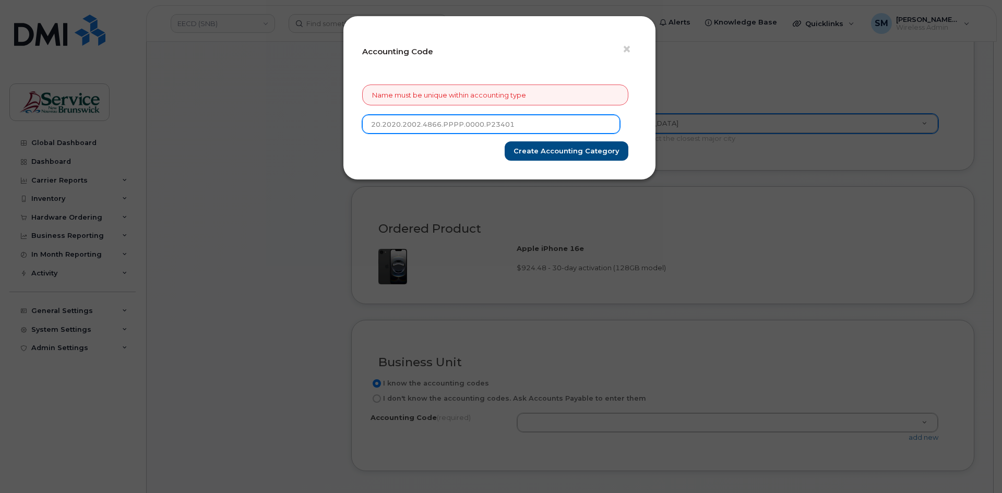
click at [567, 123] on input "20.2020.2002.4866.PPPP.0000.P23401" at bounding box center [491, 124] width 258 height 19
type input "20.2020.2002.4866.PPPP.0000.P2340"
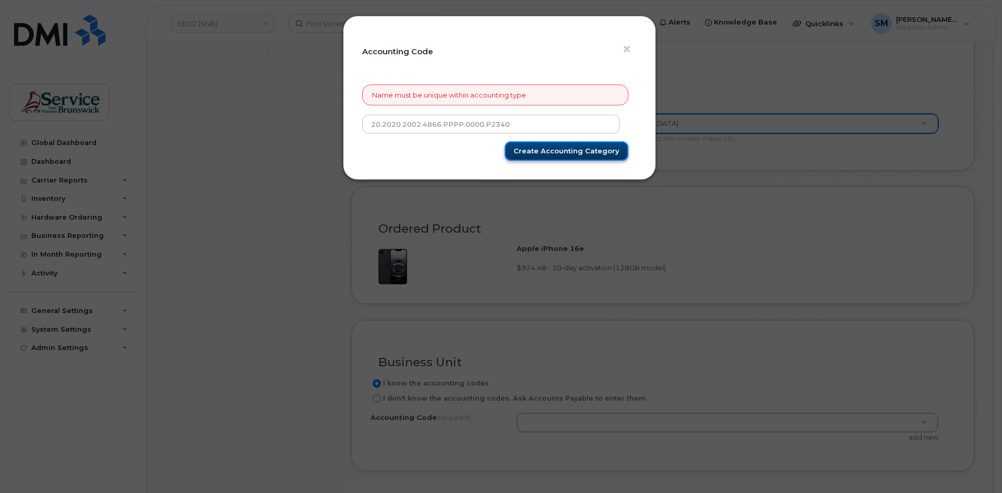
click at [581, 148] on input "Create Accounting category" at bounding box center [567, 150] width 124 height 19
type input "Create Accounting category"
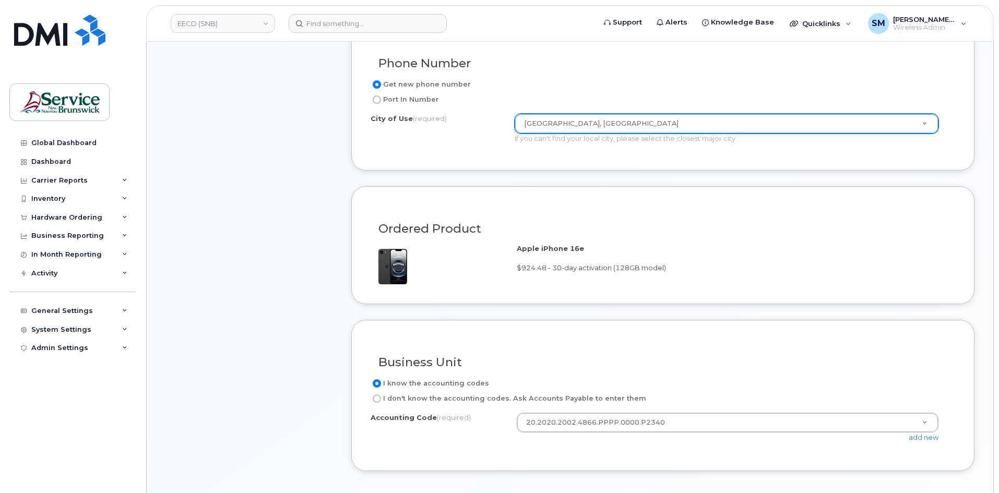
scroll to position [783, 0]
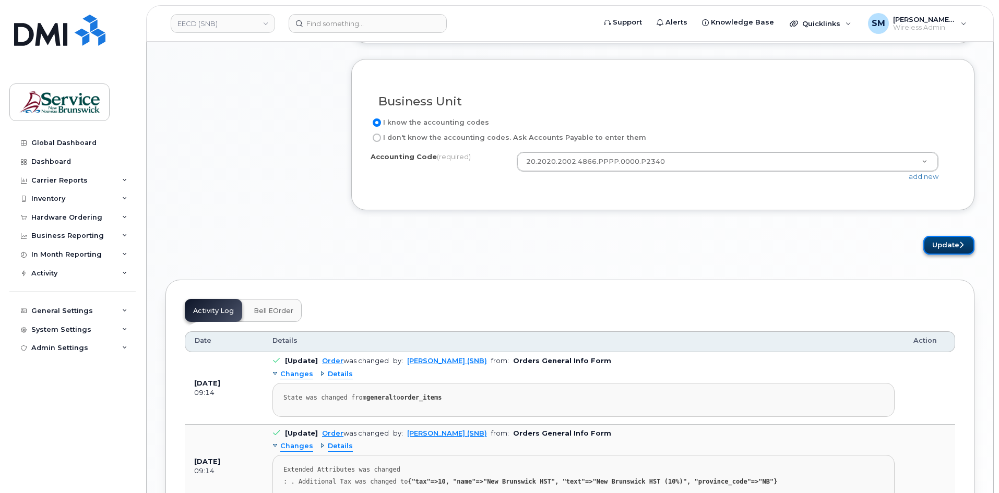
click at [949, 252] on button "Update" at bounding box center [948, 245] width 51 height 19
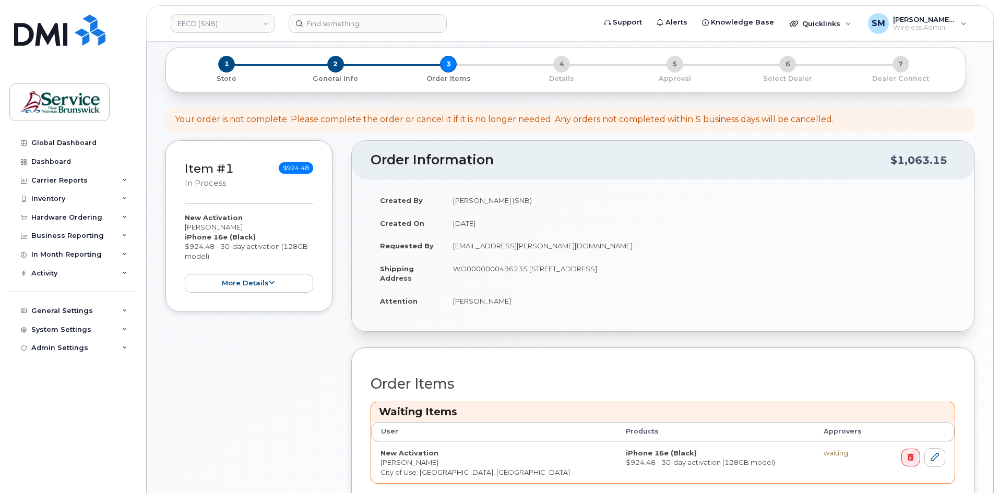
scroll to position [313, 0]
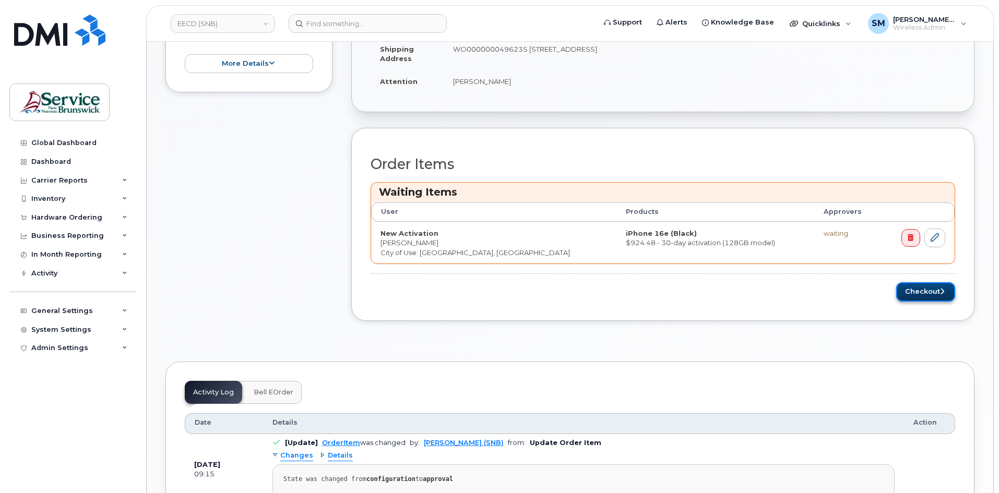
click at [933, 291] on button "Checkout" at bounding box center [925, 291] width 59 height 19
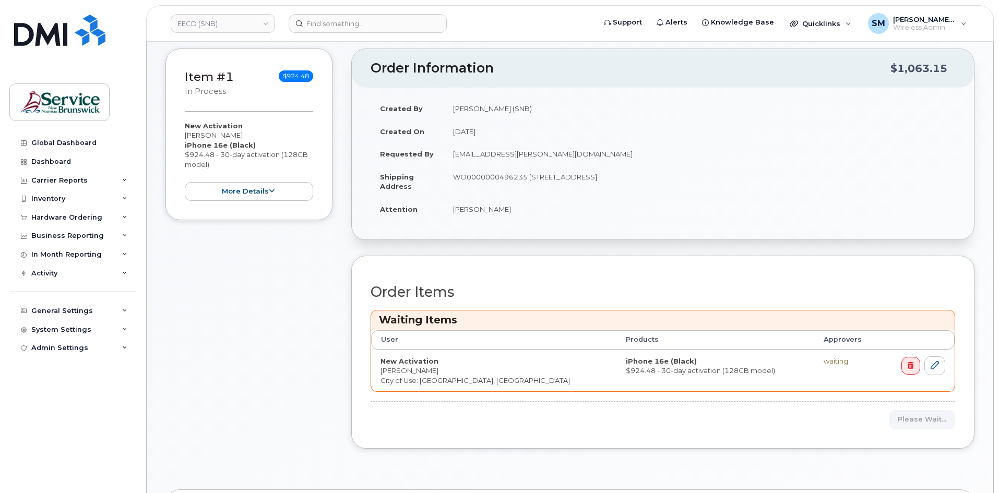
scroll to position [157, 0]
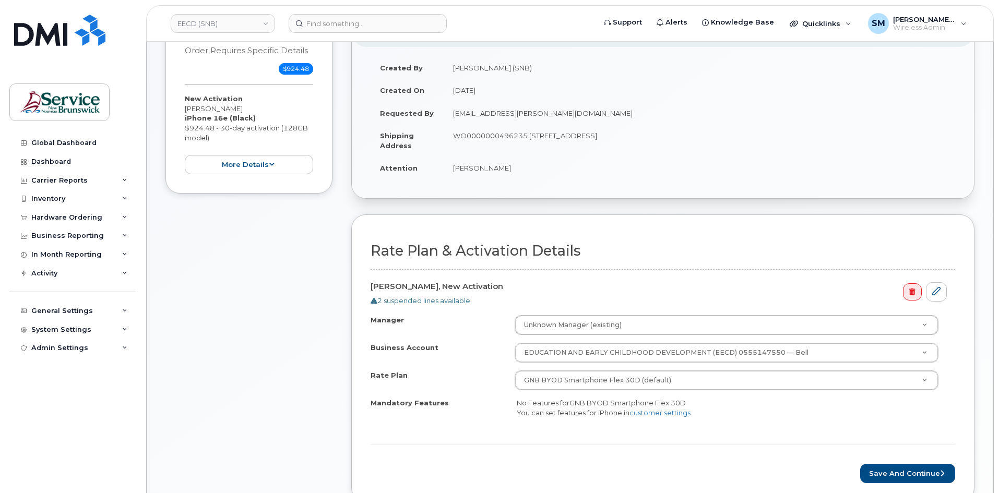
scroll to position [365, 0]
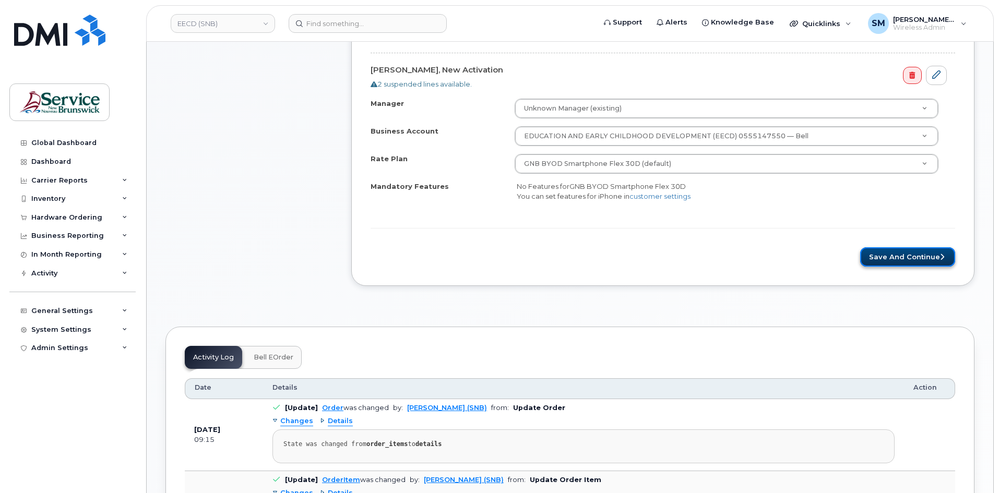
click at [931, 256] on button "Save and Continue" at bounding box center [907, 256] width 95 height 19
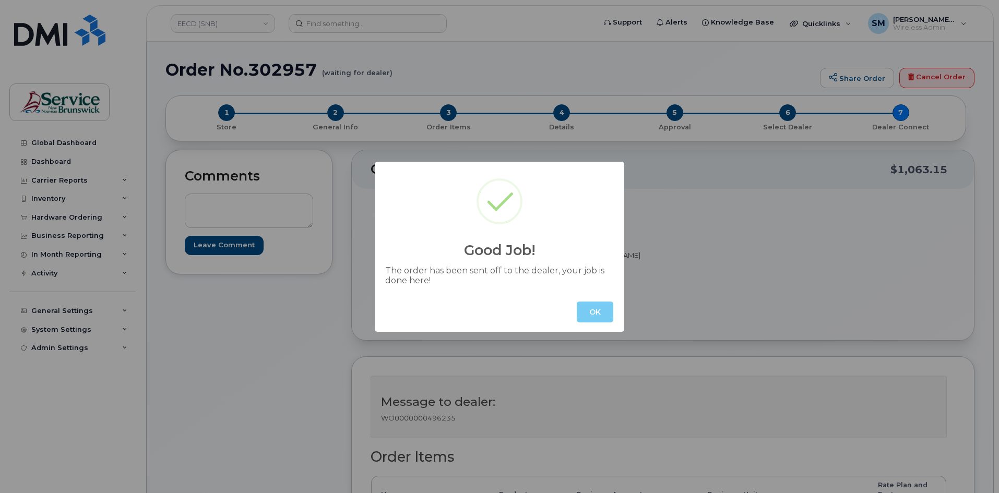
click at [609, 312] on button "OK" at bounding box center [595, 312] width 37 height 21
